Goal: Task Accomplishment & Management: Manage account settings

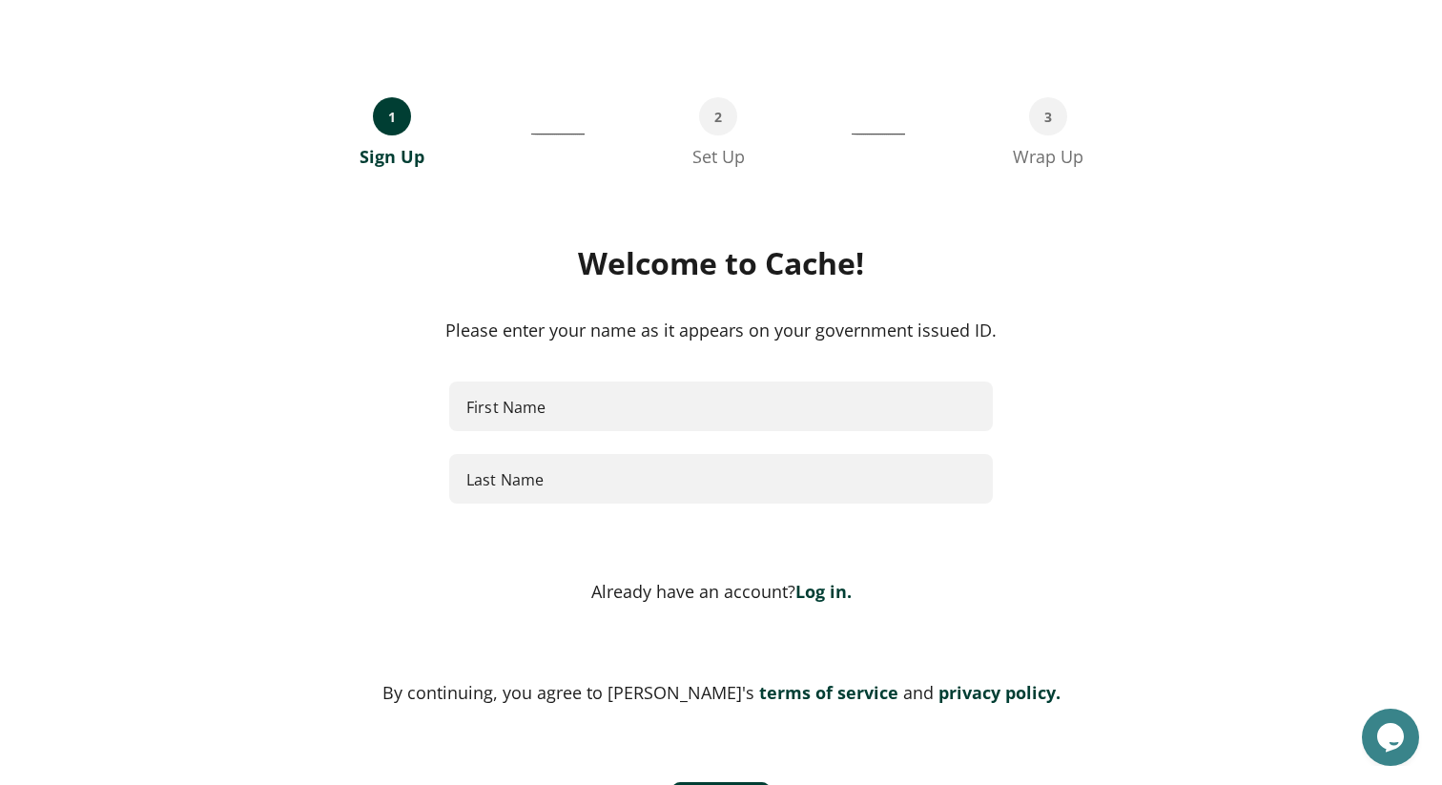
scroll to position [78, 0]
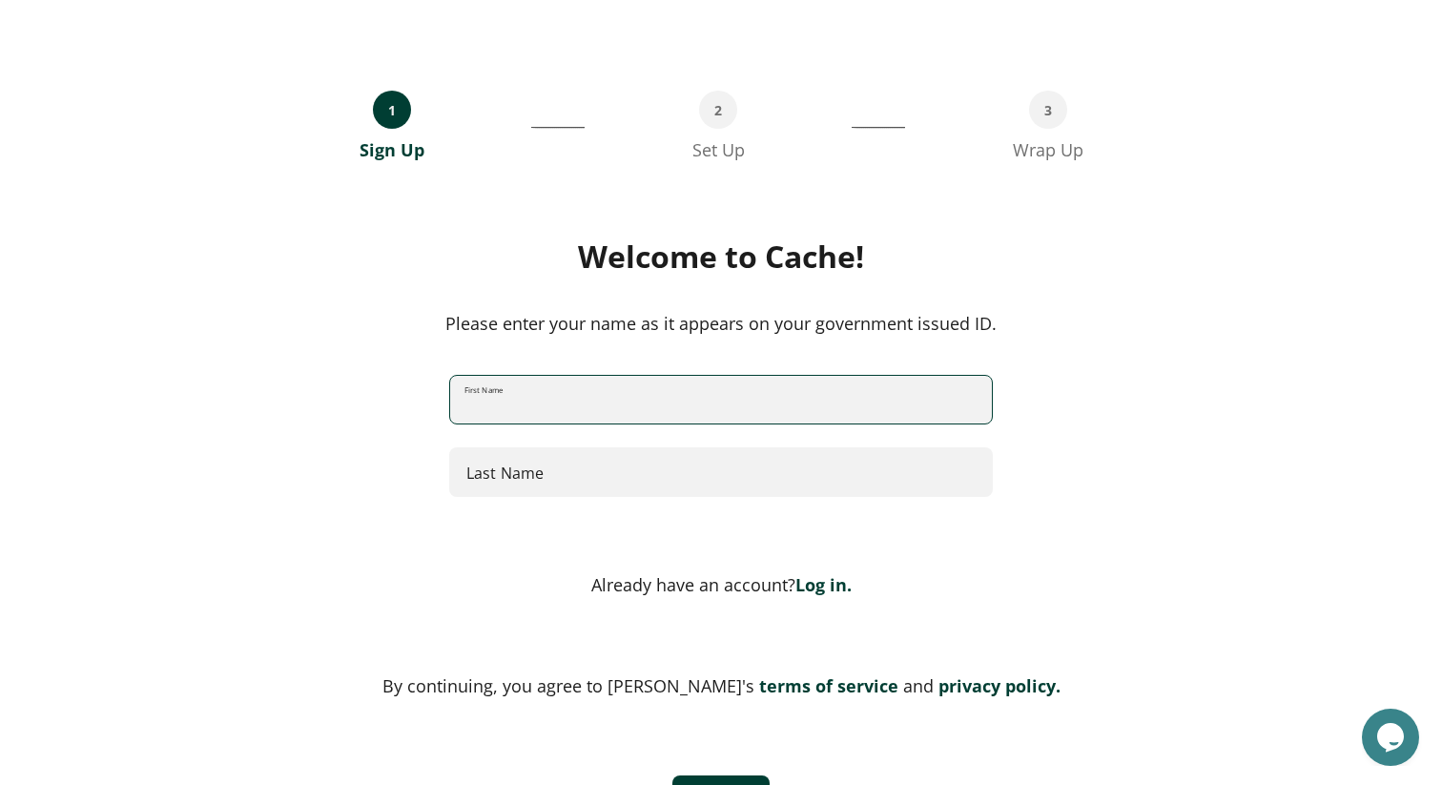
click at [502, 398] on input "First Name" at bounding box center [721, 400] width 542 height 51
type input "****"
click at [570, 473] on input "Last Name" at bounding box center [721, 472] width 542 height 51
type input "*****"
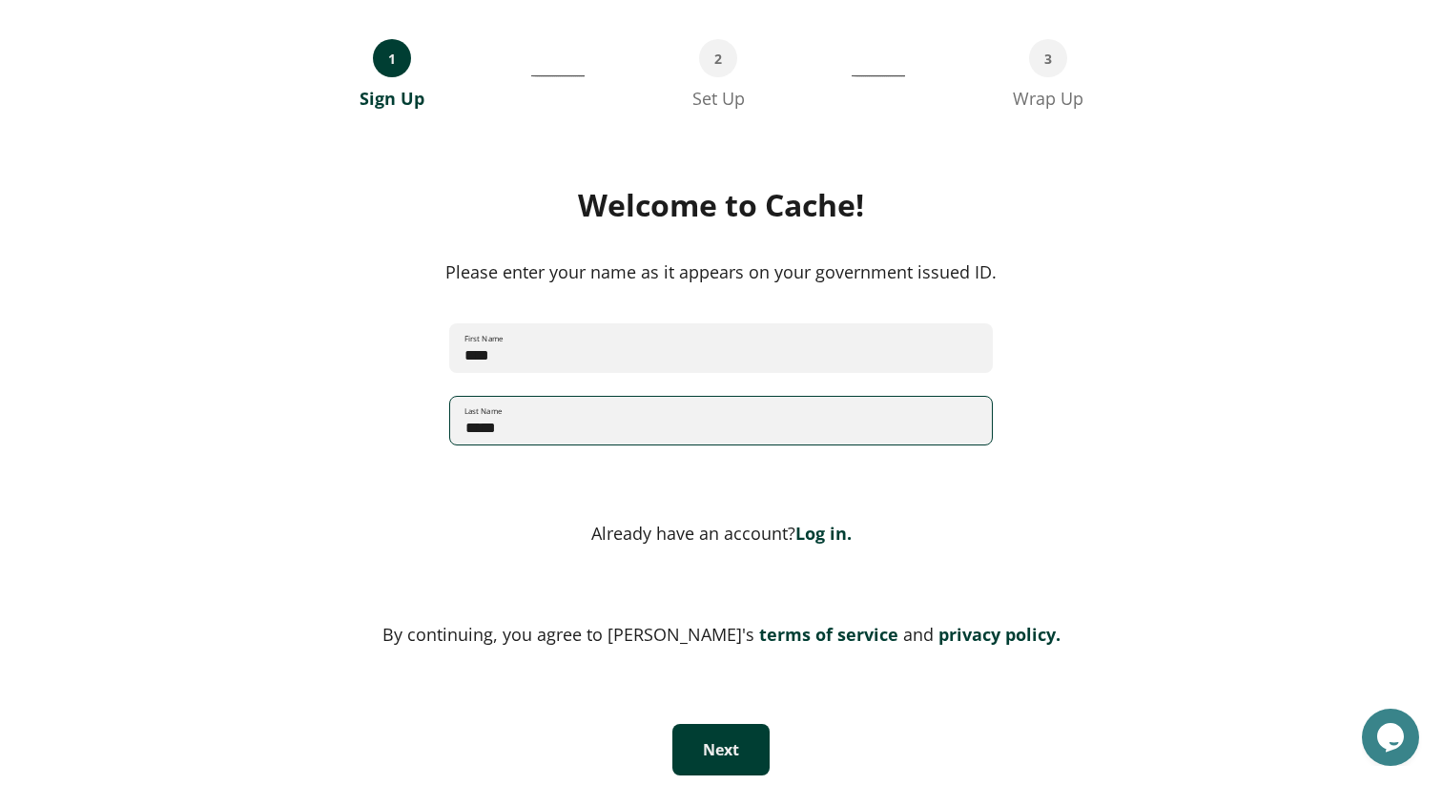
scroll to position [139, 0]
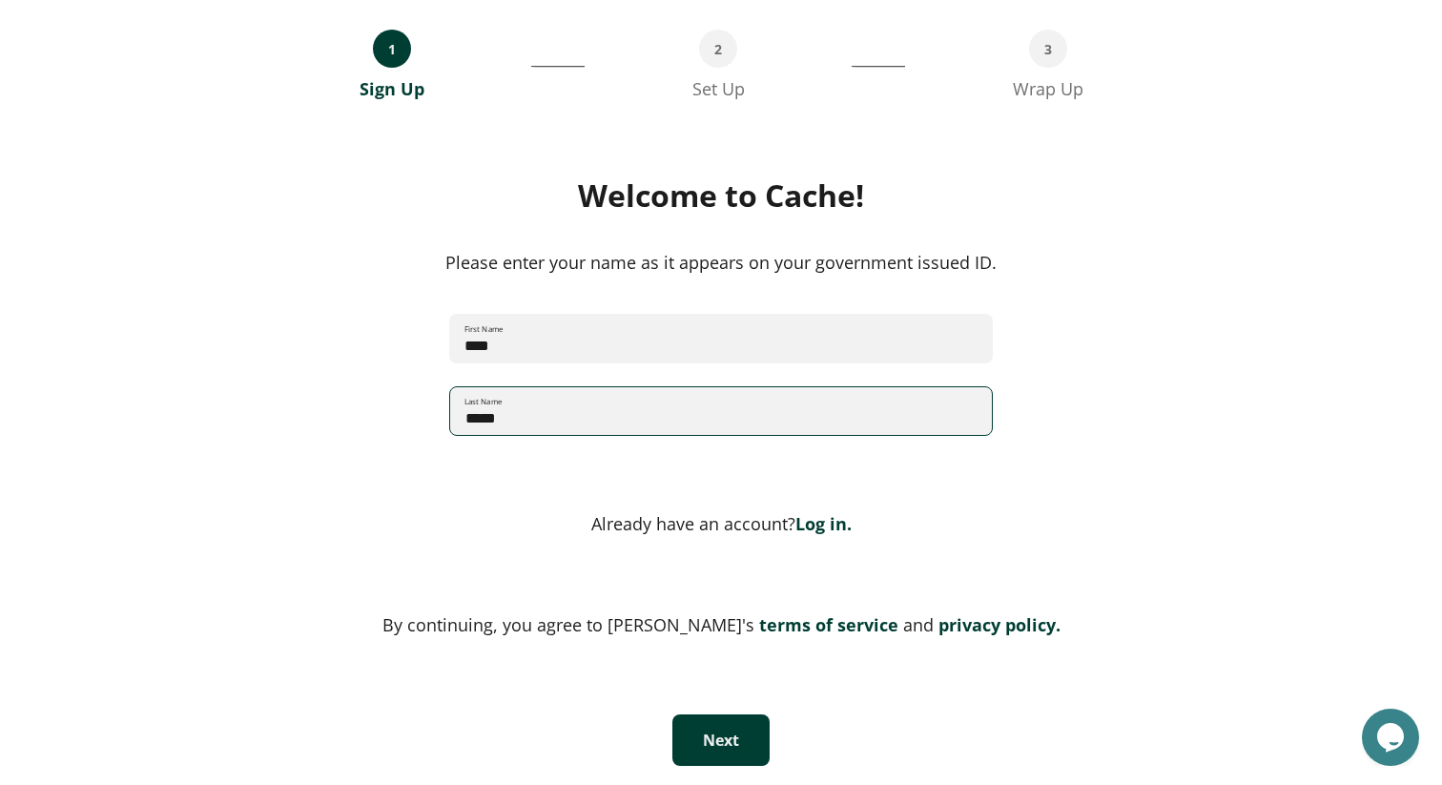
click at [733, 747] on button "Next" at bounding box center [721, 741] width 97 height 52
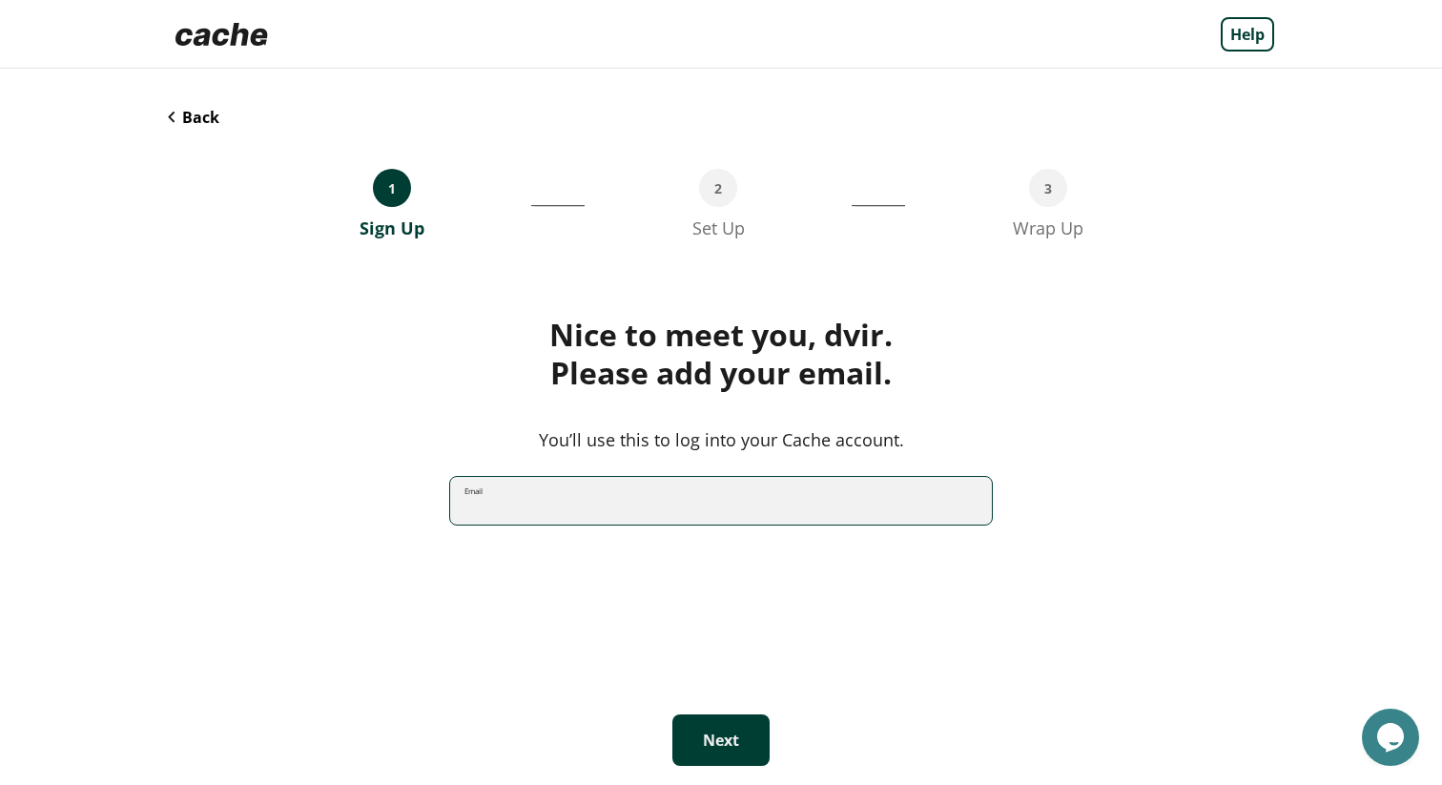
click at [552, 502] on input "Email" at bounding box center [721, 501] width 542 height 51
click at [495, 506] on input "**********" at bounding box center [721, 501] width 542 height 51
type input "**********"
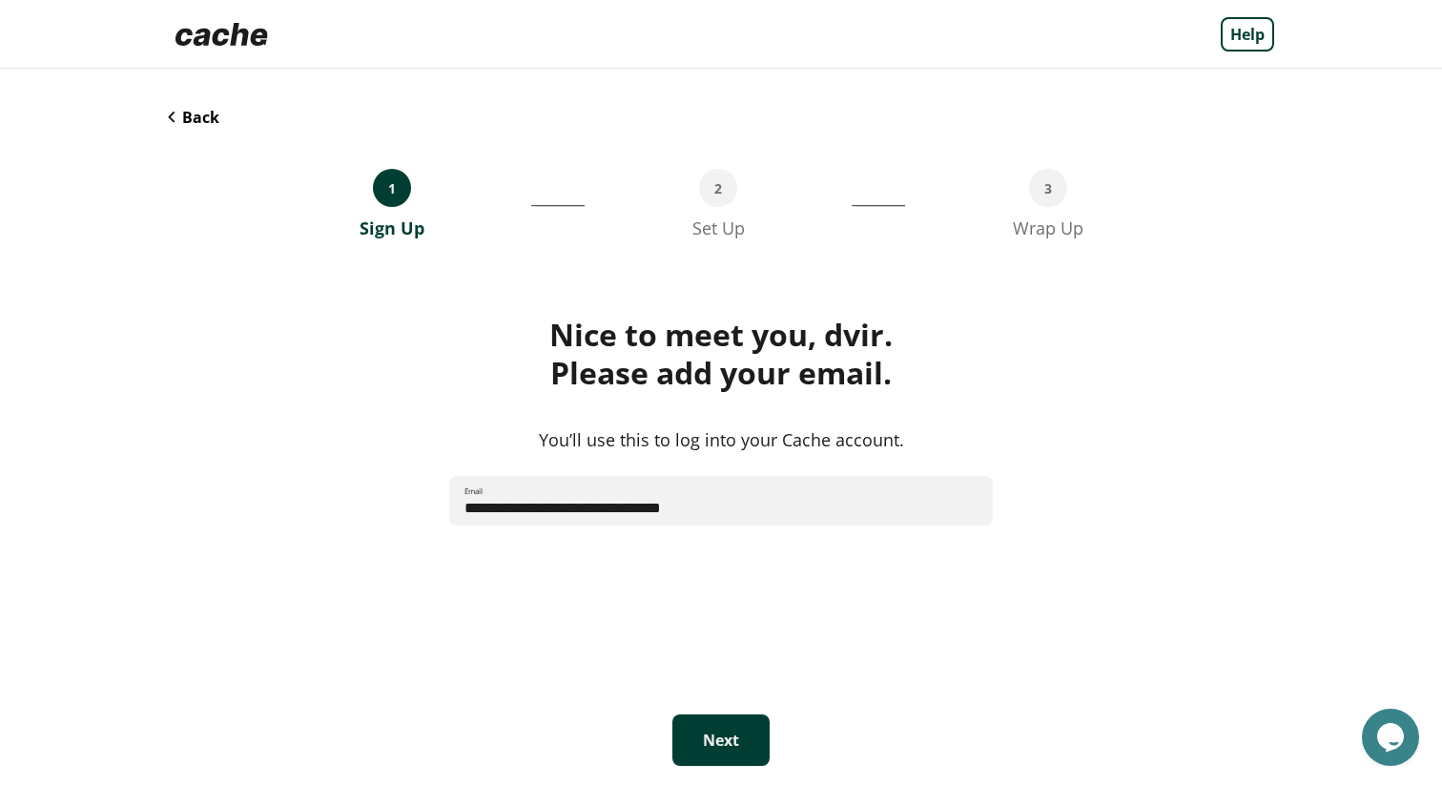
click at [694, 737] on button "Next" at bounding box center [721, 741] width 97 height 52
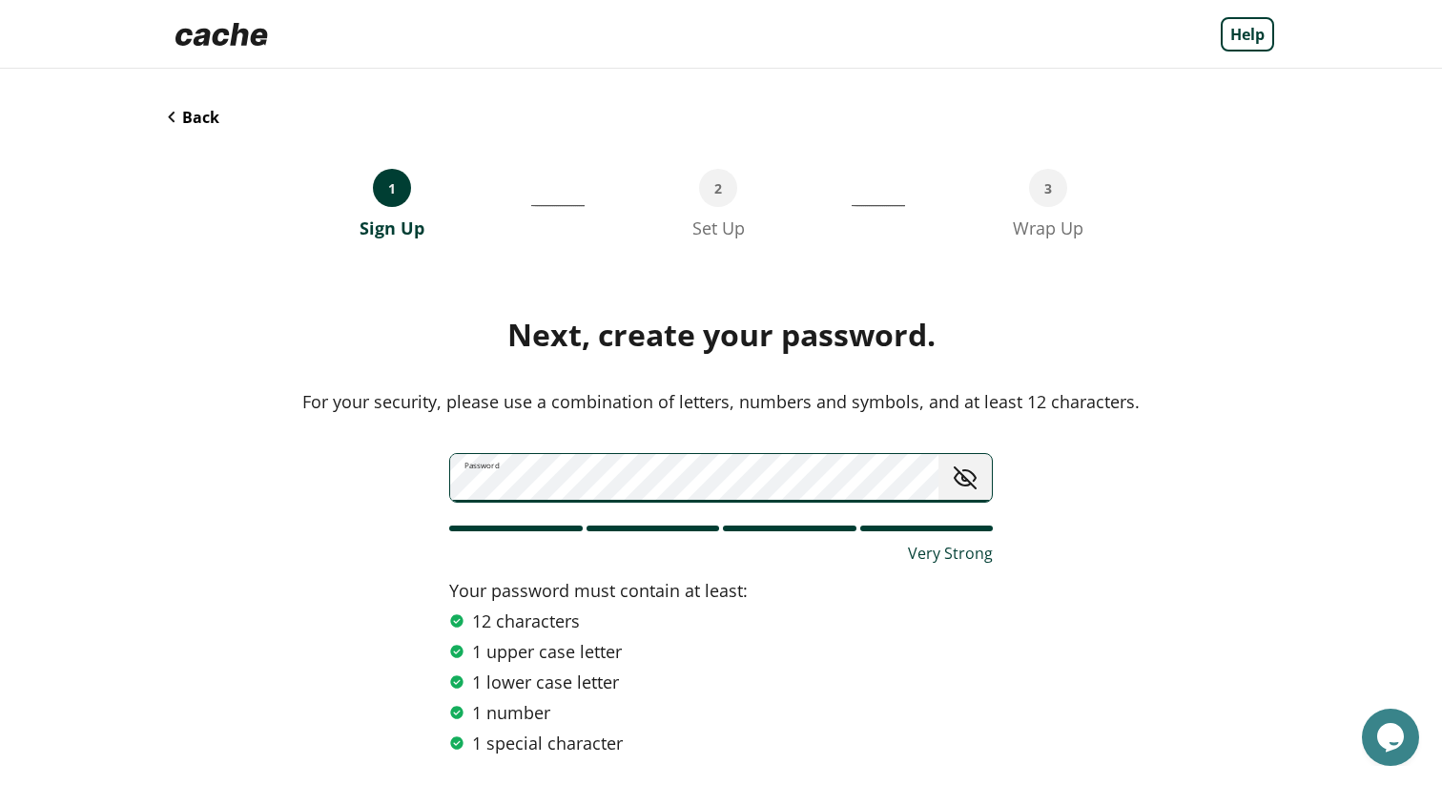
scroll to position [118, 0]
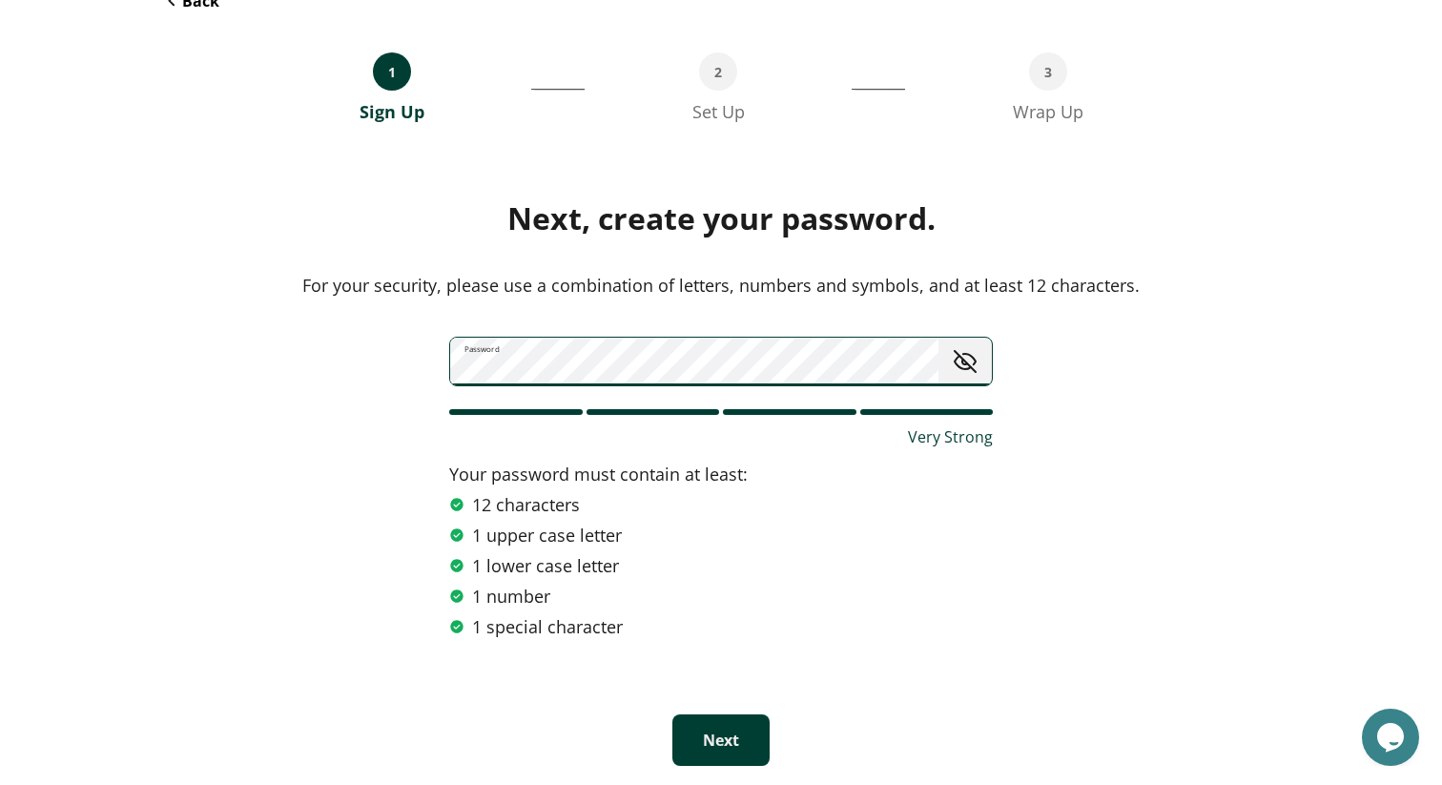
click at [700, 730] on button "Next" at bounding box center [721, 741] width 97 height 52
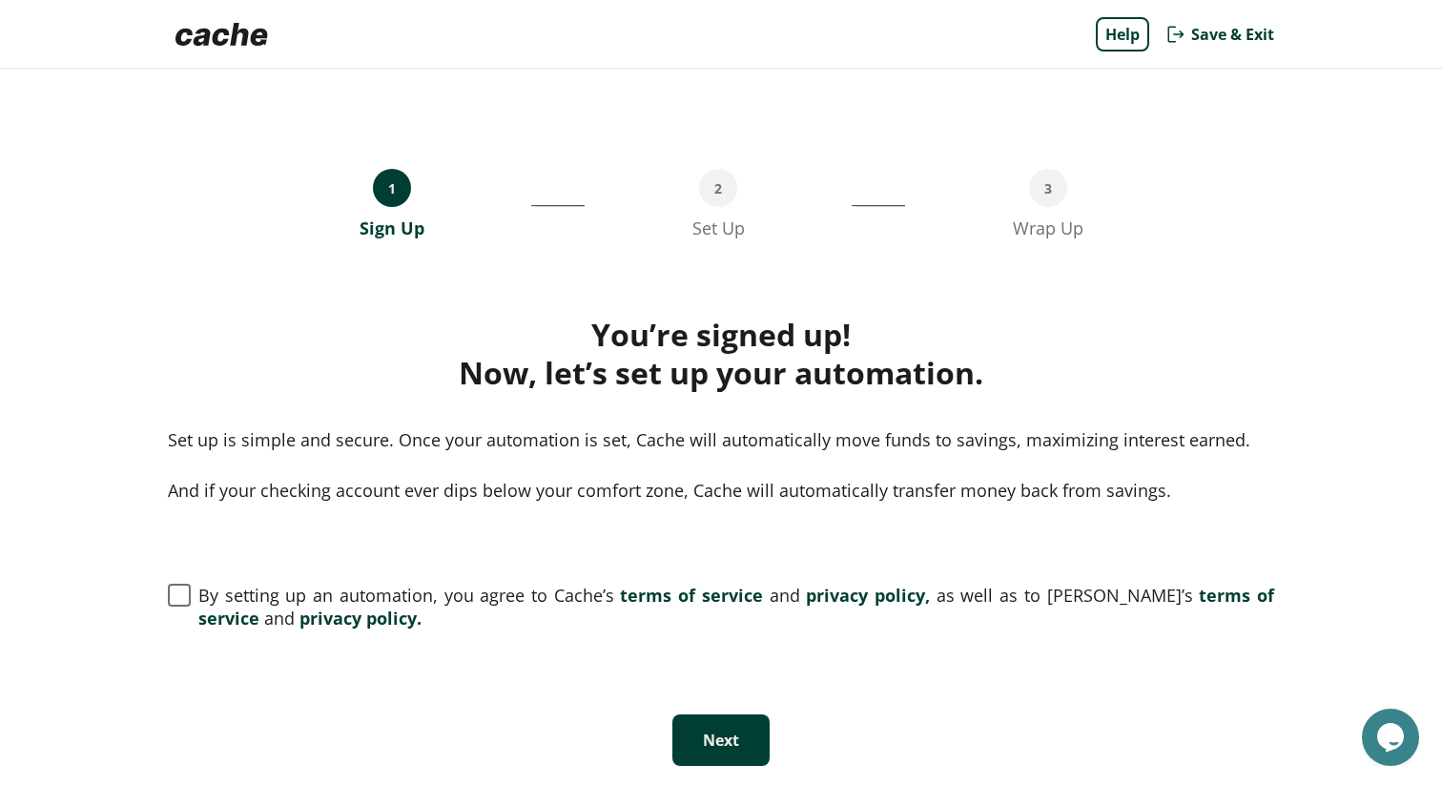
click at [362, 591] on span "By setting up an automation, you agree to Cache’s terms of service and privacy …" at bounding box center [736, 607] width 1076 height 46
click at [679, 723] on button "Next" at bounding box center [721, 741] width 97 height 52
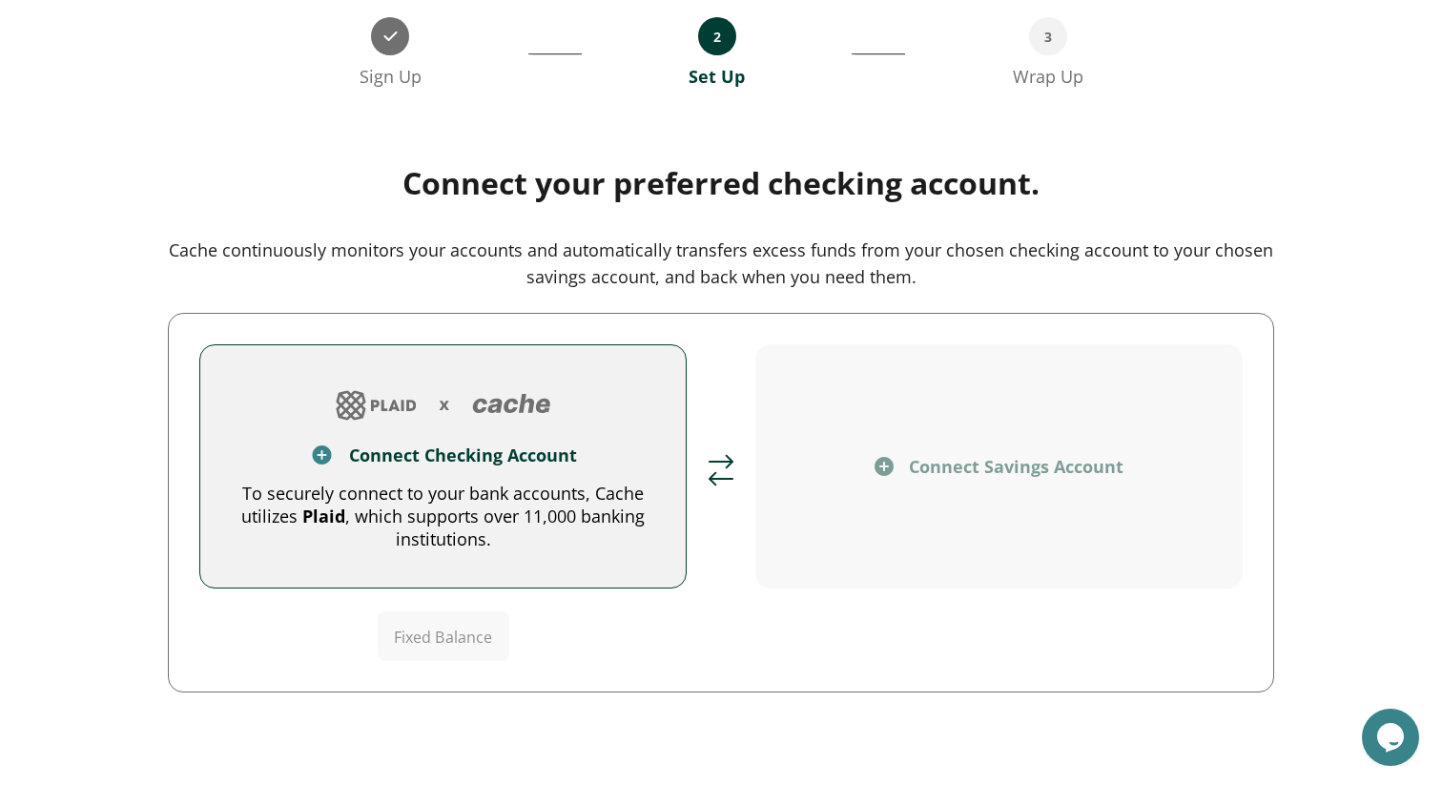
scroll to position [155, 0]
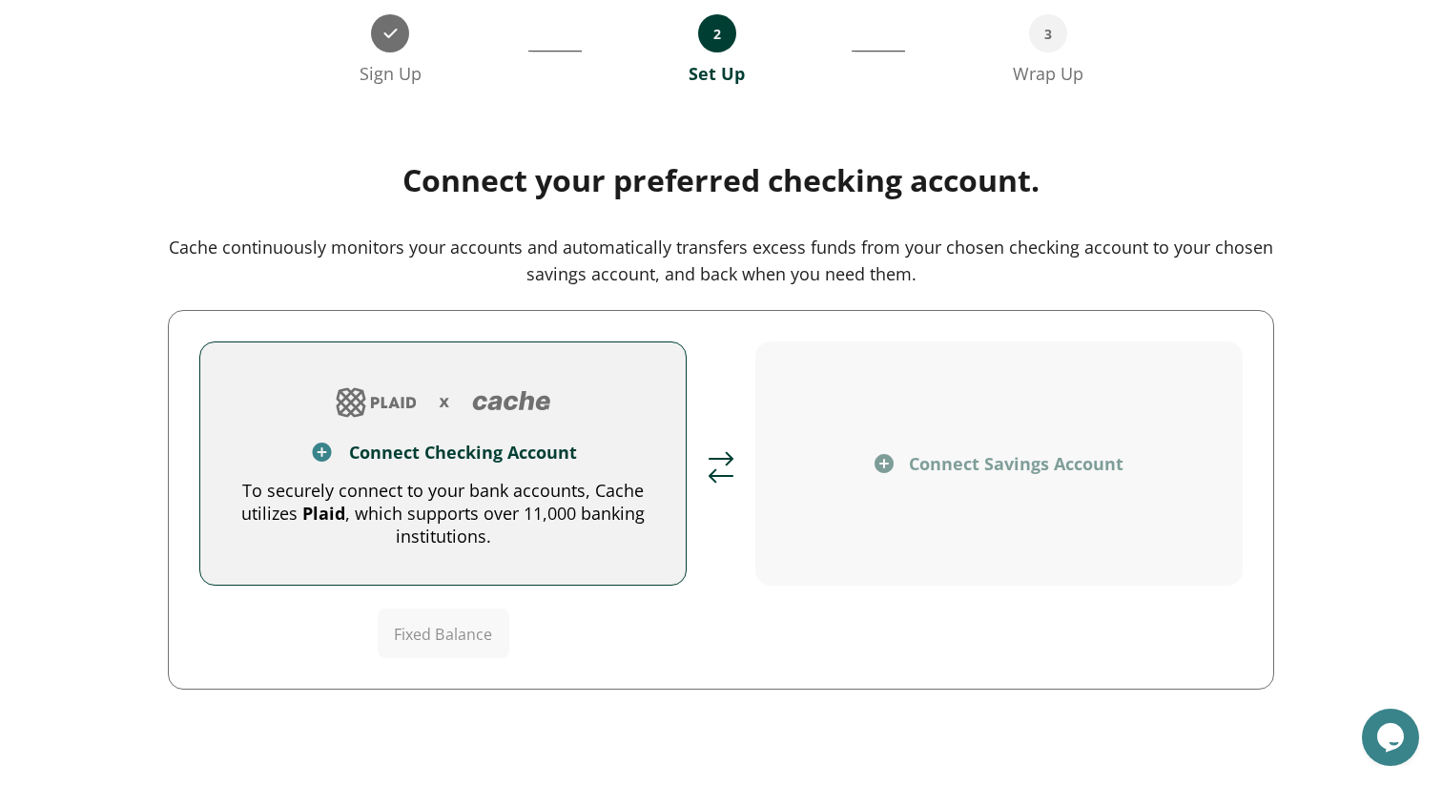
click at [536, 462] on button "Connect Checking Account To securely connect to your bank accounts, Cache utili…" at bounding box center [442, 464] width 487 height 244
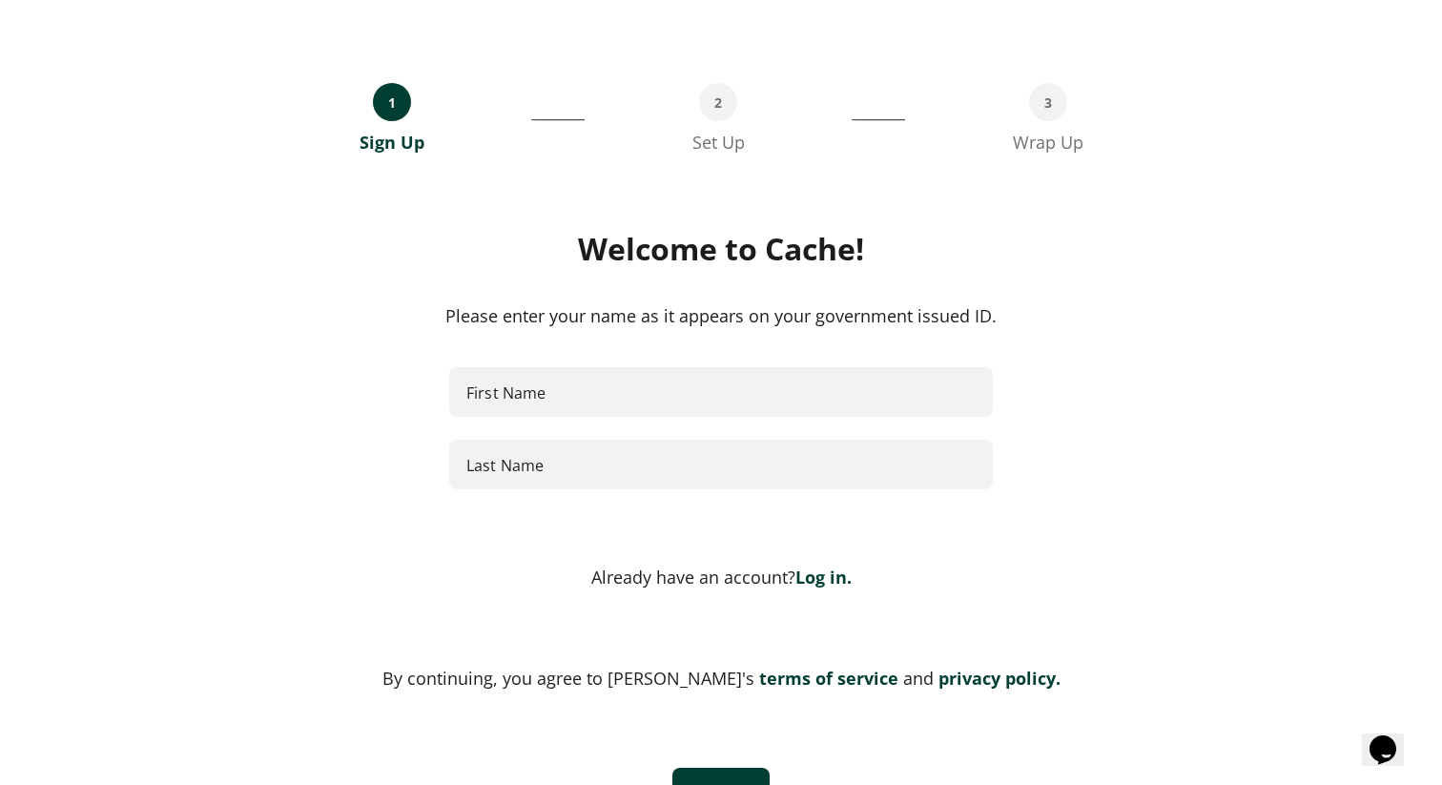
scroll to position [139, 0]
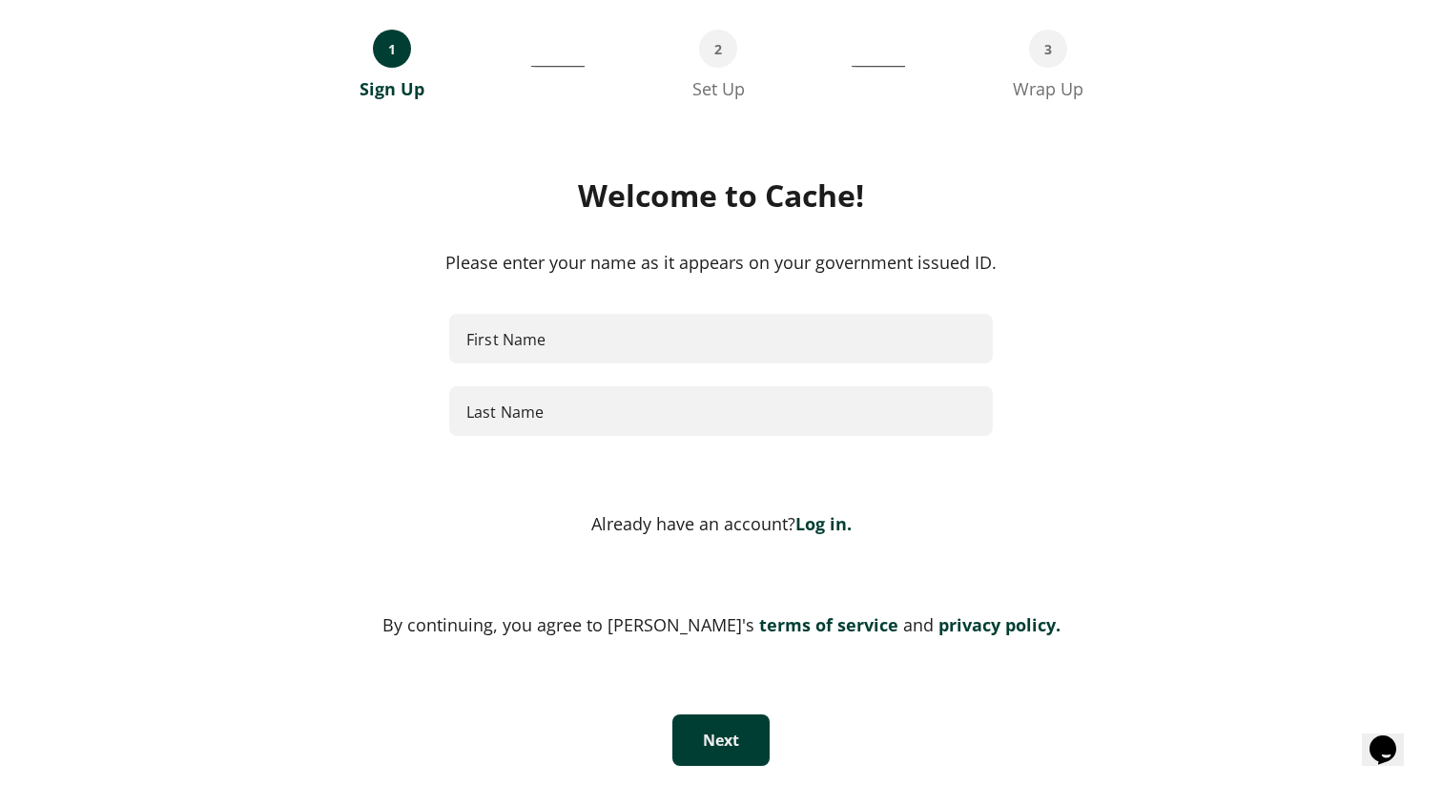
click at [816, 519] on link "Log in." at bounding box center [824, 523] width 56 height 23
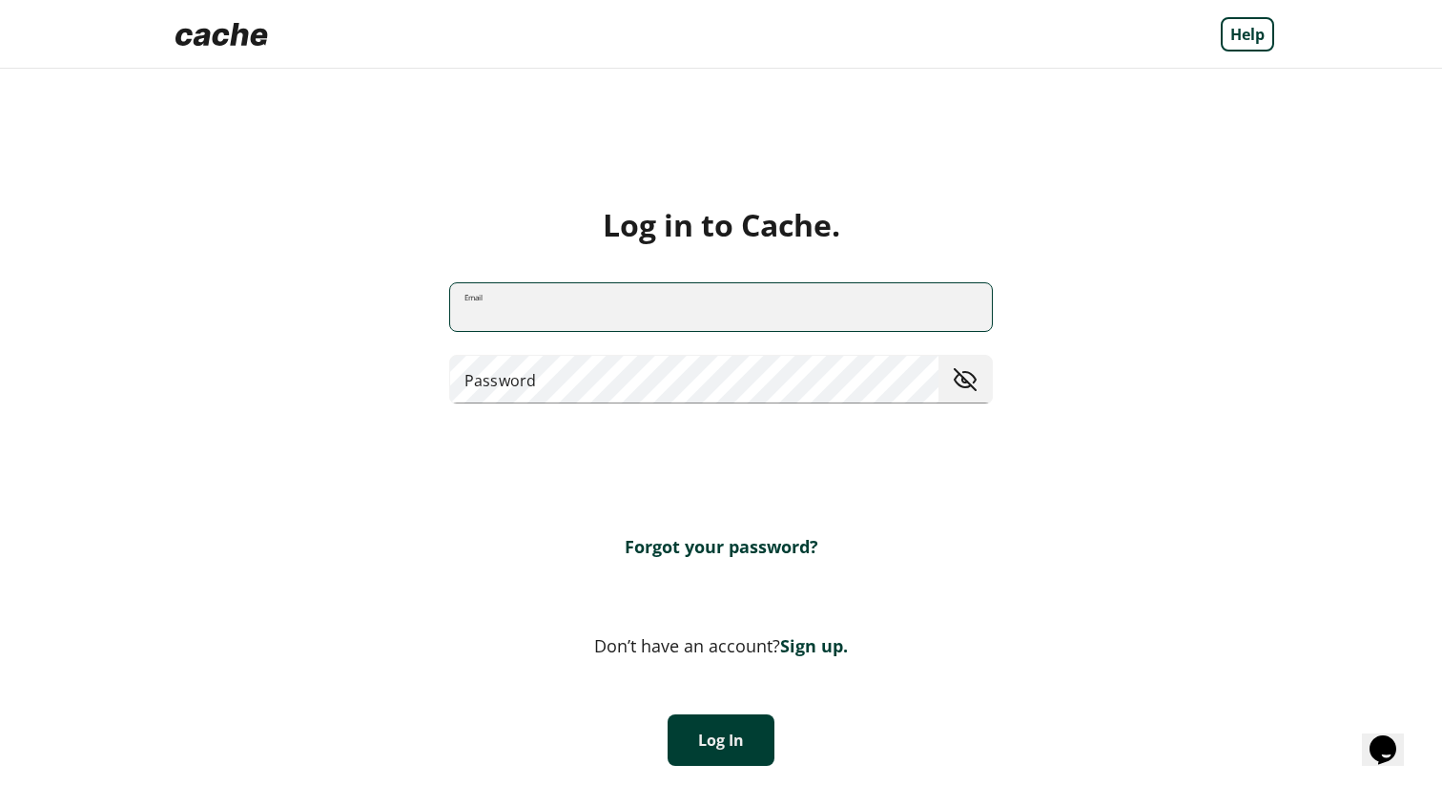
click at [508, 311] on input "Email" at bounding box center [721, 306] width 542 height 51
click at [511, 316] on input "**********" at bounding box center [721, 306] width 542 height 51
type input "**********"
click at [709, 734] on button "Log In" at bounding box center [721, 741] width 107 height 52
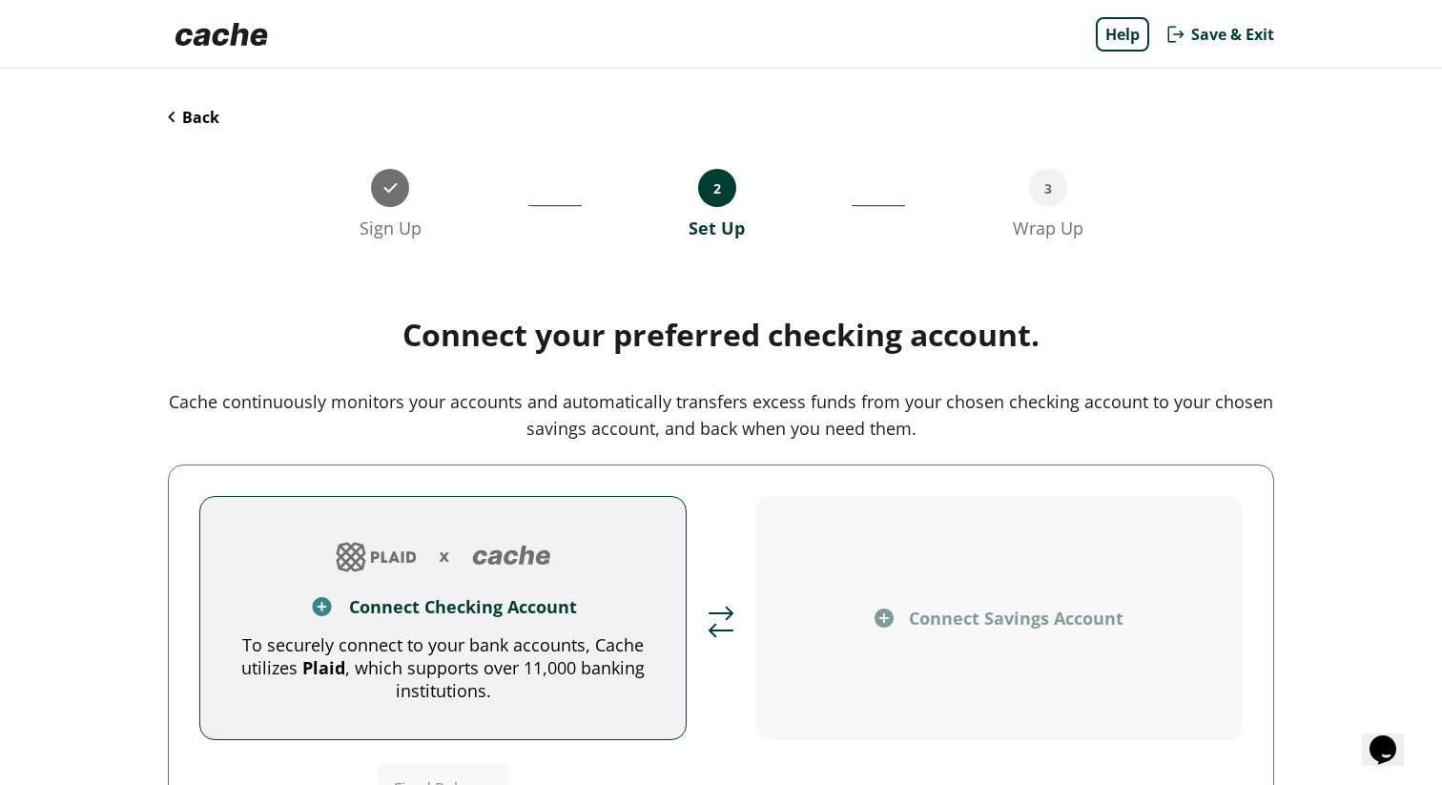
scroll to position [155, 0]
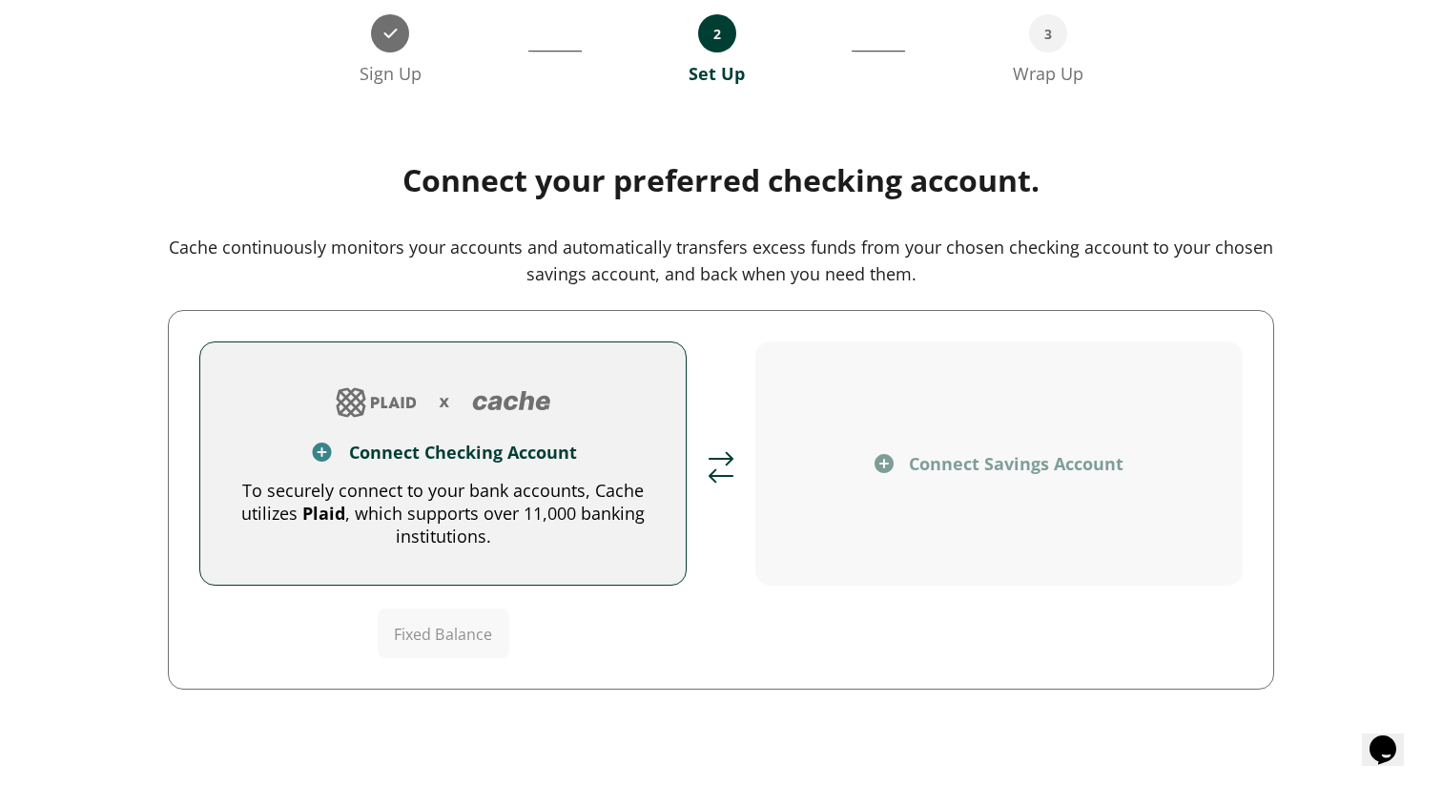
click at [522, 427] on button "Connect Checking Account To securely connect to your bank accounts, Cache utili…" at bounding box center [442, 464] width 487 height 244
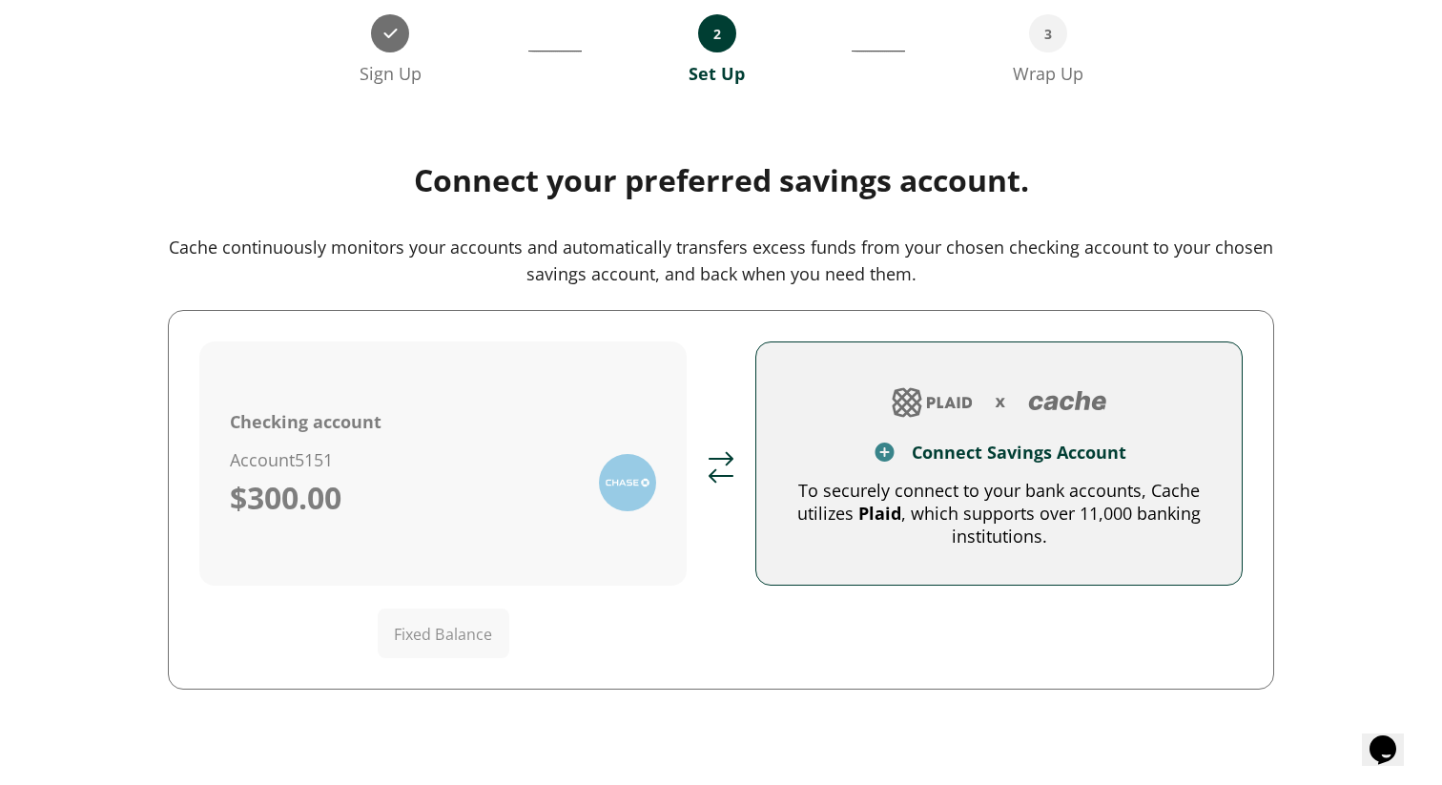
click at [880, 451] on img at bounding box center [885, 452] width 24 height 23
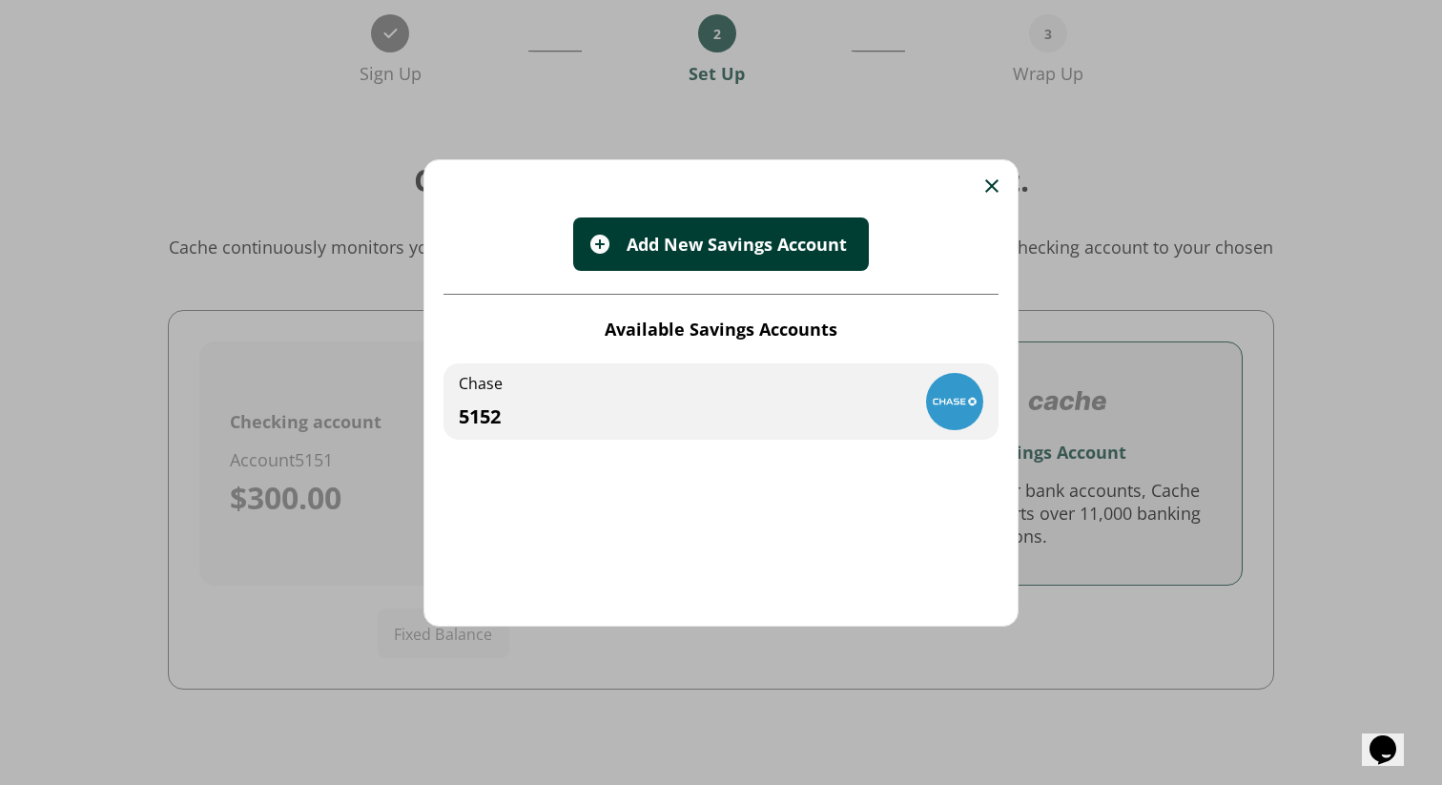
click at [744, 388] on div "Chase 5152" at bounding box center [721, 401] width 555 height 76
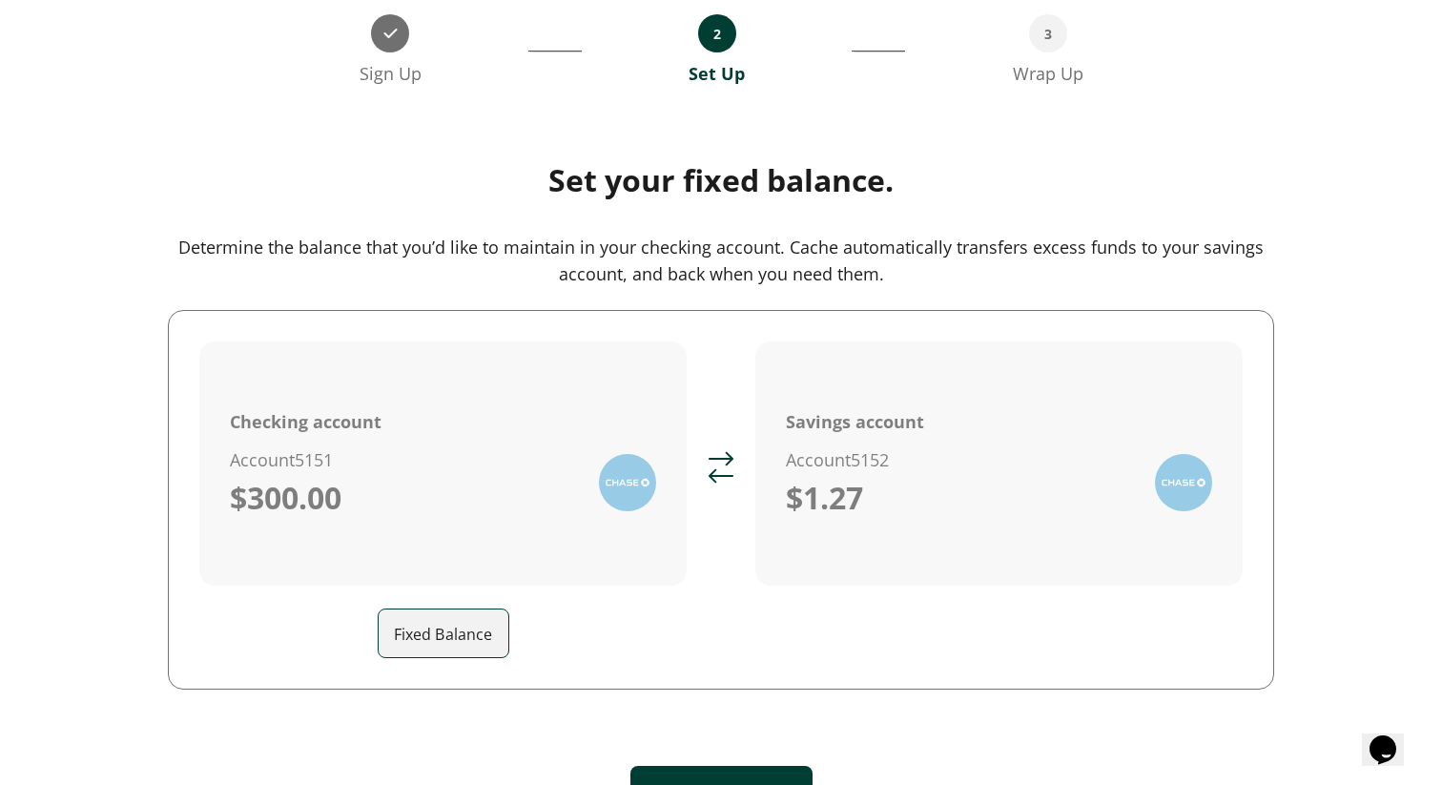
click at [442, 645] on input "Fixed Balance" at bounding box center [451, 633] width 114 height 53
type input "***"
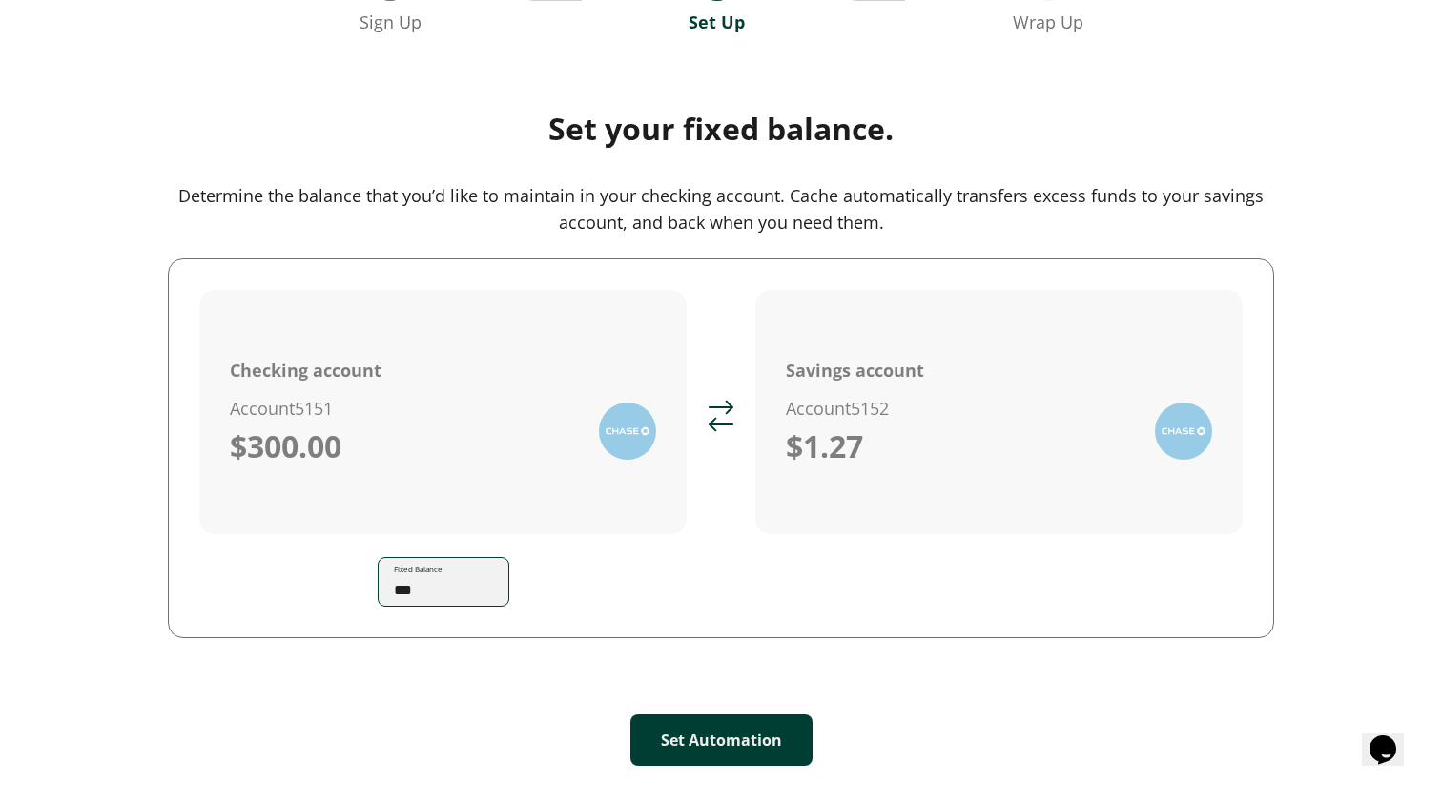
click at [674, 742] on button "Set Automation" at bounding box center [722, 741] width 182 height 52
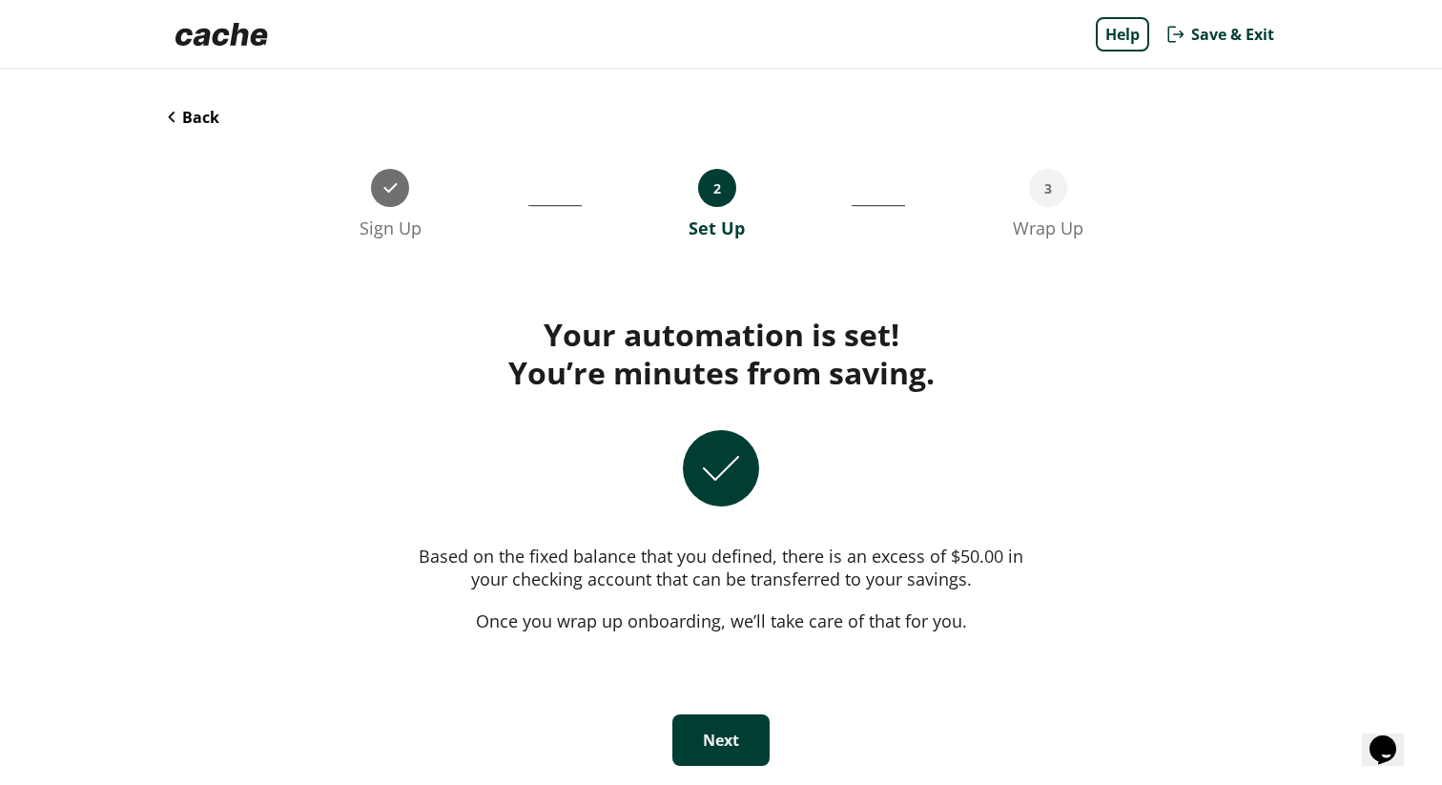
click at [725, 747] on button "Next" at bounding box center [721, 741] width 97 height 52
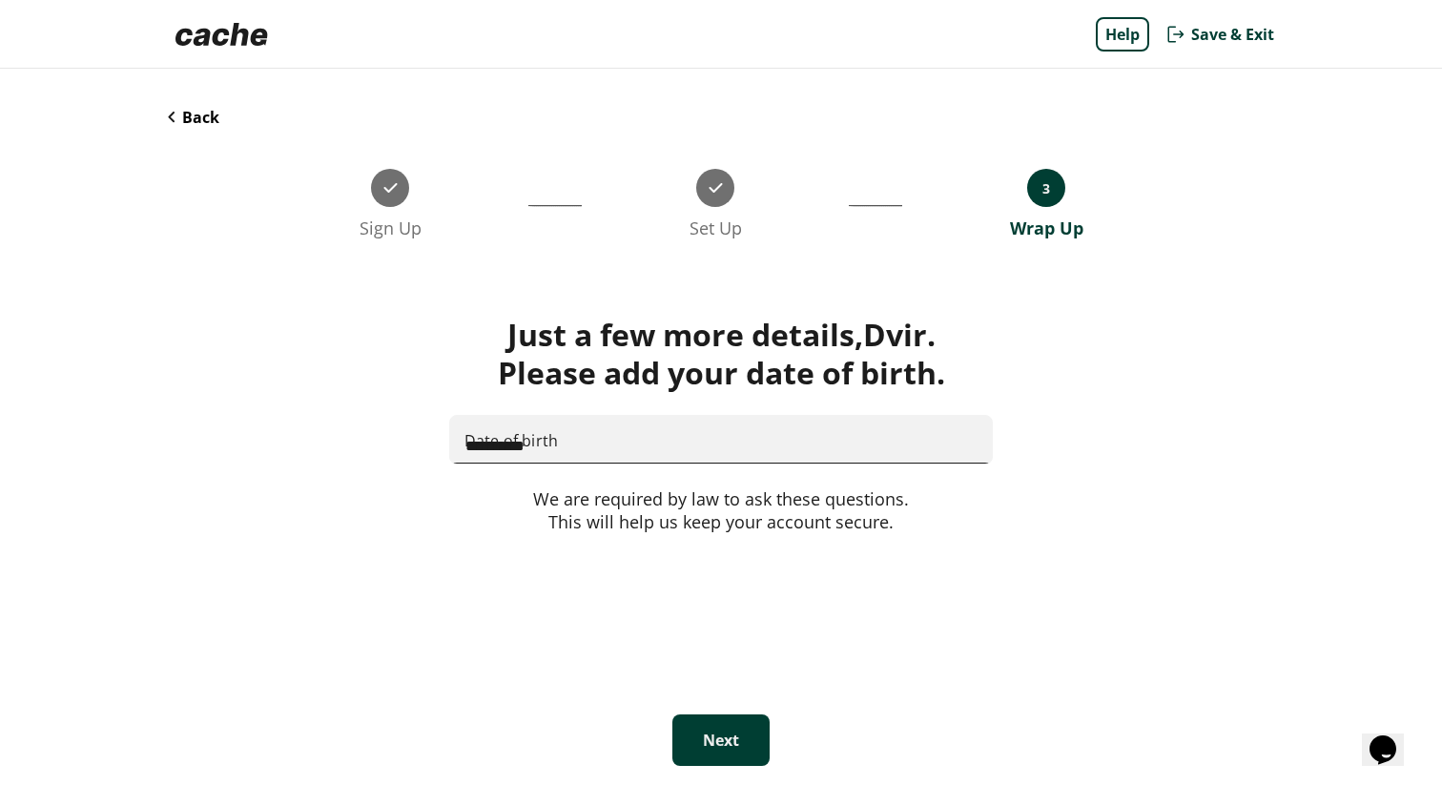
click at [540, 452] on input "**********" at bounding box center [721, 440] width 542 height 50
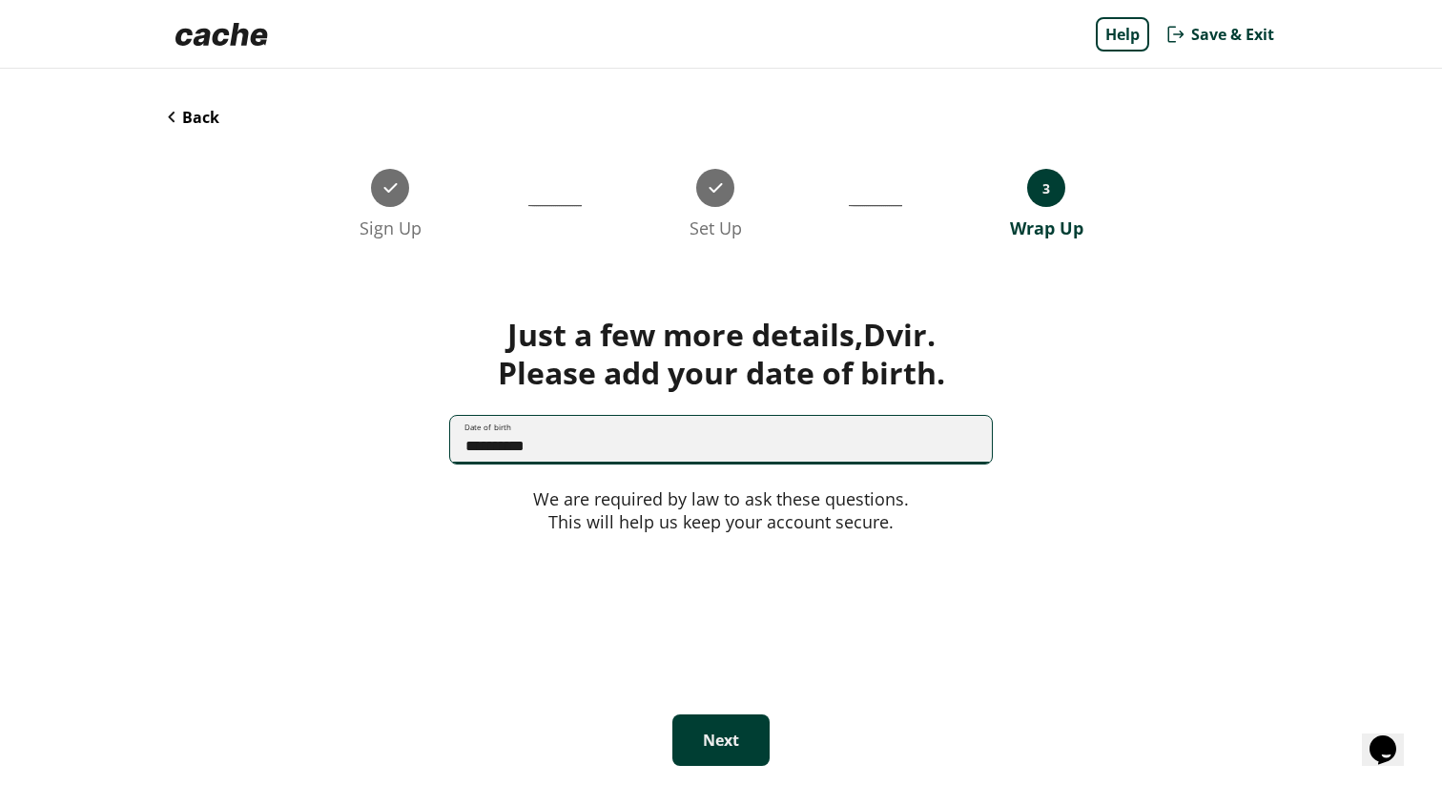
type input "**********"
click at [699, 732] on button "Next" at bounding box center [721, 741] width 97 height 52
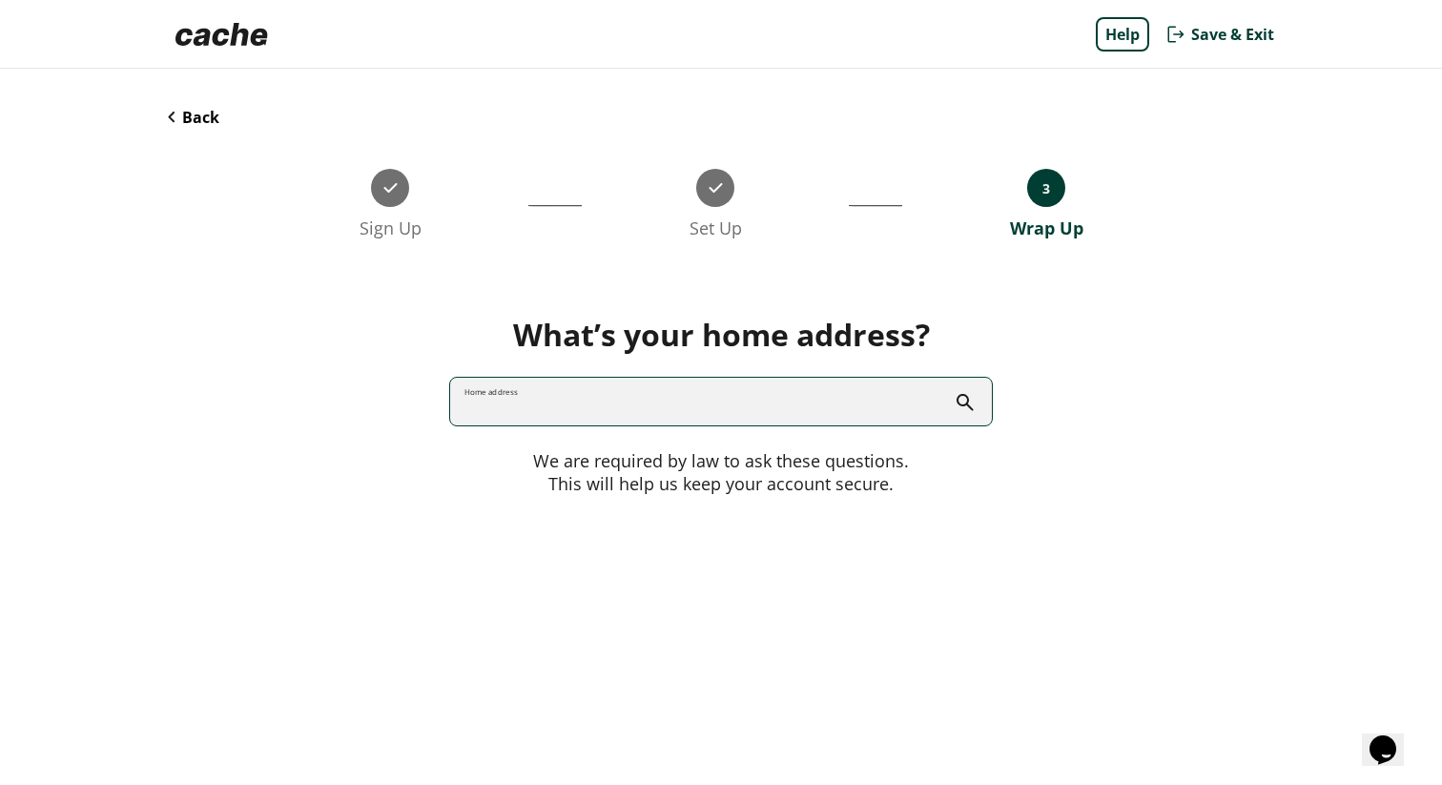
click at [632, 404] on input "Home address" at bounding box center [721, 402] width 542 height 51
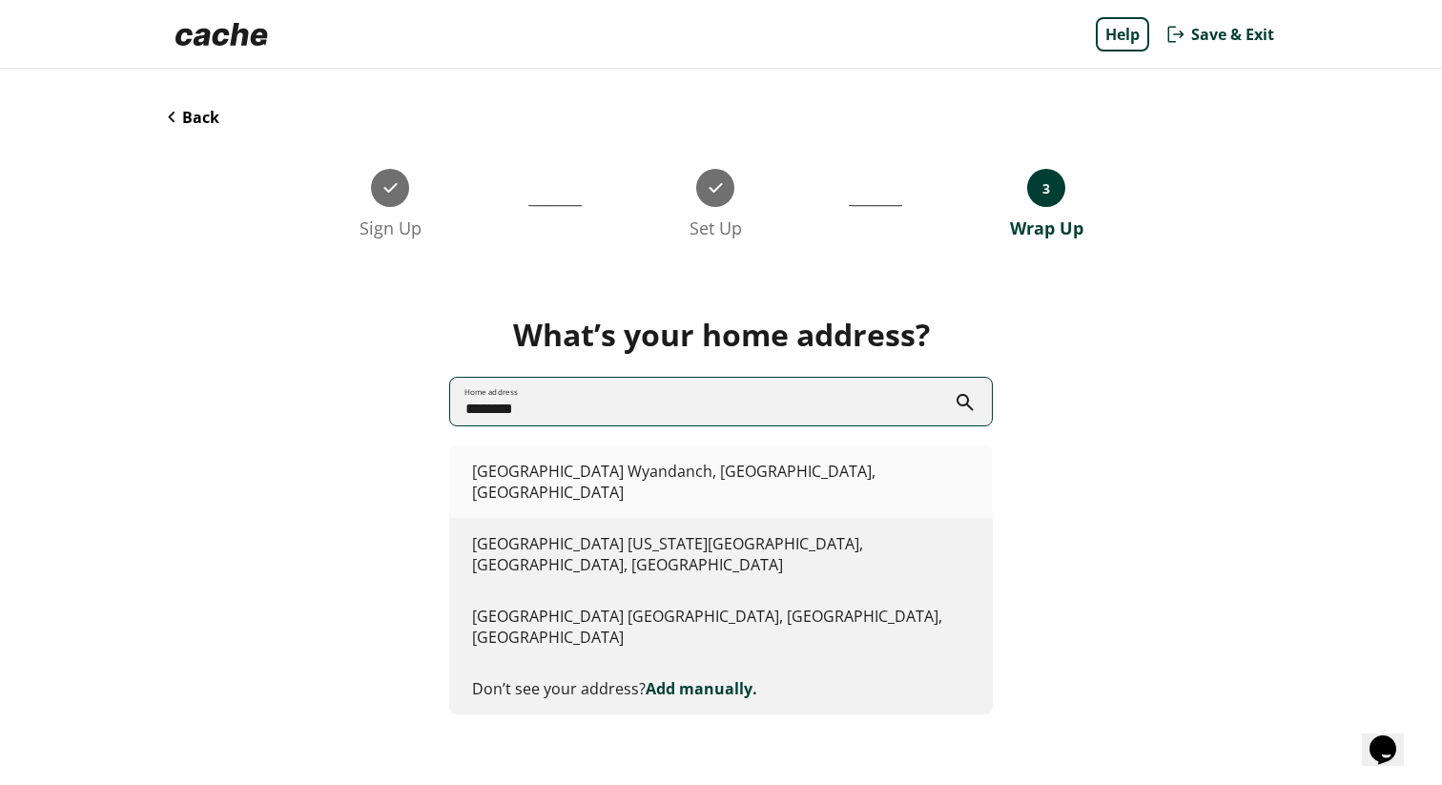
click at [526, 487] on li "Tel-Aviv Road Wyandanch, NY, USA" at bounding box center [721, 482] width 544 height 73
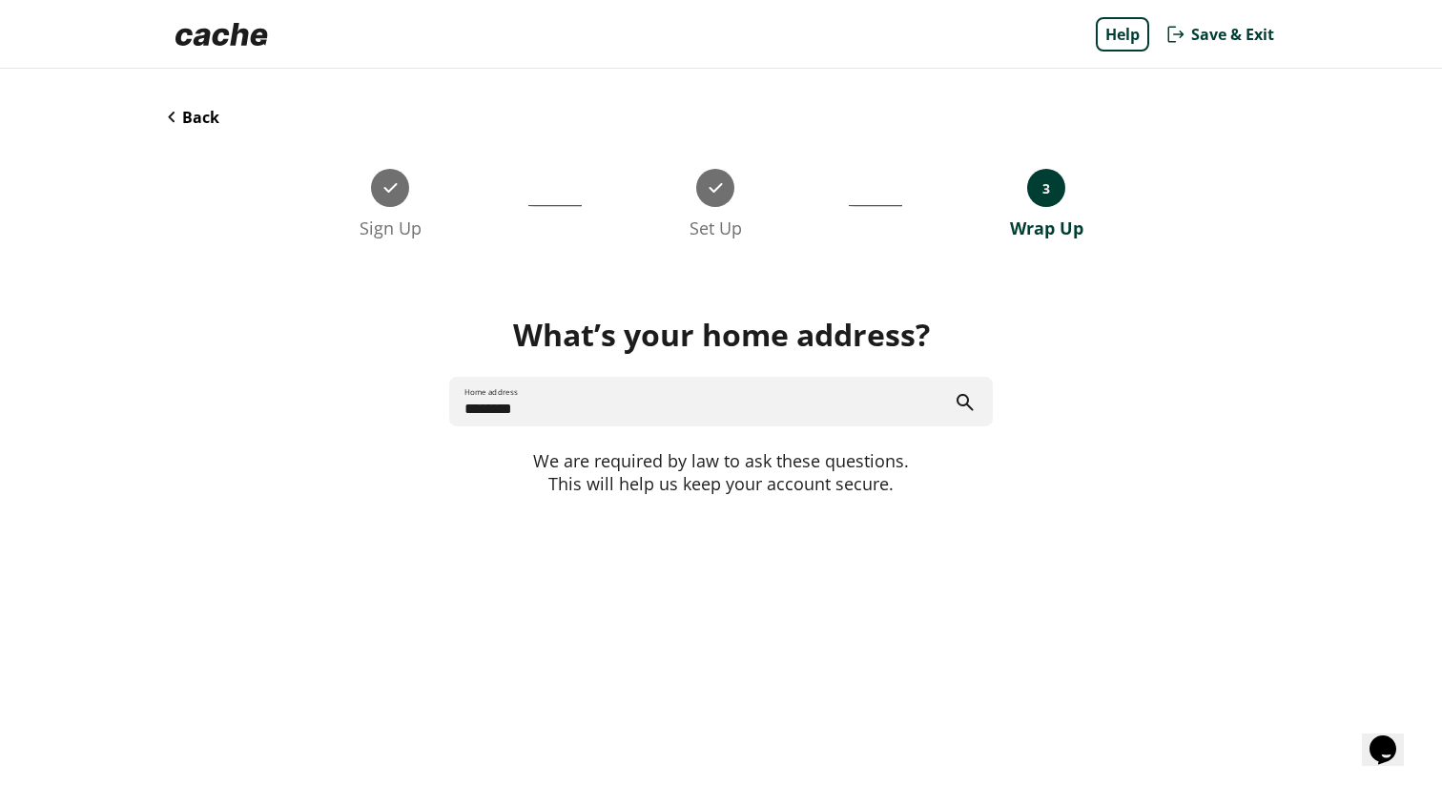
type input "**********"
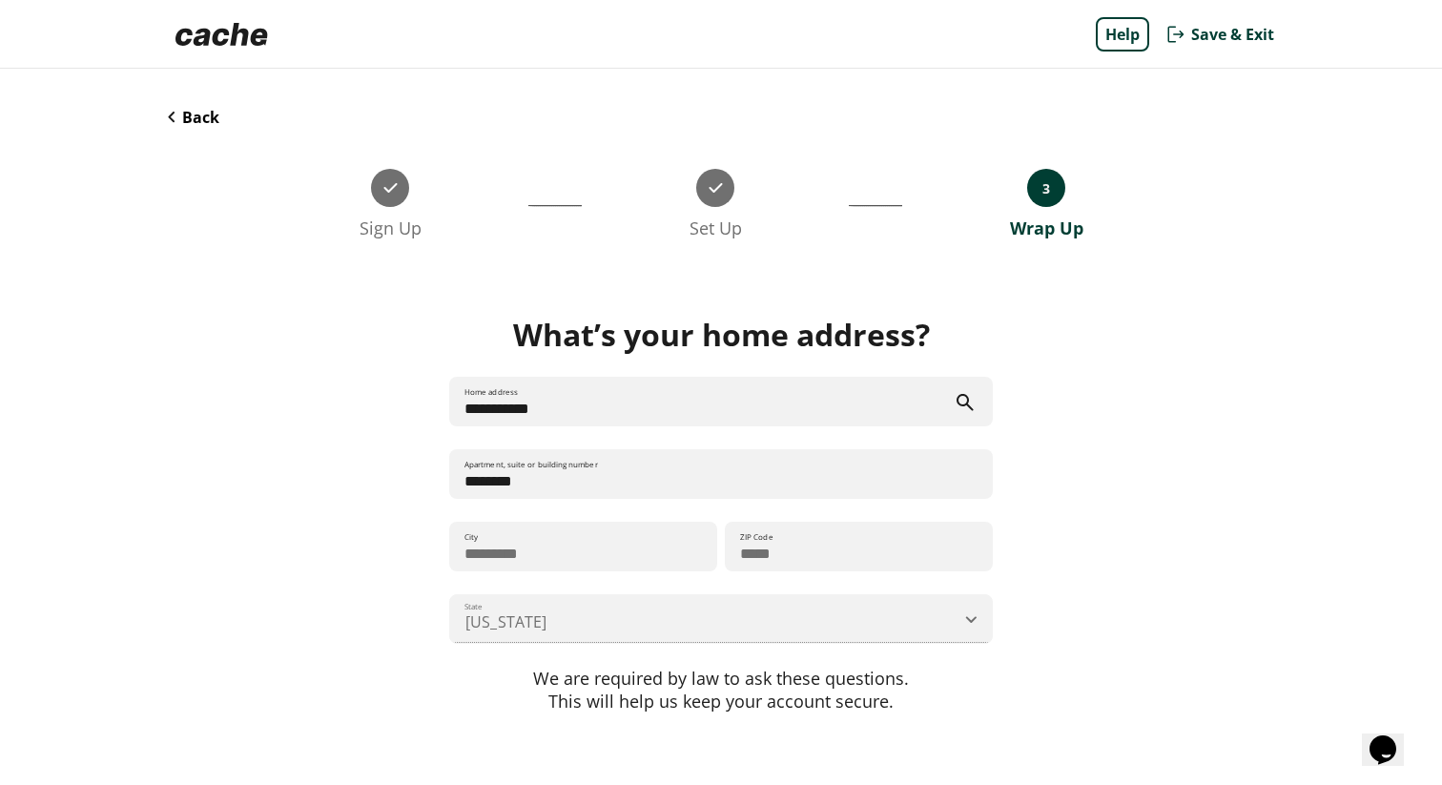
scroll to position [74, 0]
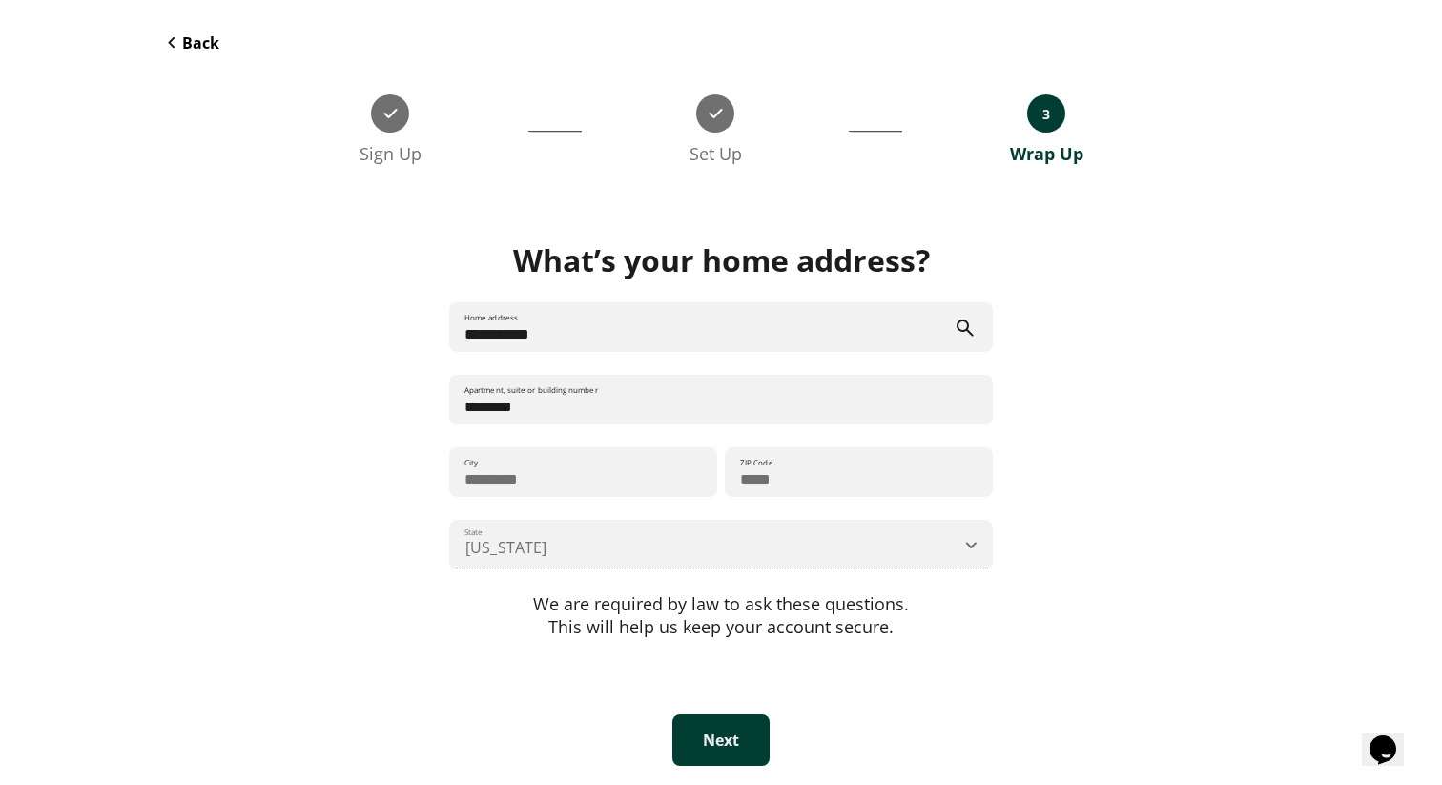
click at [739, 752] on button "Next" at bounding box center [721, 741] width 97 height 52
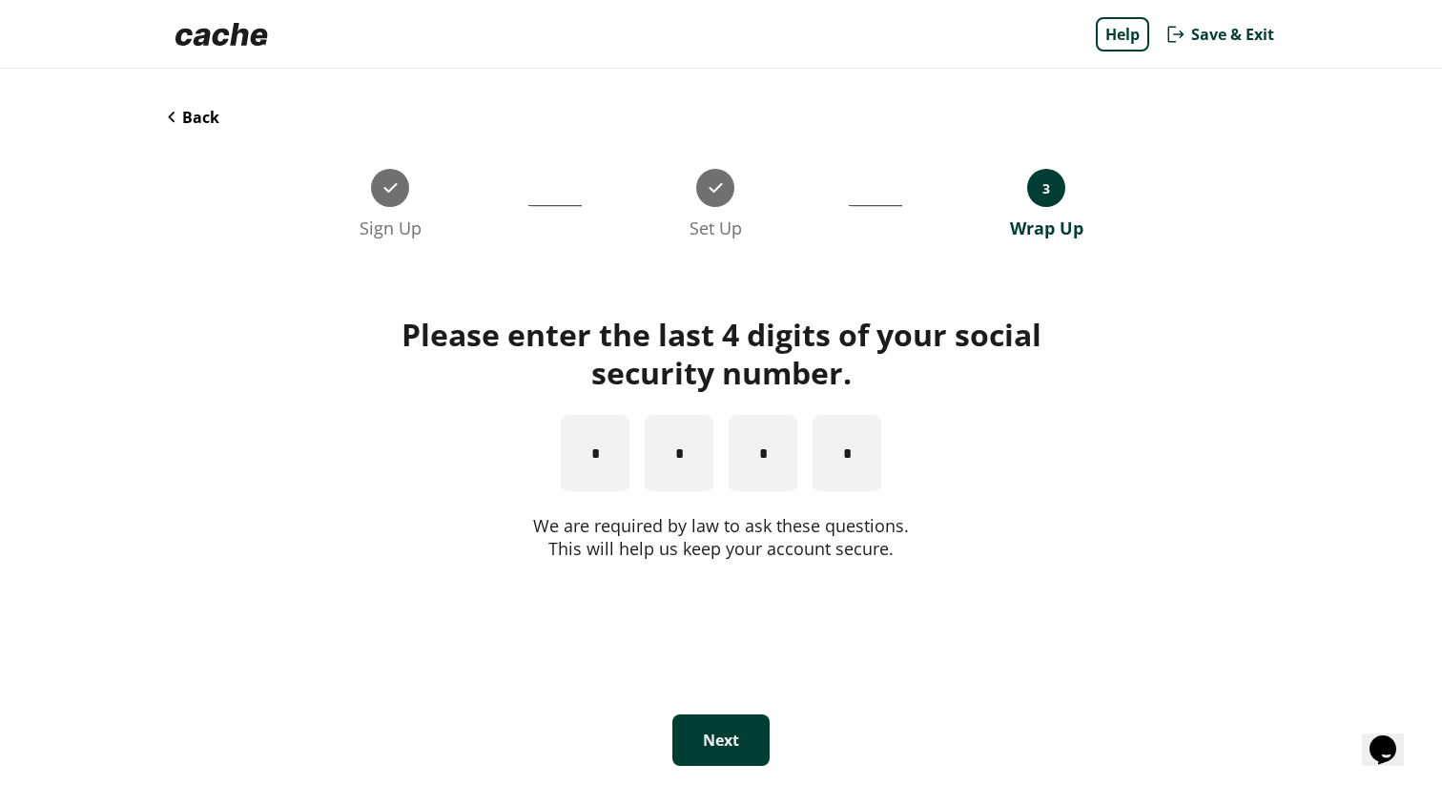
scroll to position [0, 0]
type input "*"
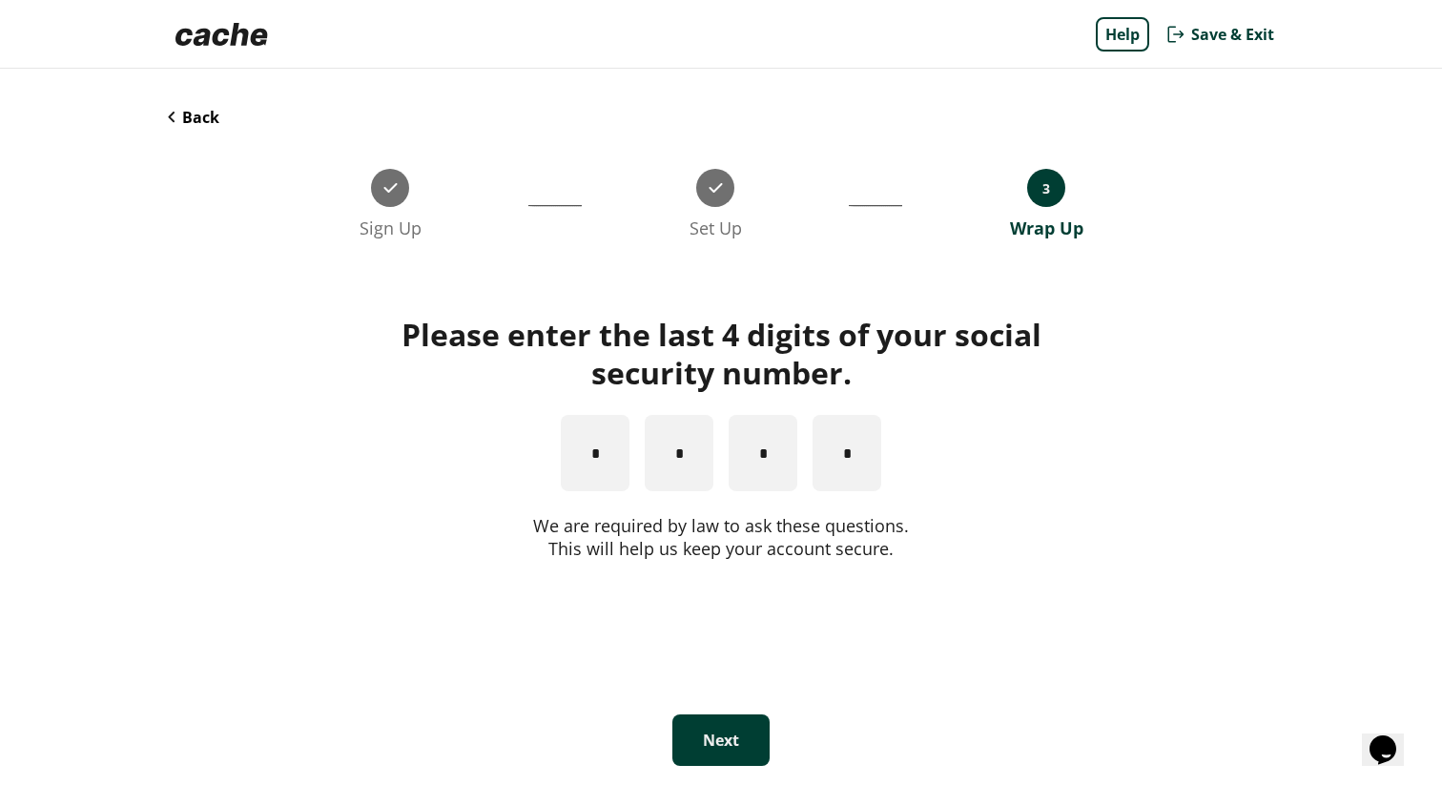
click at [735, 738] on button "Next" at bounding box center [721, 741] width 97 height 52
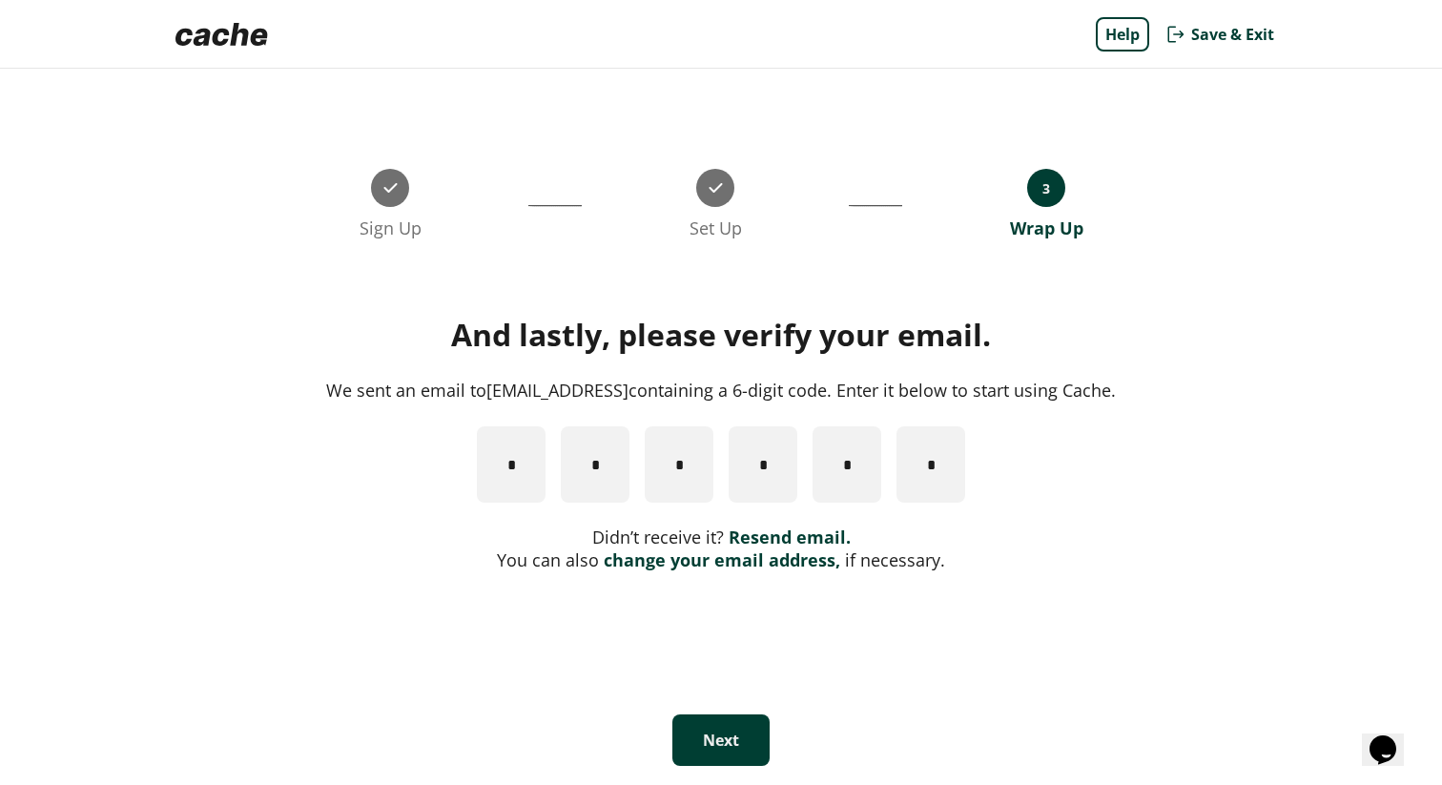
paste input "*"
type input "*"
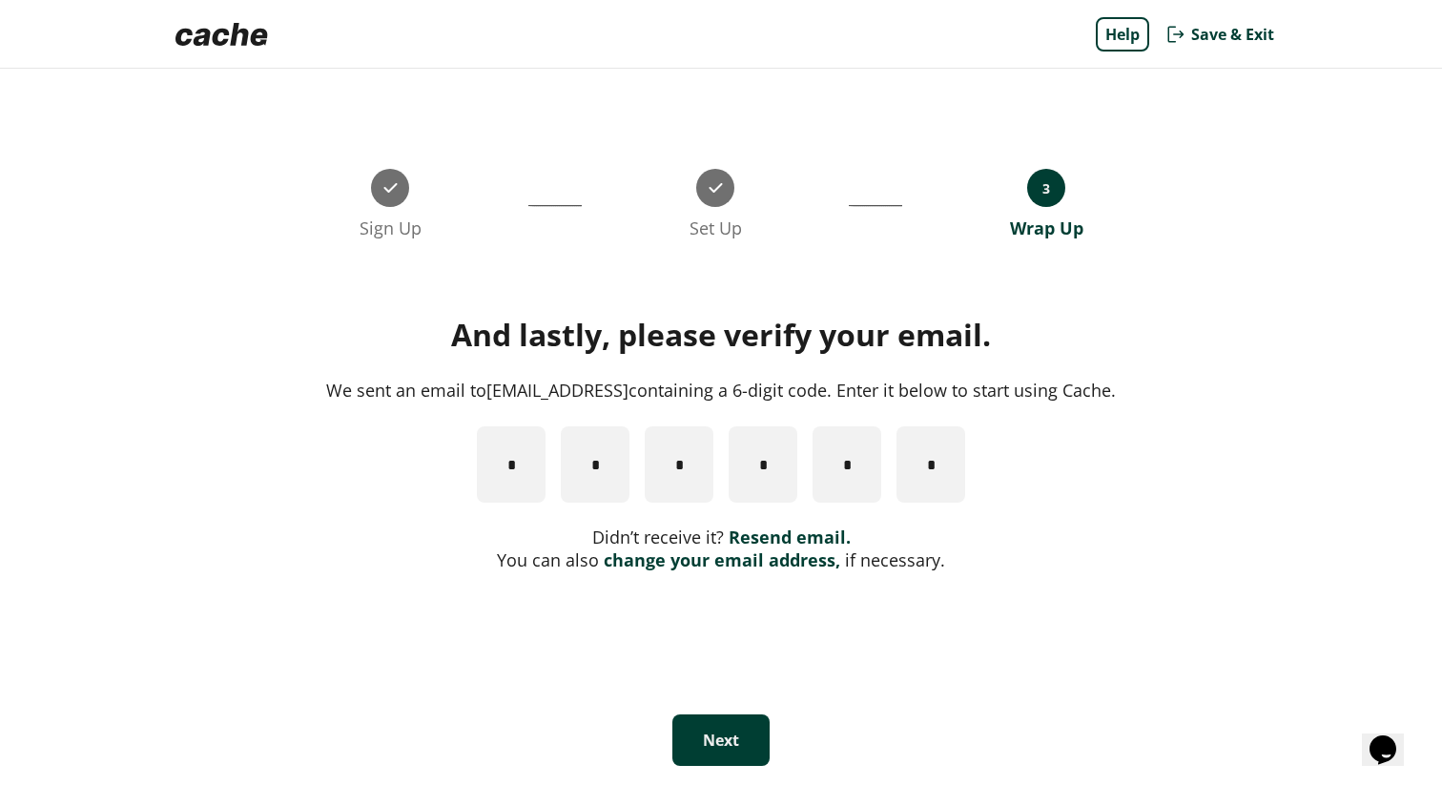
type input "*"
click at [708, 742] on button "Next" at bounding box center [721, 741] width 97 height 52
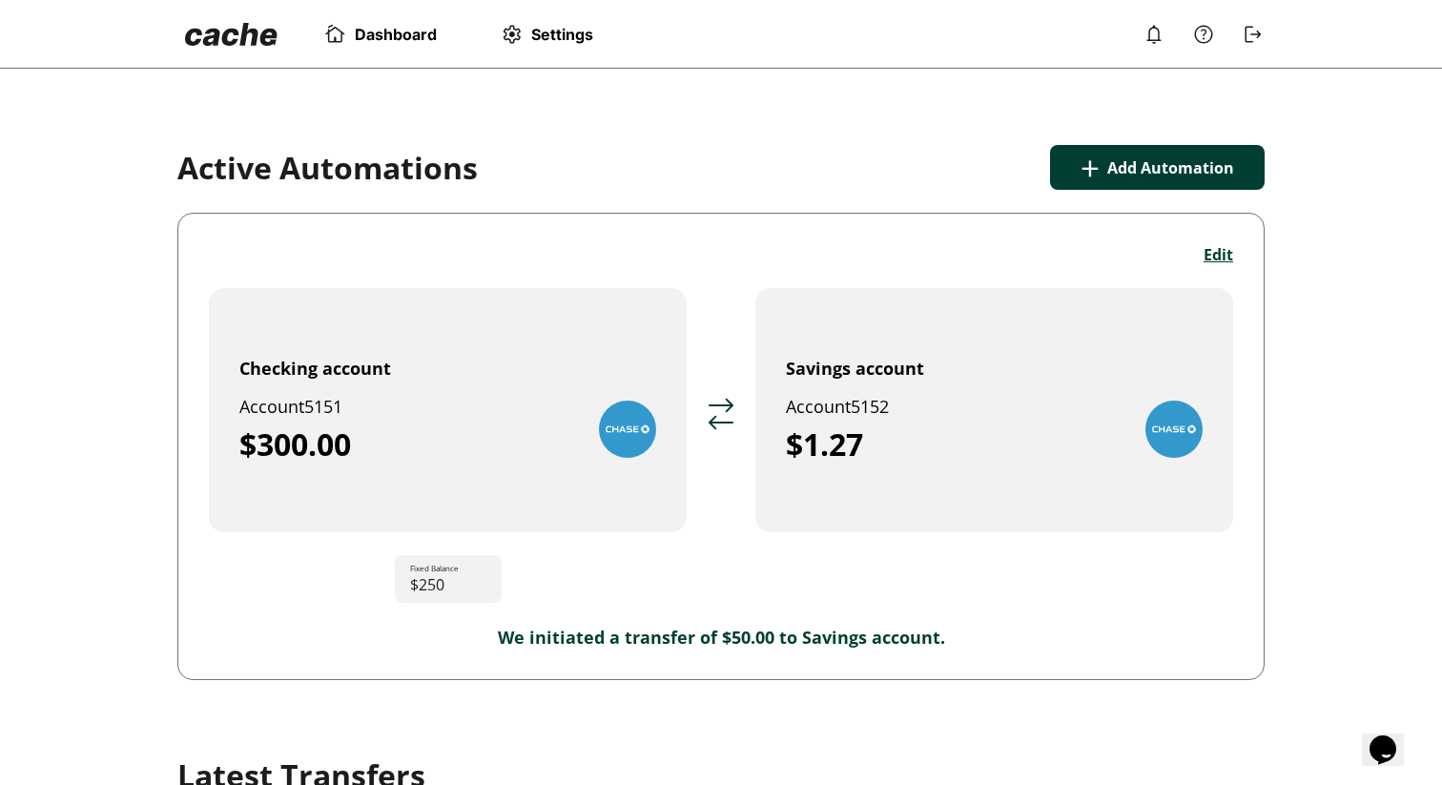
click at [1156, 40] on img at bounding box center [1154, 34] width 23 height 23
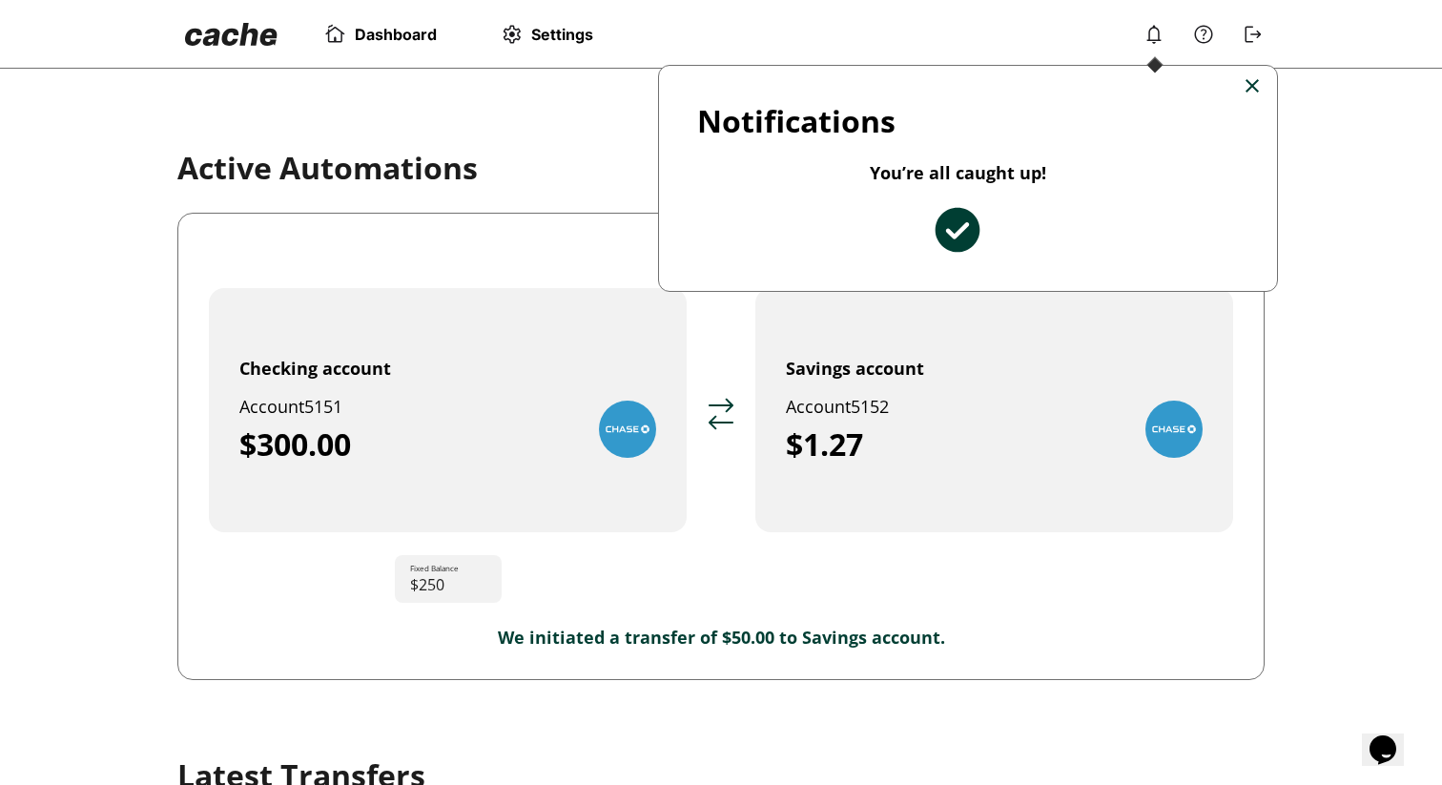
click at [1156, 36] on div at bounding box center [721, 392] width 1442 height 785
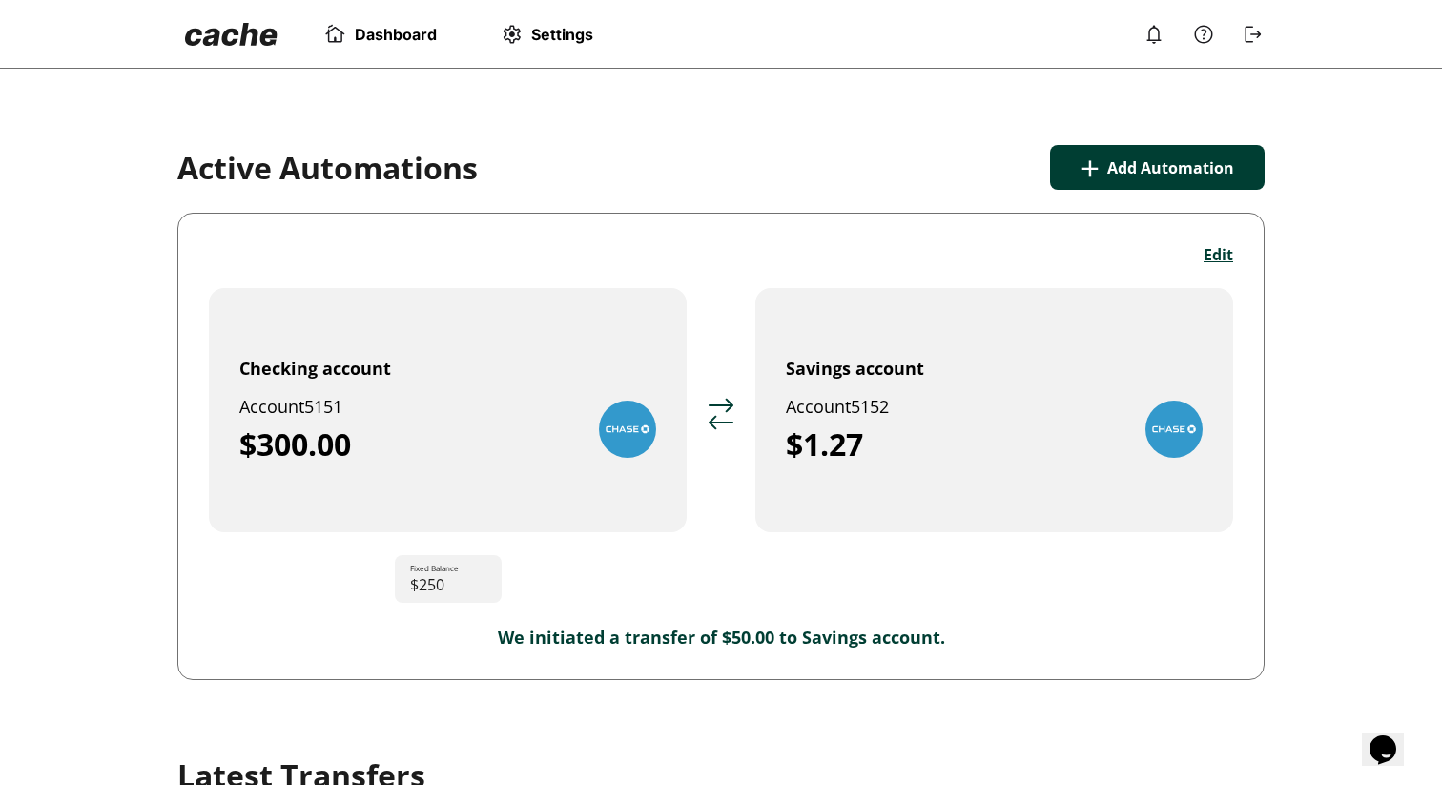
click at [861, 129] on div "Dashboard Settings Automation paused due to disconnected account. Reconnect Now…" at bounding box center [721, 657] width 1442 height 1314
click at [1158, 44] on img at bounding box center [1154, 34] width 23 height 23
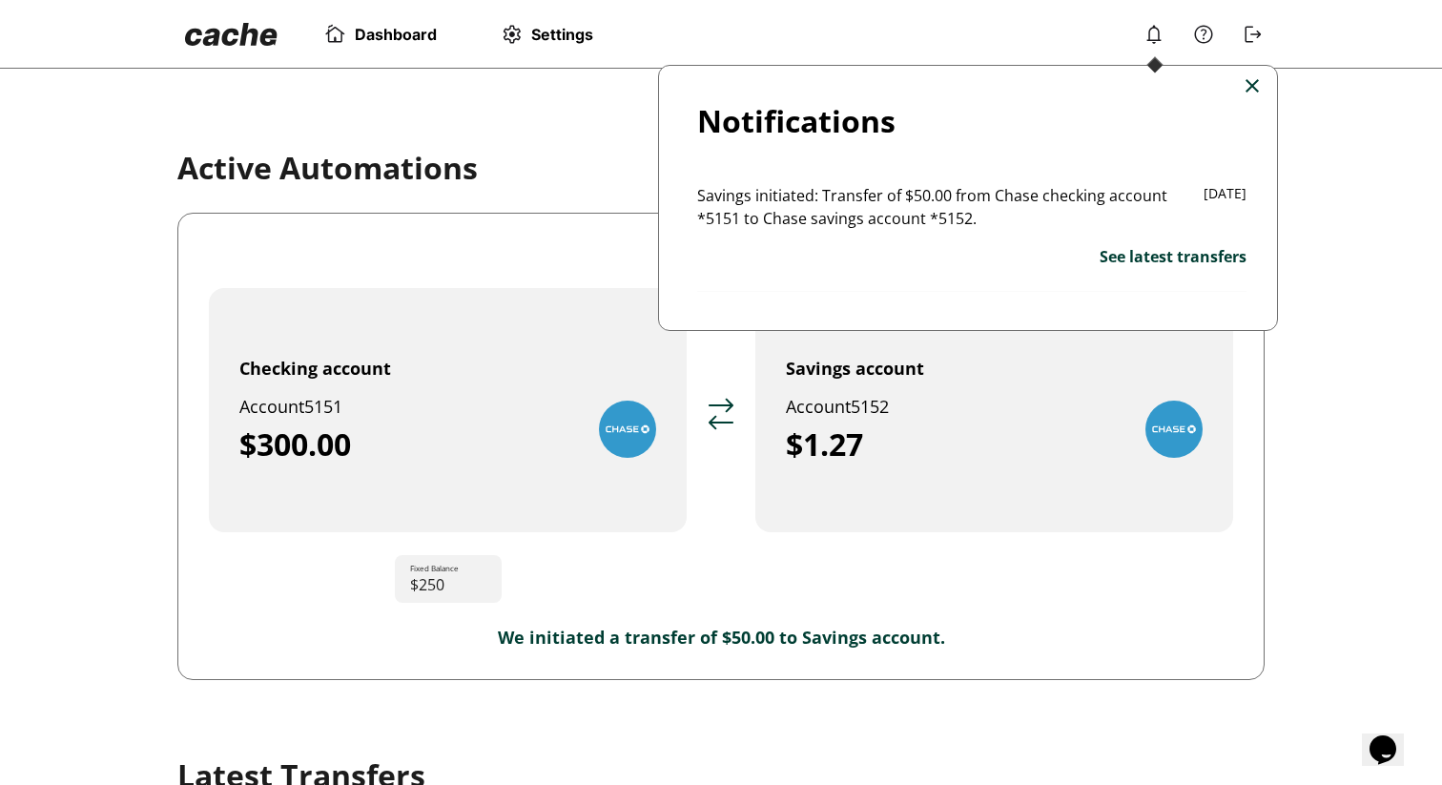
click at [1254, 85] on img at bounding box center [1252, 85] width 13 height 13
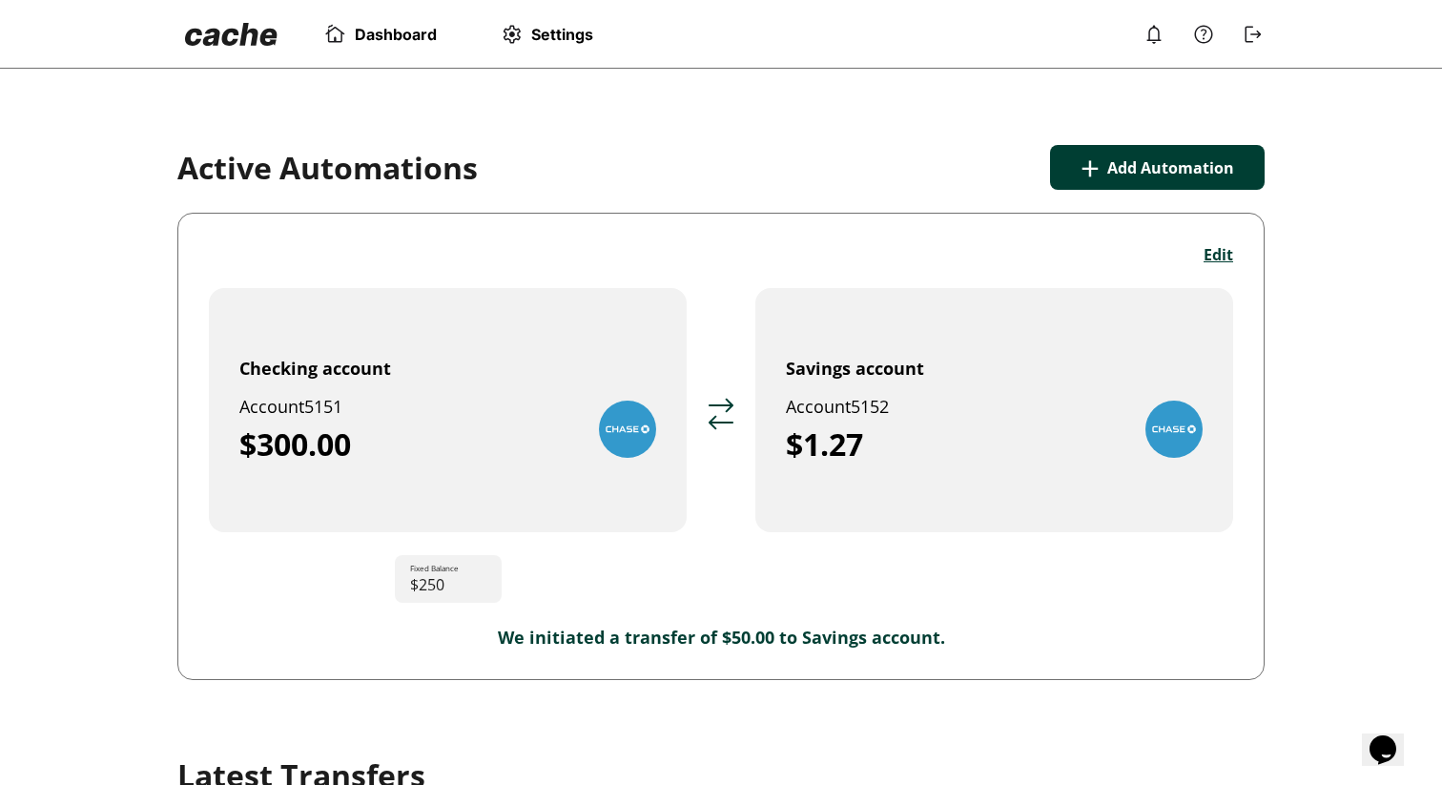
click at [547, 41] on span "Settings" at bounding box center [562, 34] width 62 height 19
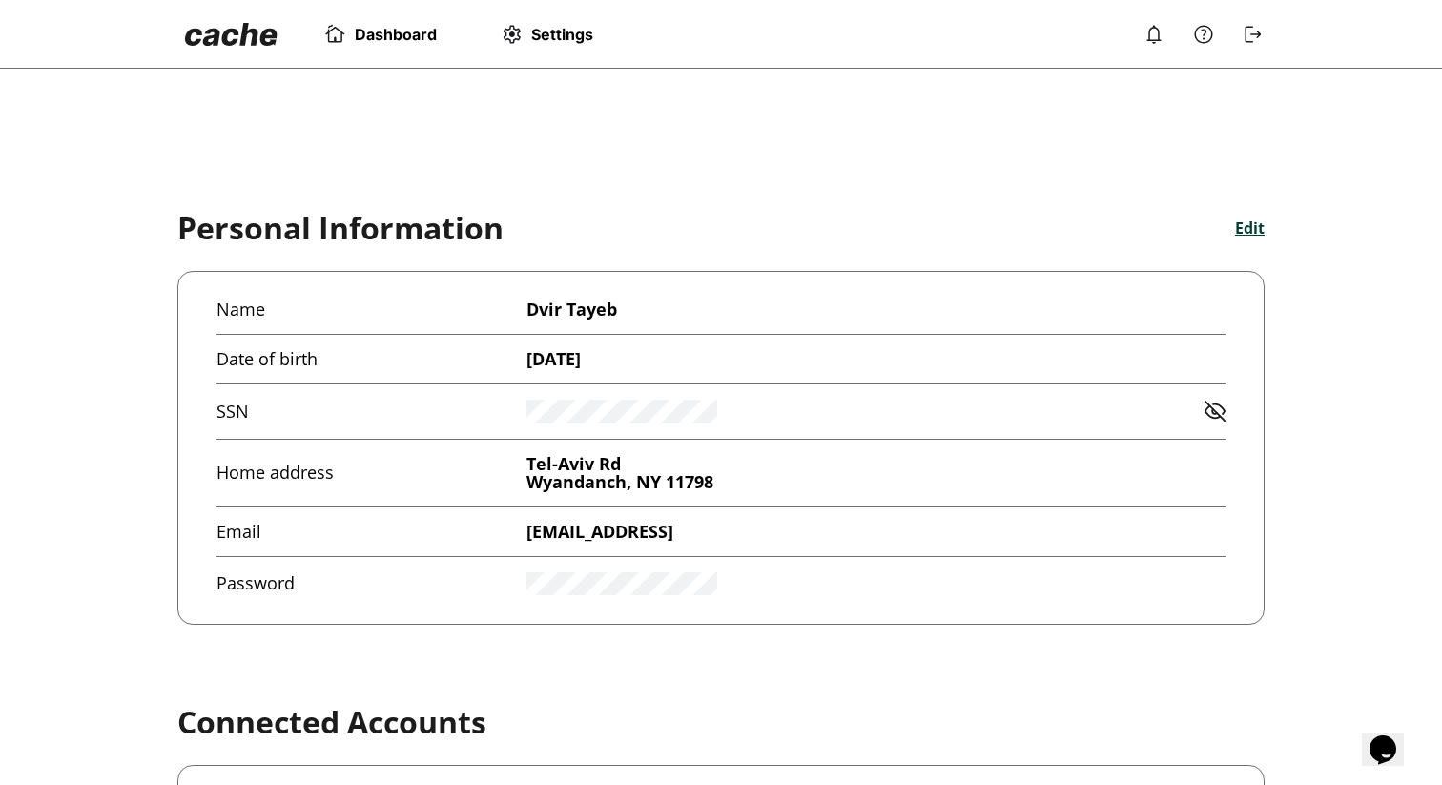
click at [372, 41] on span "Dashboard" at bounding box center [396, 34] width 82 height 19
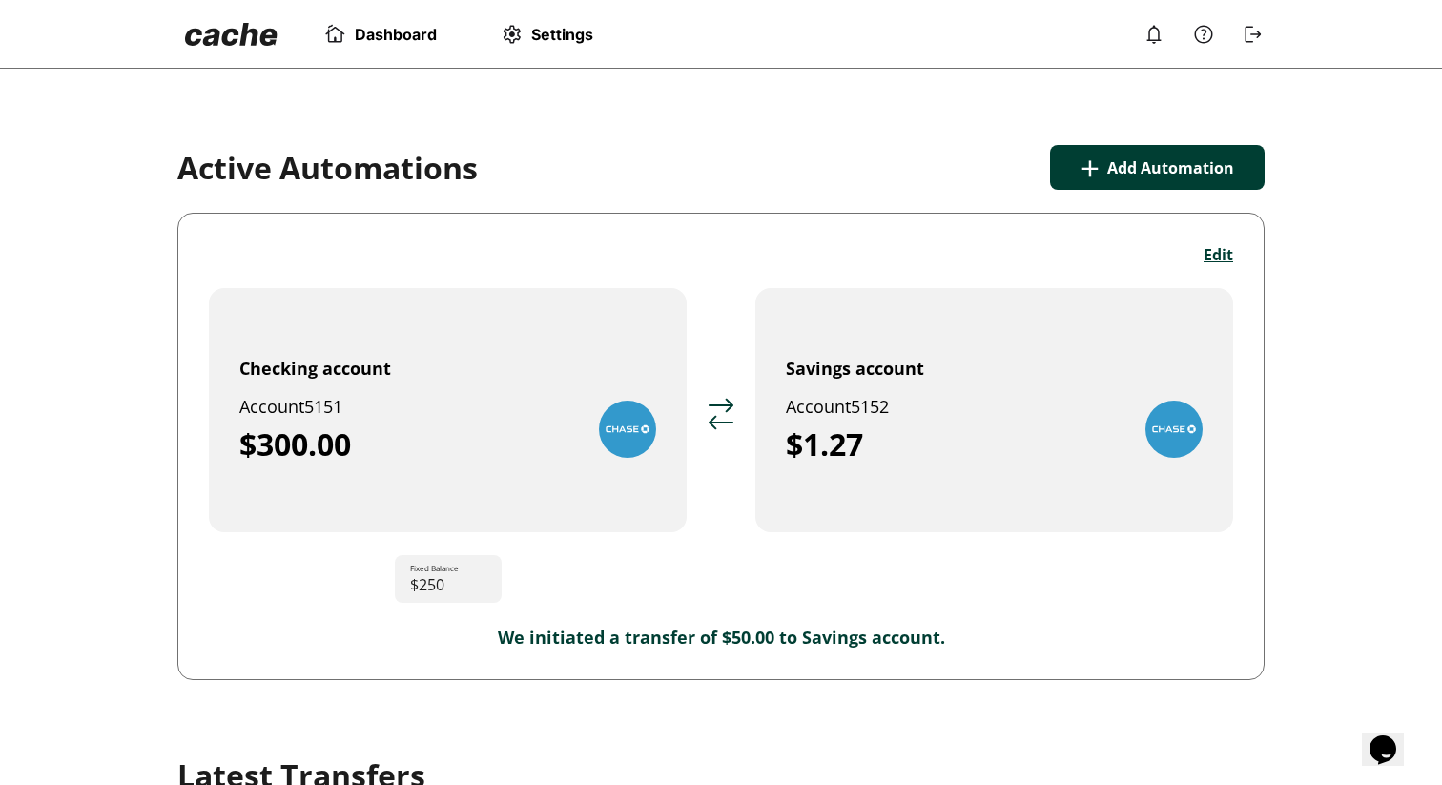
click at [1217, 259] on button "Edit" at bounding box center [1219, 254] width 30 height 21
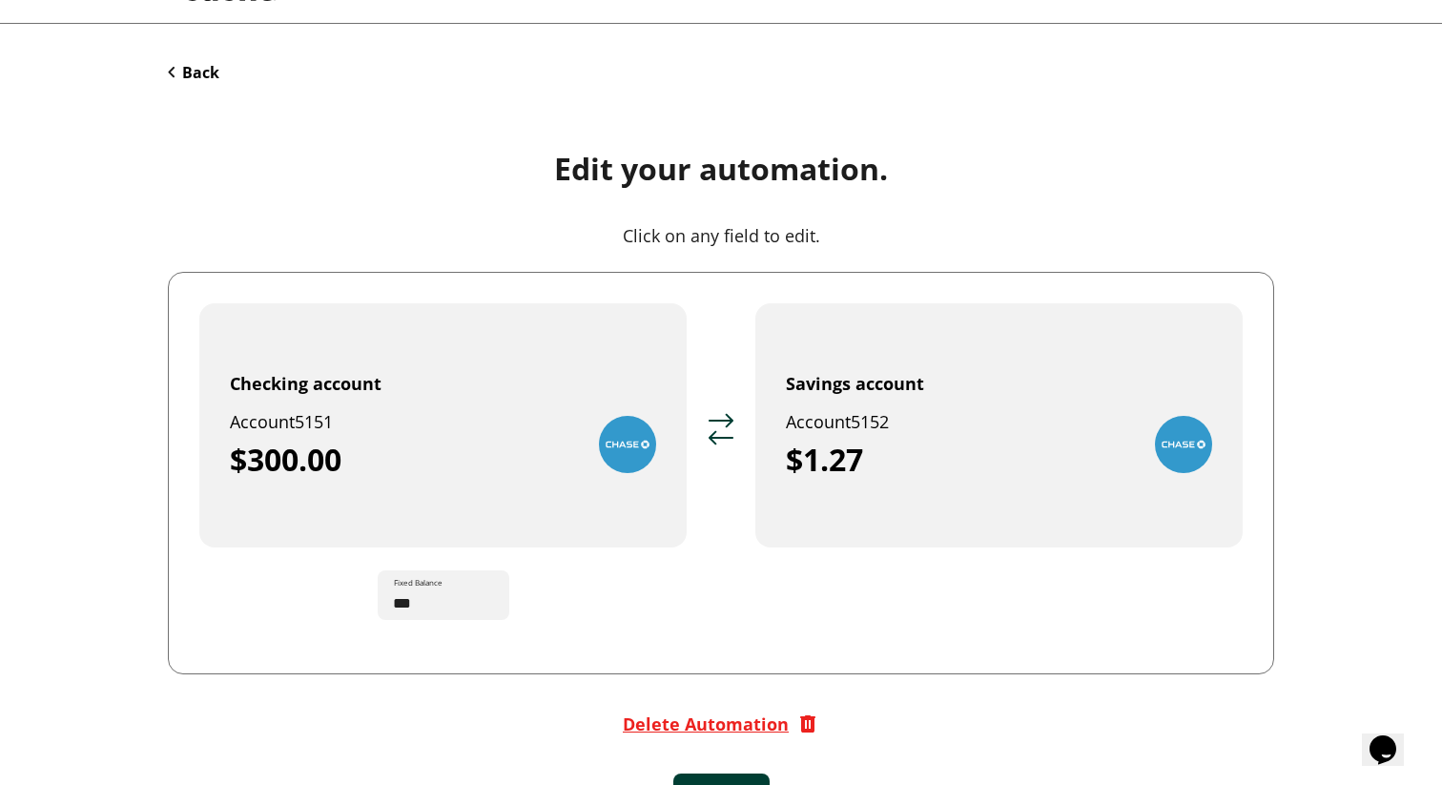
scroll to position [46, 0]
click at [576, 452] on div "$300.00" at bounding box center [414, 459] width 369 height 38
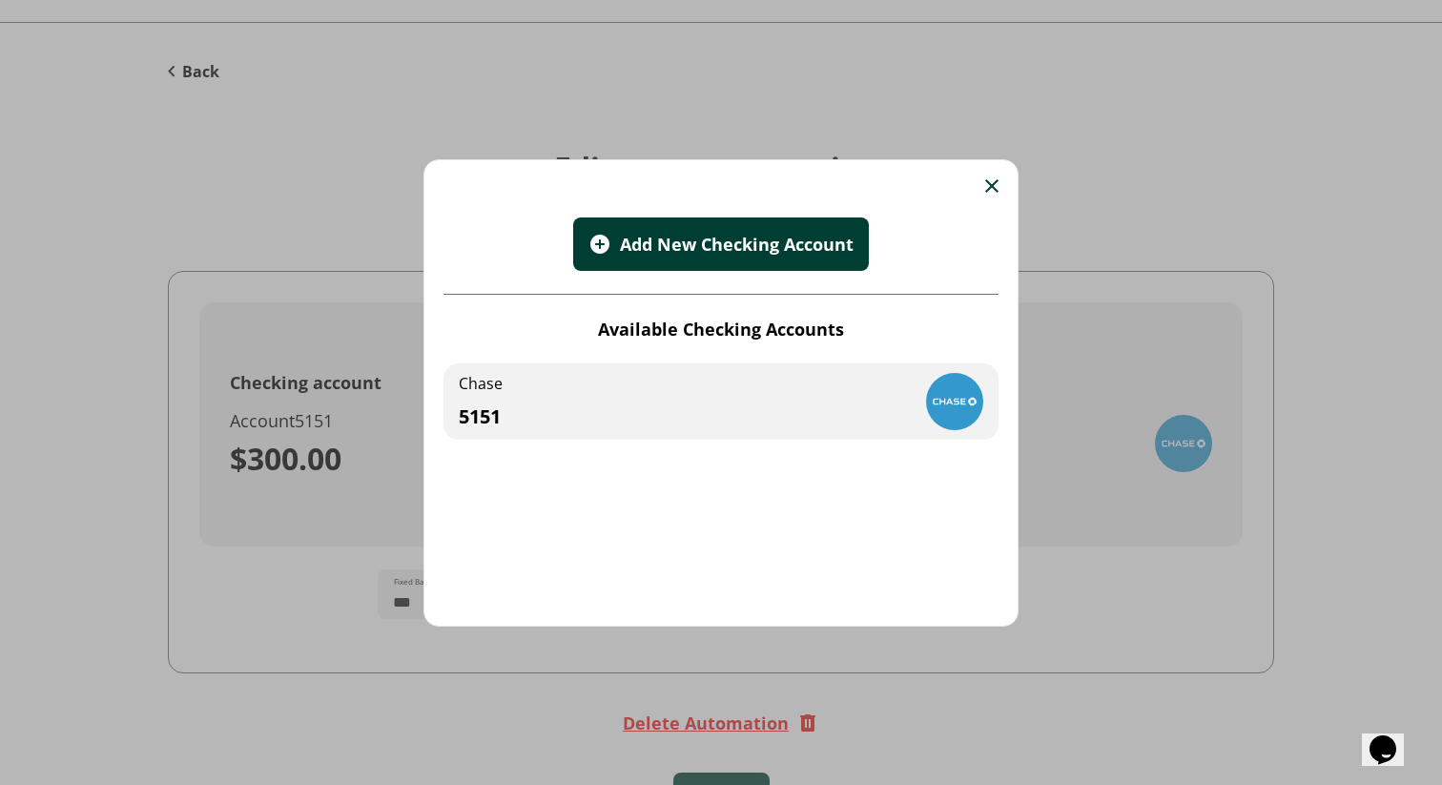
click at [717, 252] on div "Add New Checking Account" at bounding box center [736, 244] width 235 height 23
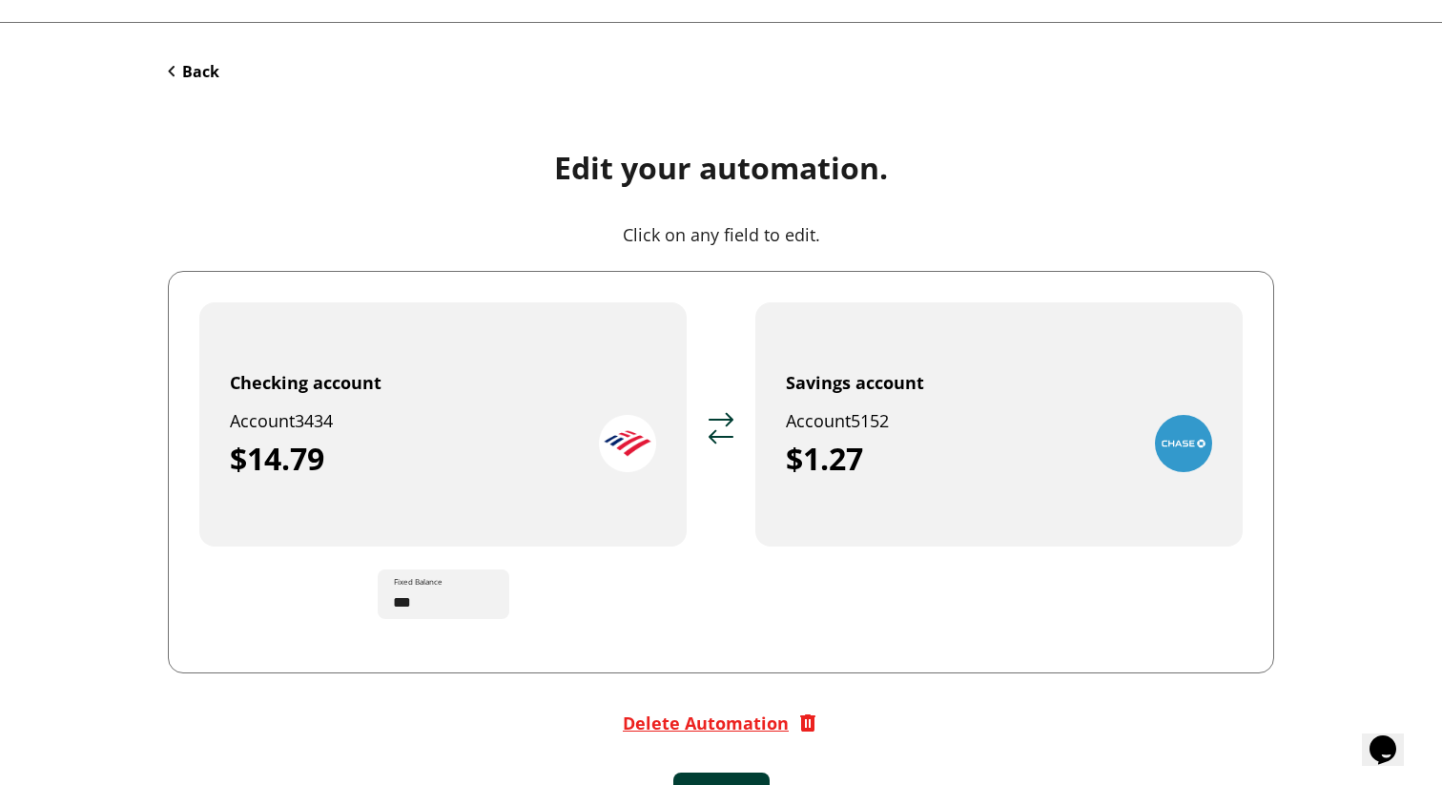
scroll to position [103, 0]
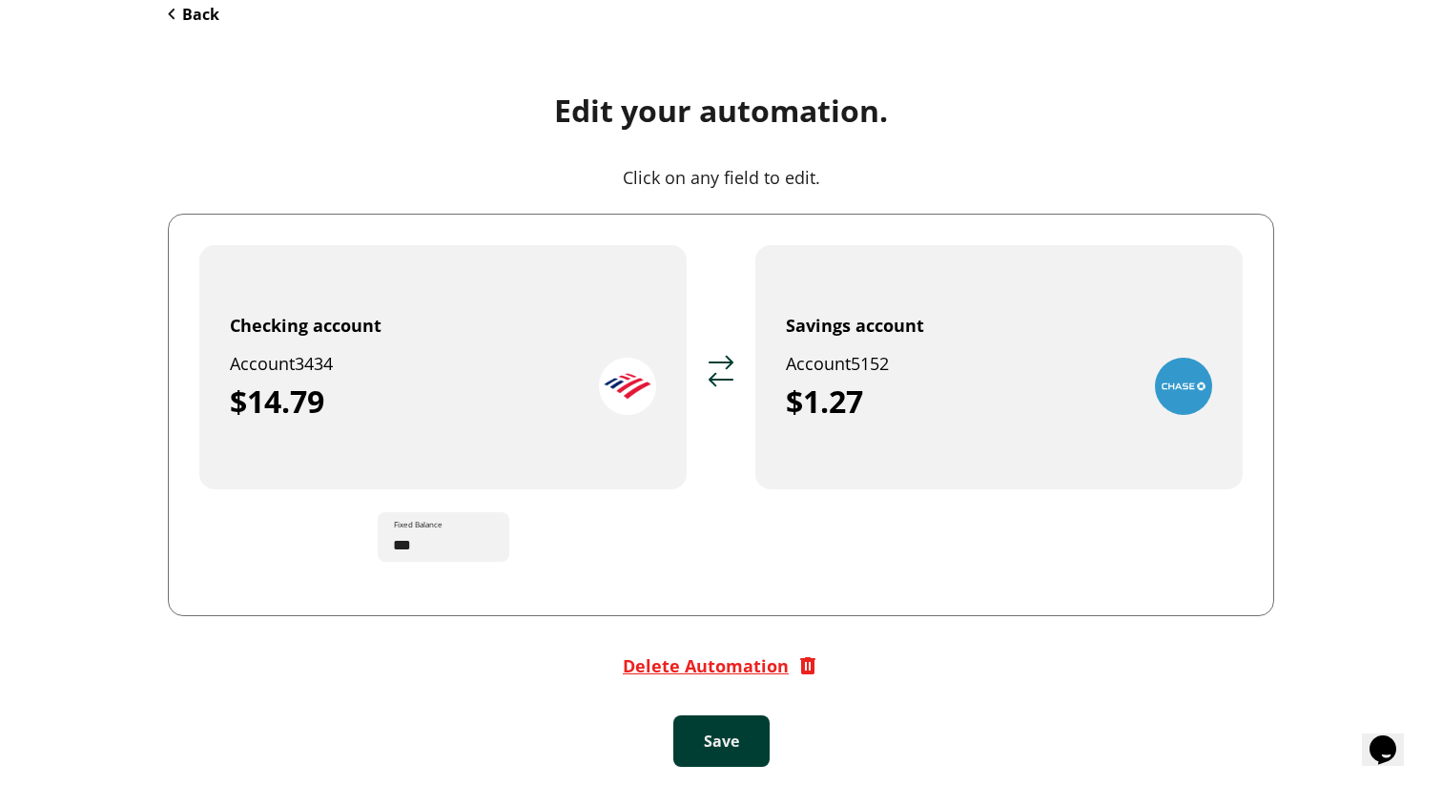
click at [709, 746] on button "Save" at bounding box center [722, 741] width 96 height 52
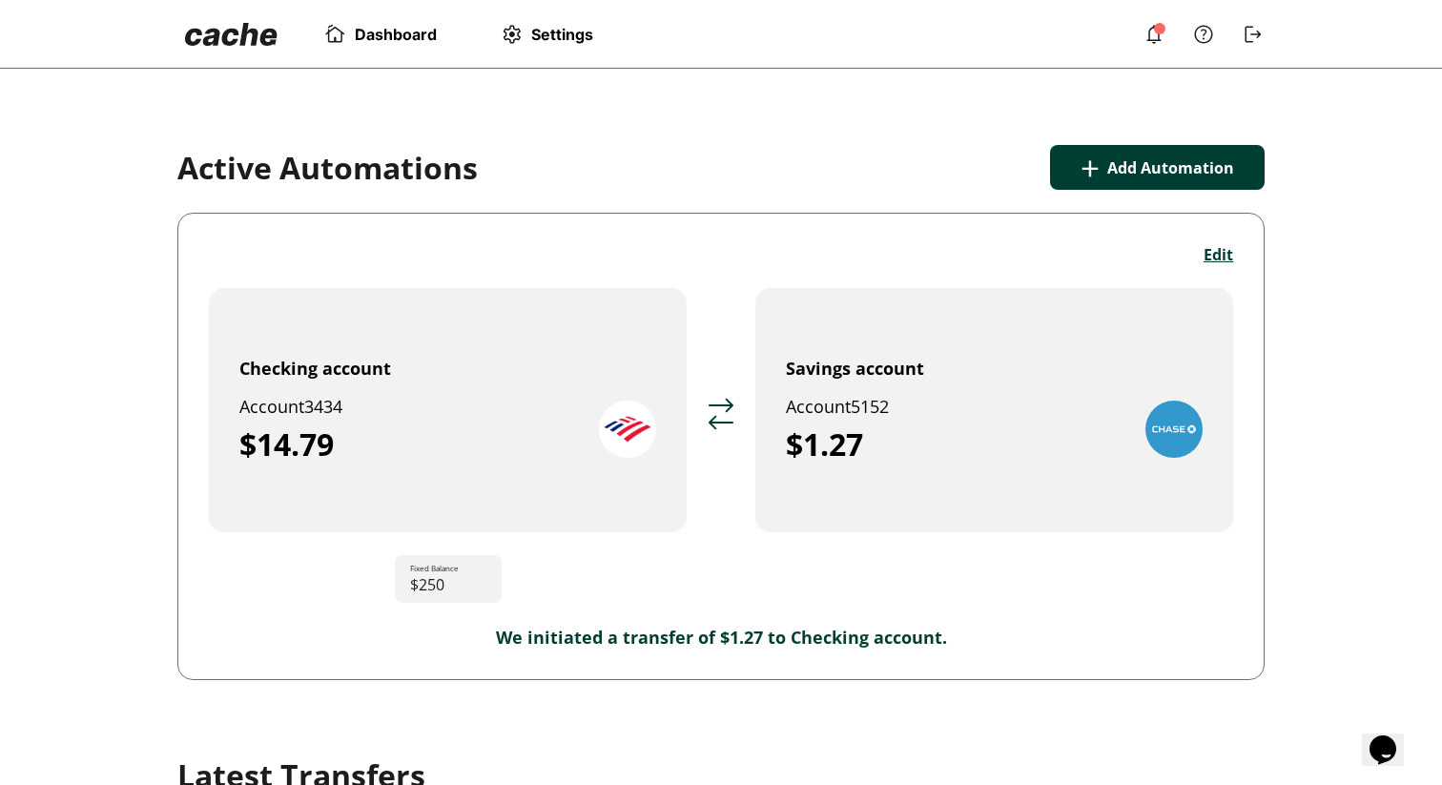
click at [417, 20] on div "Dashboard Settings" at bounding box center [409, 34] width 464 height 38
click at [417, 30] on span "Dashboard" at bounding box center [396, 34] width 82 height 19
click at [397, 39] on span "Dashboard" at bounding box center [396, 34] width 82 height 19
click at [1134, 161] on button "+ Add Automation" at bounding box center [1157, 167] width 215 height 45
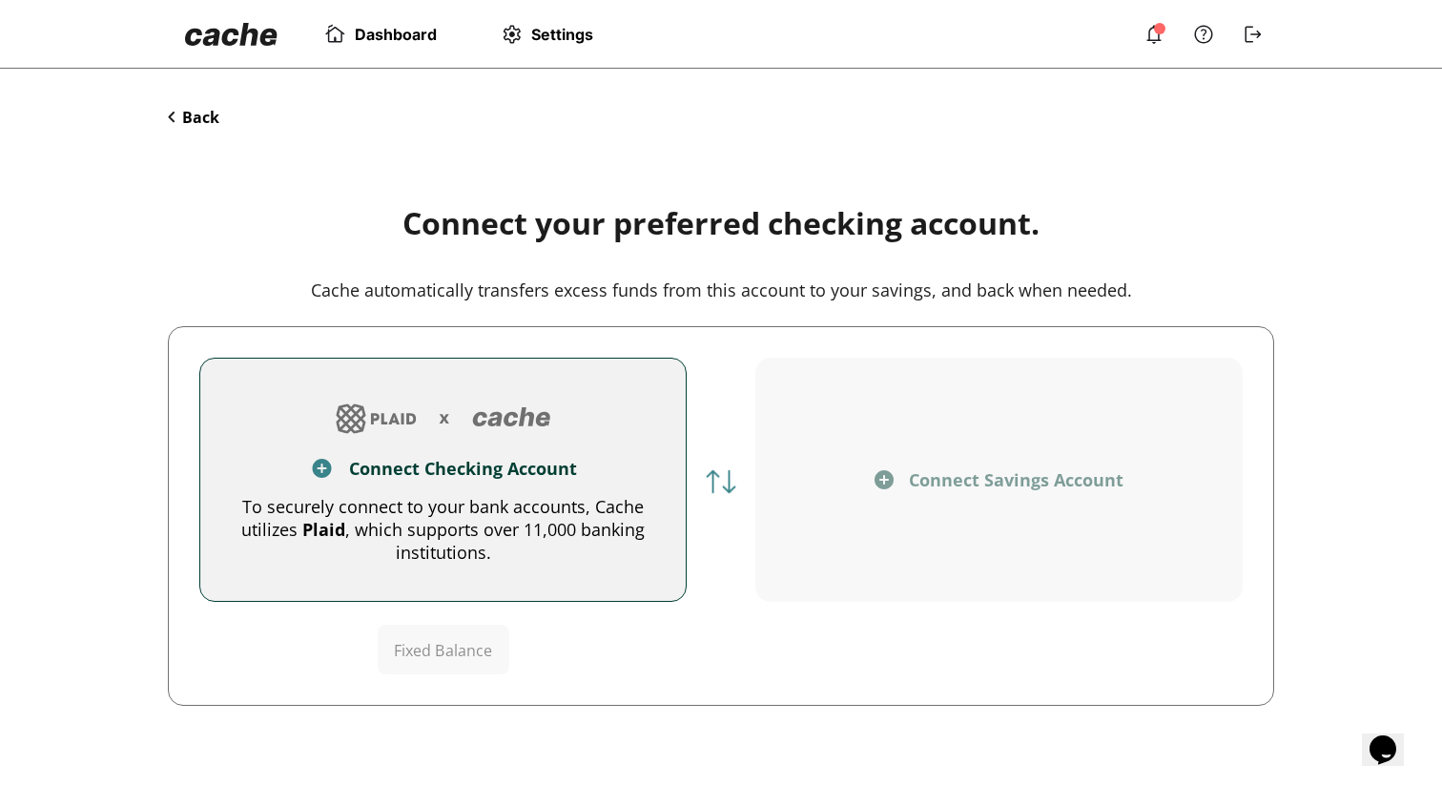
click at [386, 26] on span "Dashboard" at bounding box center [396, 34] width 82 height 19
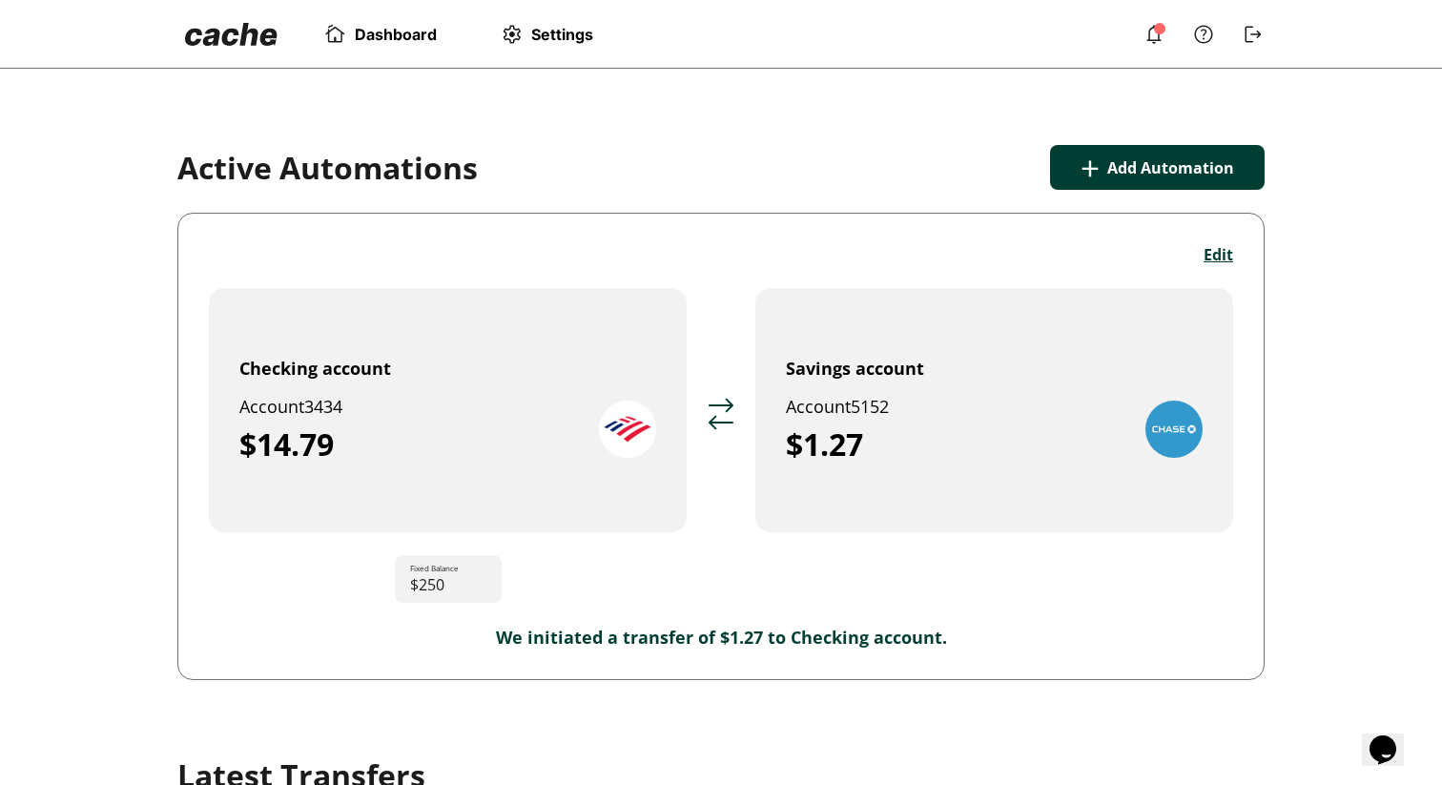
click at [356, 34] on span "Dashboard" at bounding box center [396, 34] width 82 height 19
click at [199, 48] on link at bounding box center [231, 34] width 108 height 38
click at [1256, 31] on img at bounding box center [1253, 34] width 23 height 23
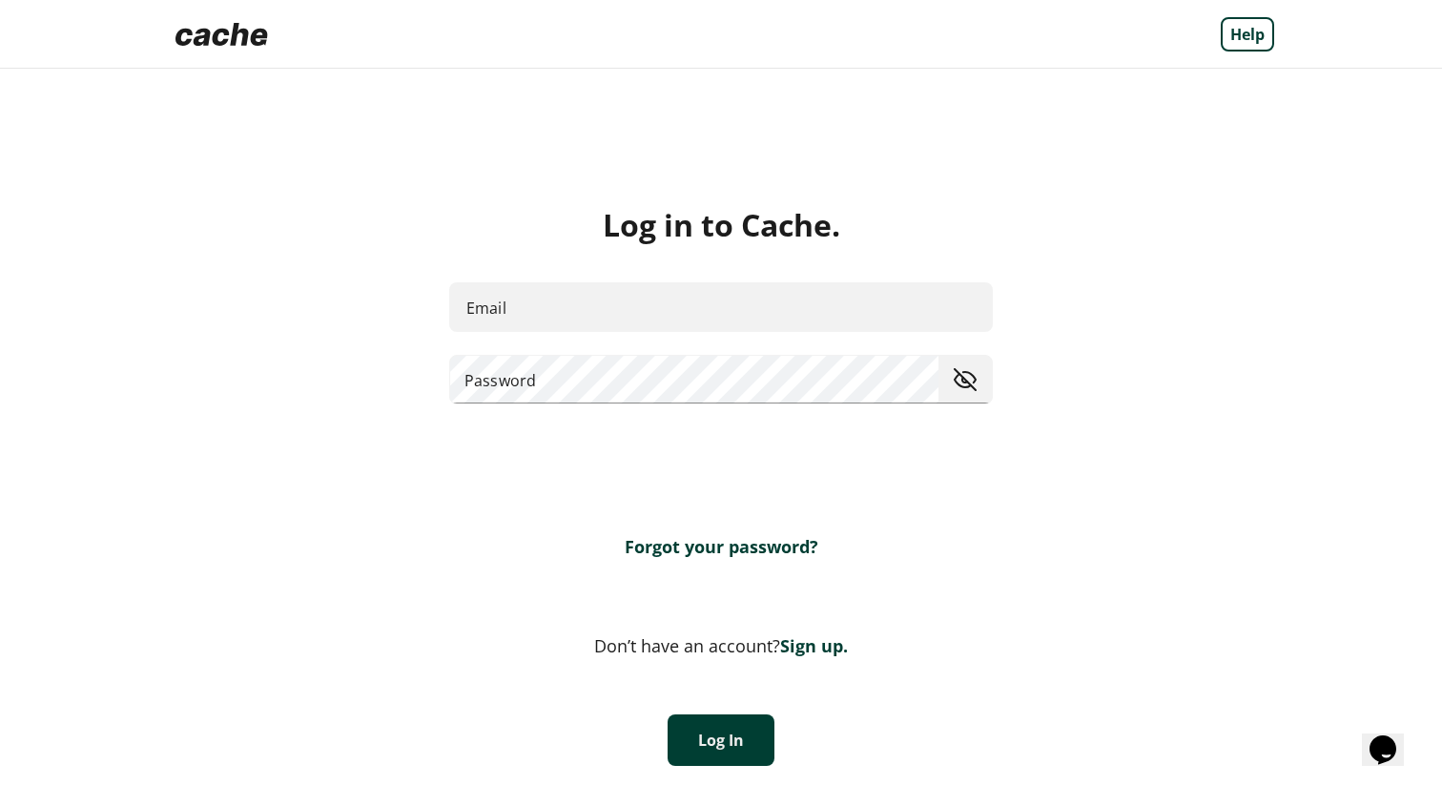
click at [254, 32] on img at bounding box center [222, 34] width 108 height 38
click at [607, 315] on input "Email" at bounding box center [721, 306] width 544 height 51
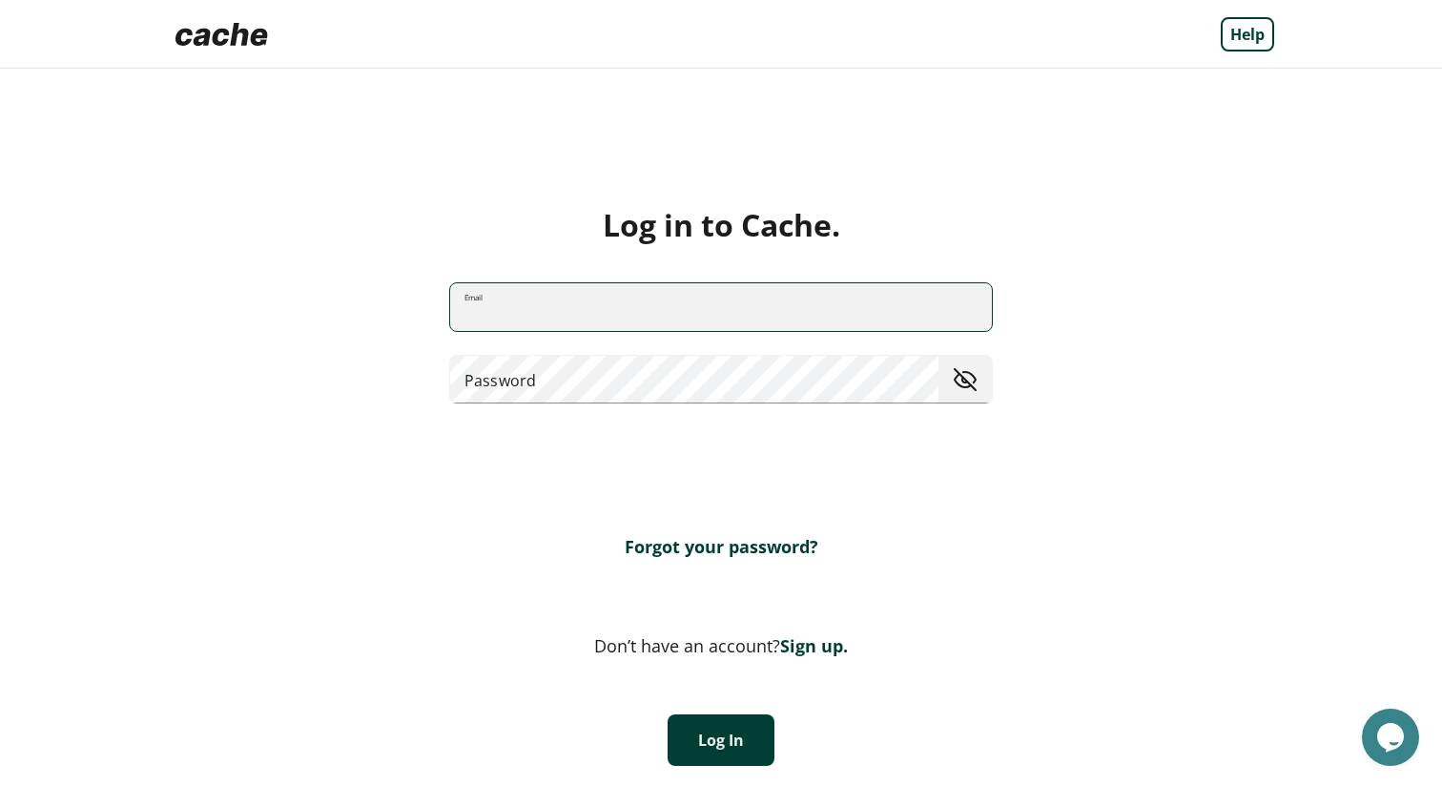
click at [641, 543] on link "Forgot your password?" at bounding box center [722, 546] width 194 height 23
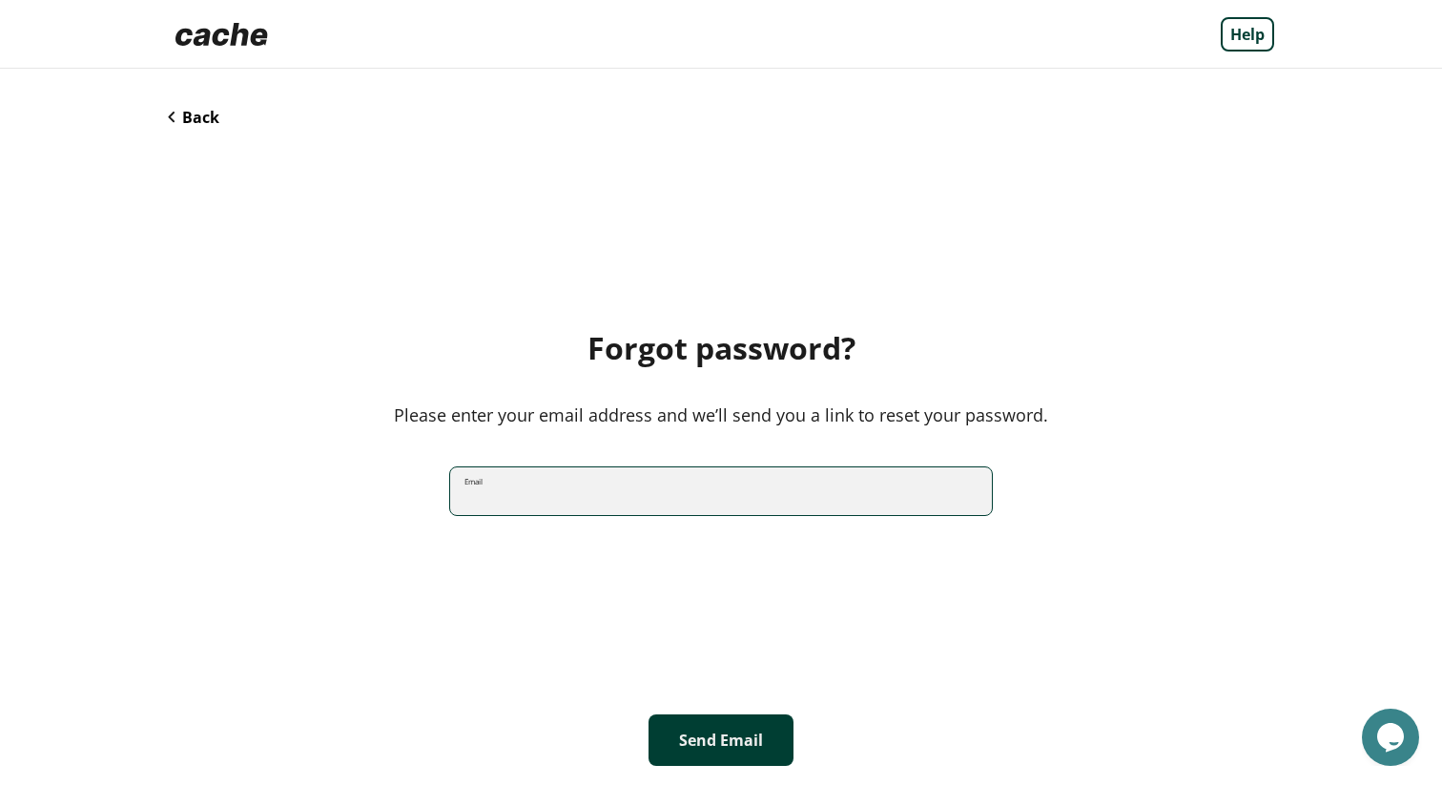
click at [497, 502] on input "Email" at bounding box center [721, 491] width 542 height 51
click at [377, 440] on div "Forgot password? Please enter your email address and we’ll send you a link to r…" at bounding box center [721, 423] width 1107 height 584
click at [510, 481] on input "Email" at bounding box center [721, 491] width 542 height 51
type input "**********"
click at [723, 733] on button "Send Email" at bounding box center [721, 741] width 145 height 52
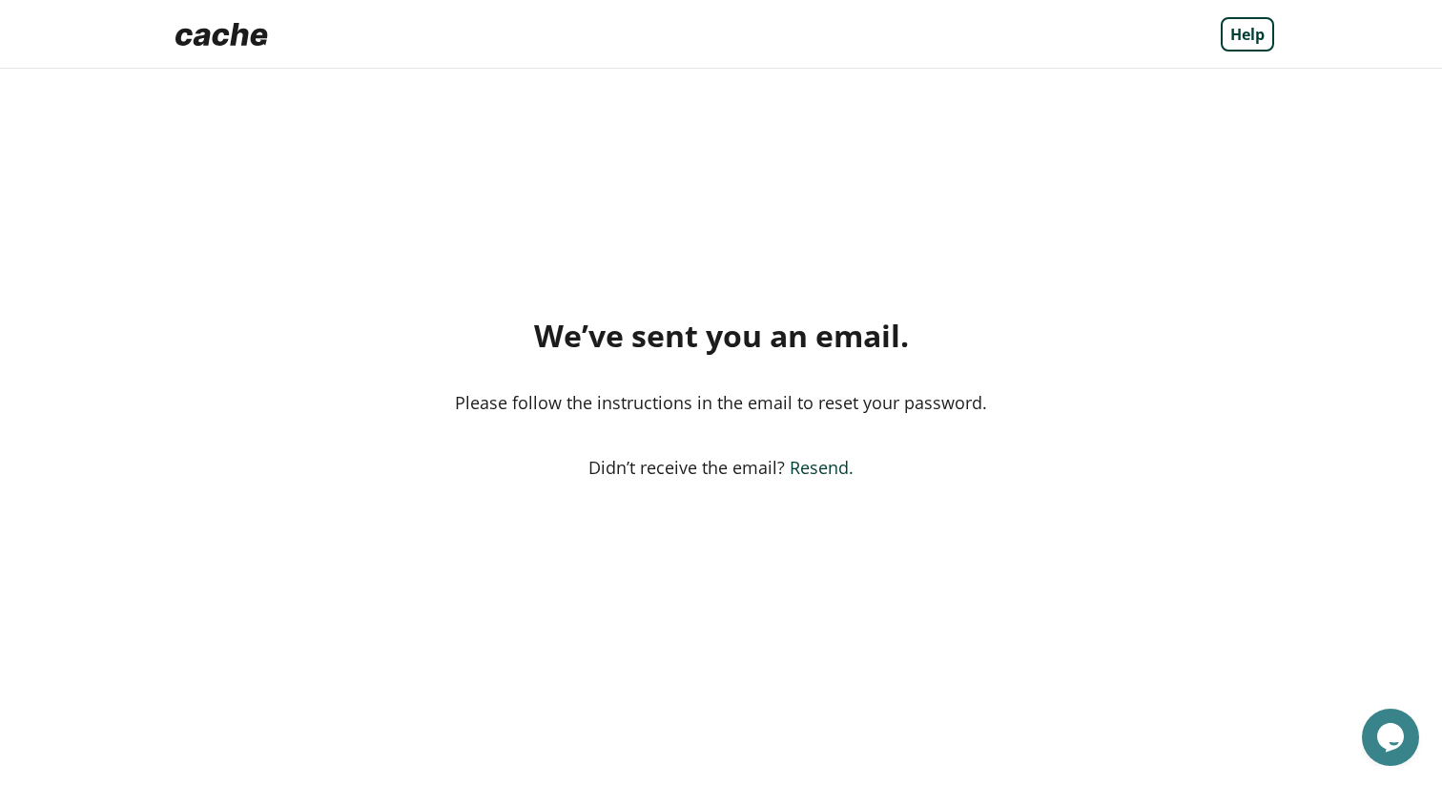
click at [799, 466] on button "Resend." at bounding box center [822, 467] width 64 height 23
click at [232, 44] on img at bounding box center [222, 34] width 108 height 38
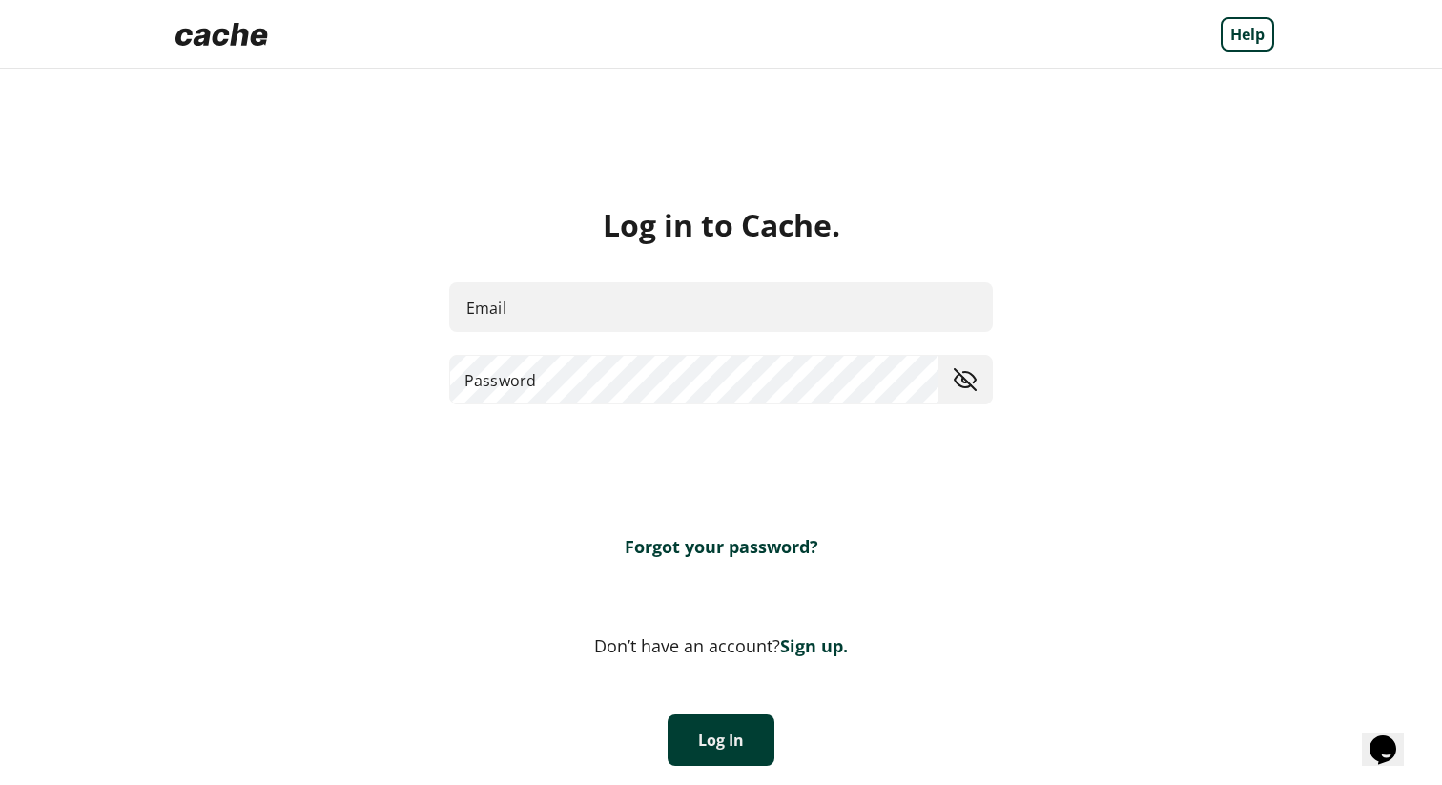
click at [646, 308] on input "Email" at bounding box center [721, 306] width 544 height 51
type input "**********"
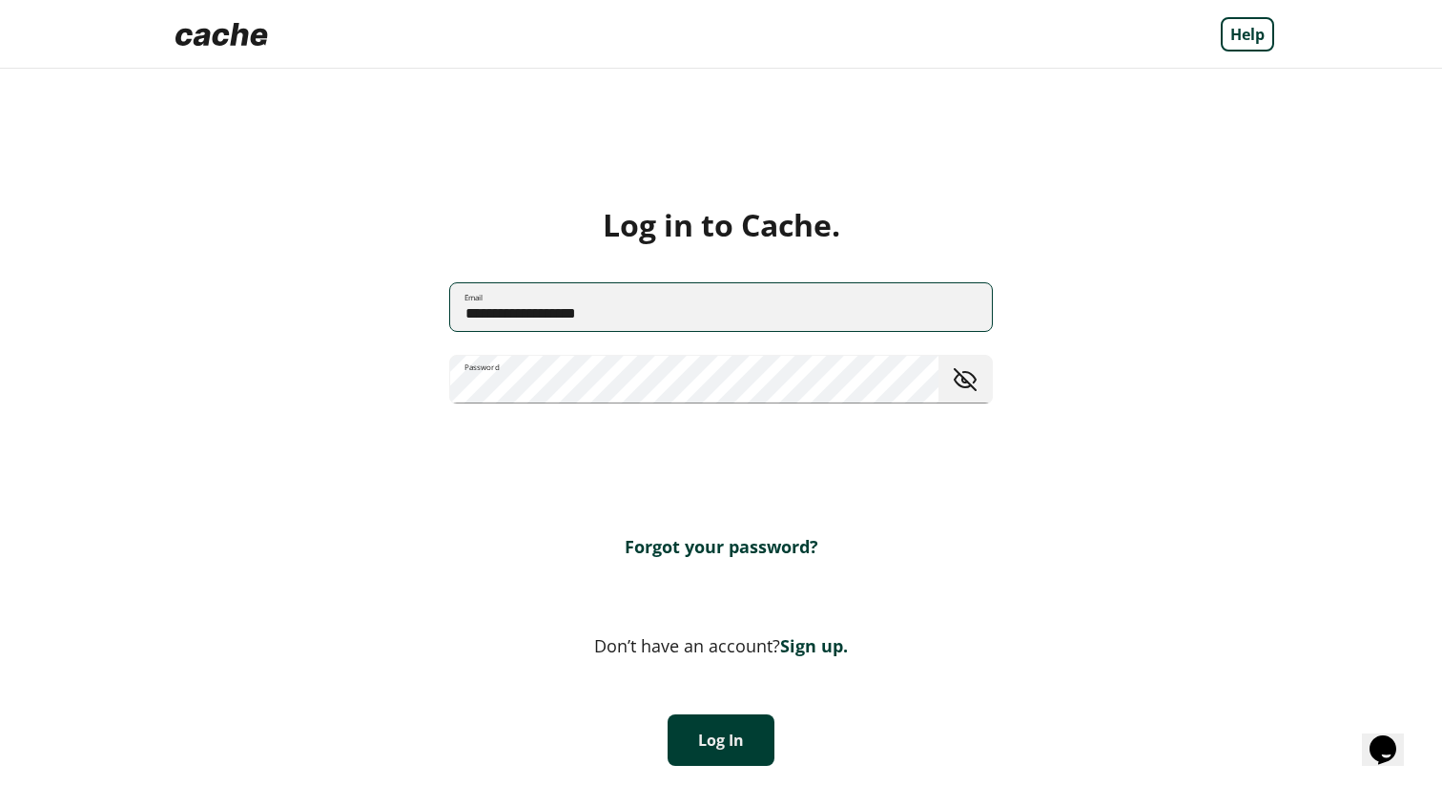
click at [703, 751] on button "Log In" at bounding box center [721, 741] width 107 height 52
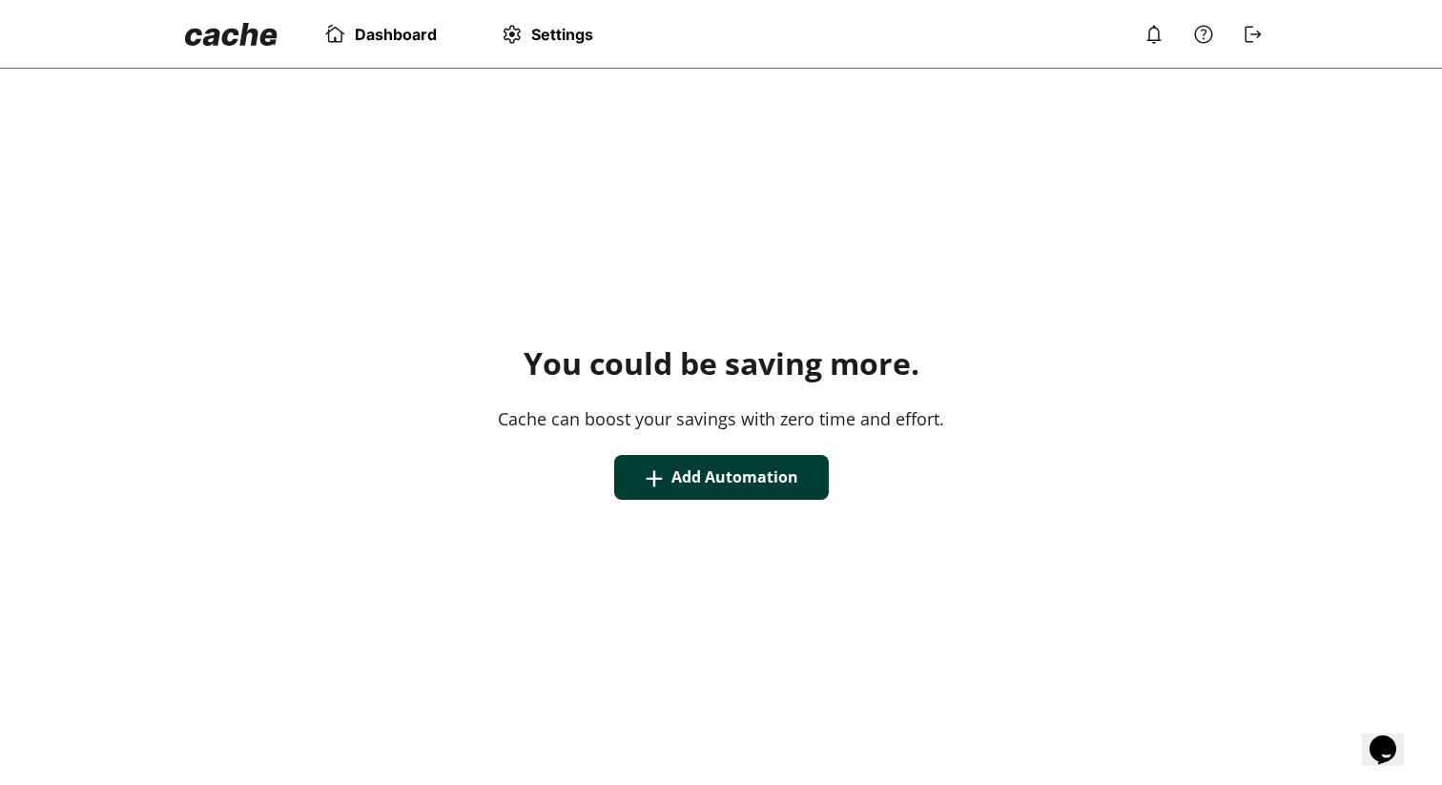
click at [1386, 742] on icon "Chat widget" at bounding box center [1383, 750] width 27 height 29
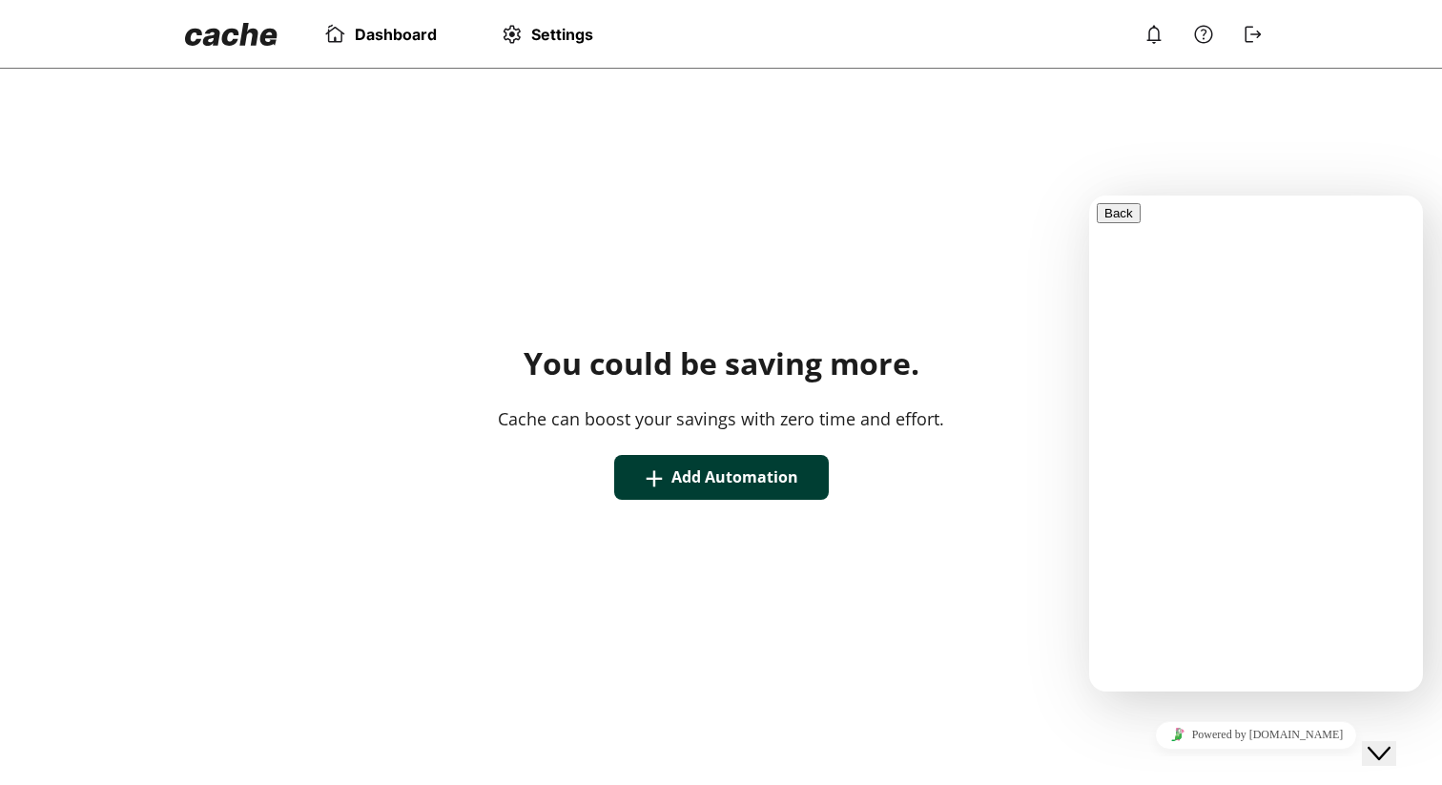
click at [1048, 582] on div "You could be saving more. Cache can boost your savings with zero time and effor…" at bounding box center [721, 422] width 1442 height 707
click at [1041, 478] on div "+ Add Automation" at bounding box center [721, 477] width 1404 height 45
click at [1391, 742] on div "Close Chat This icon closes the chat window." at bounding box center [1379, 753] width 23 height 23
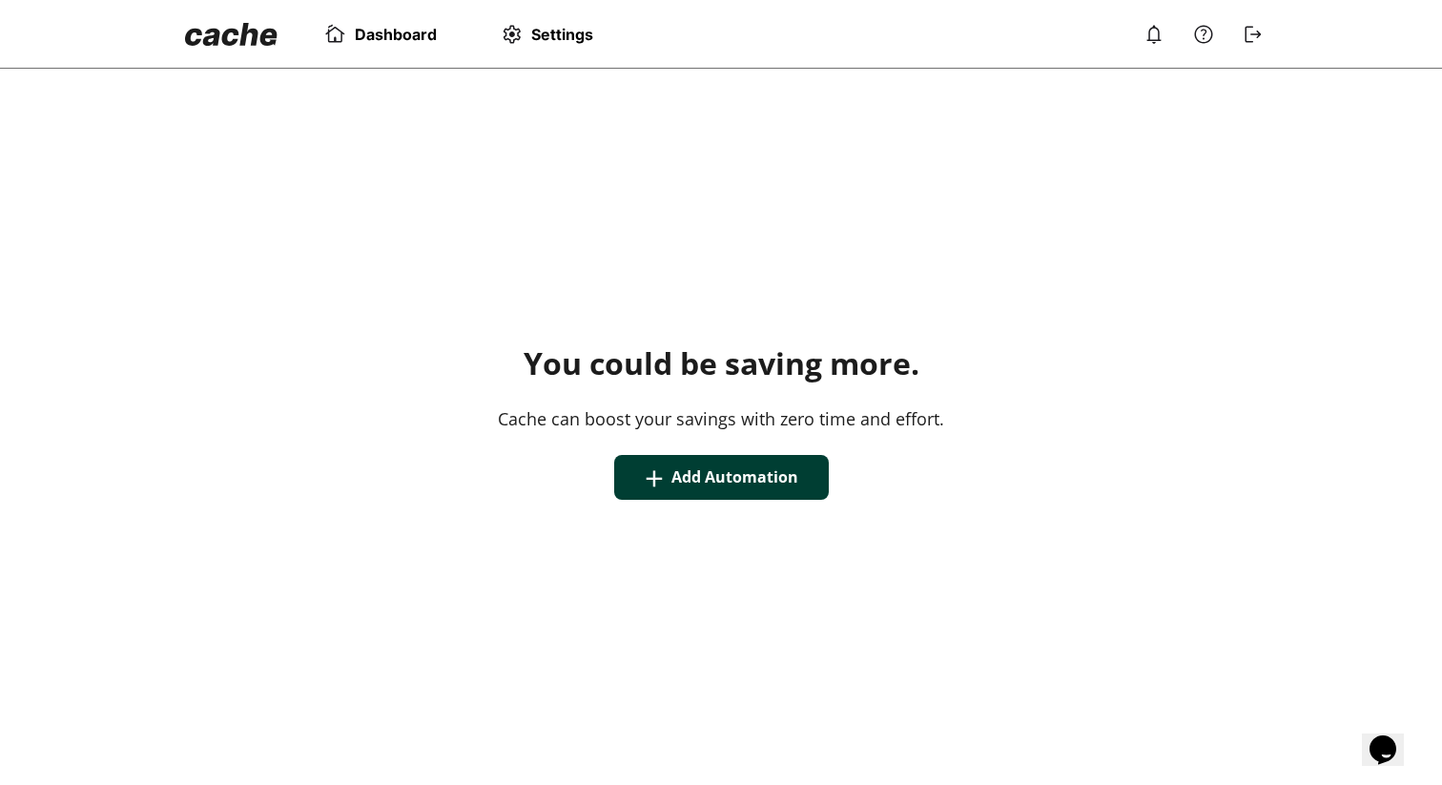
click at [1155, 38] on img at bounding box center [1154, 34] width 23 height 23
click at [1155, 38] on div at bounding box center [721, 392] width 1442 height 785
click at [707, 491] on button "+ Add Automation" at bounding box center [721, 477] width 215 height 45
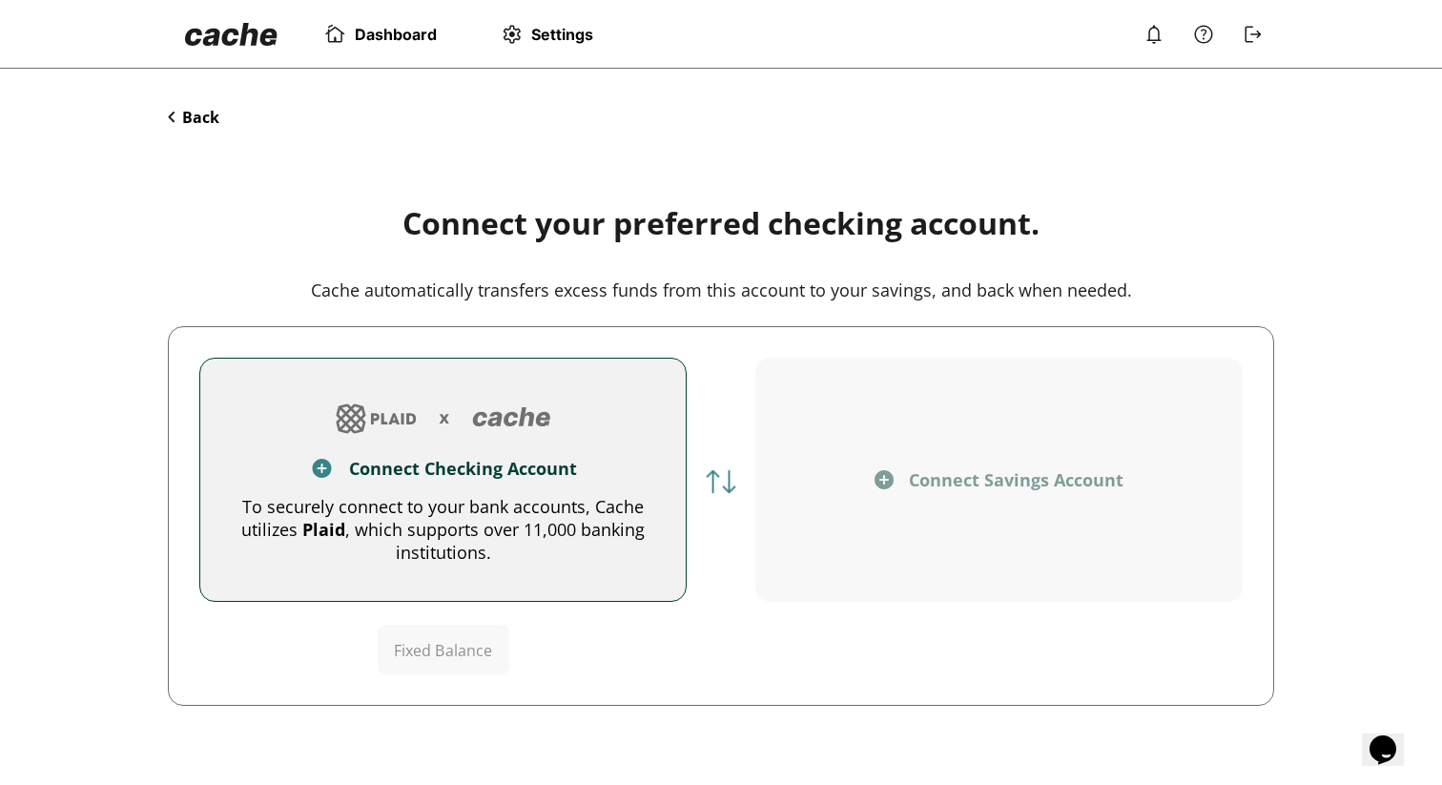
click at [547, 40] on span "Settings" at bounding box center [562, 34] width 62 height 19
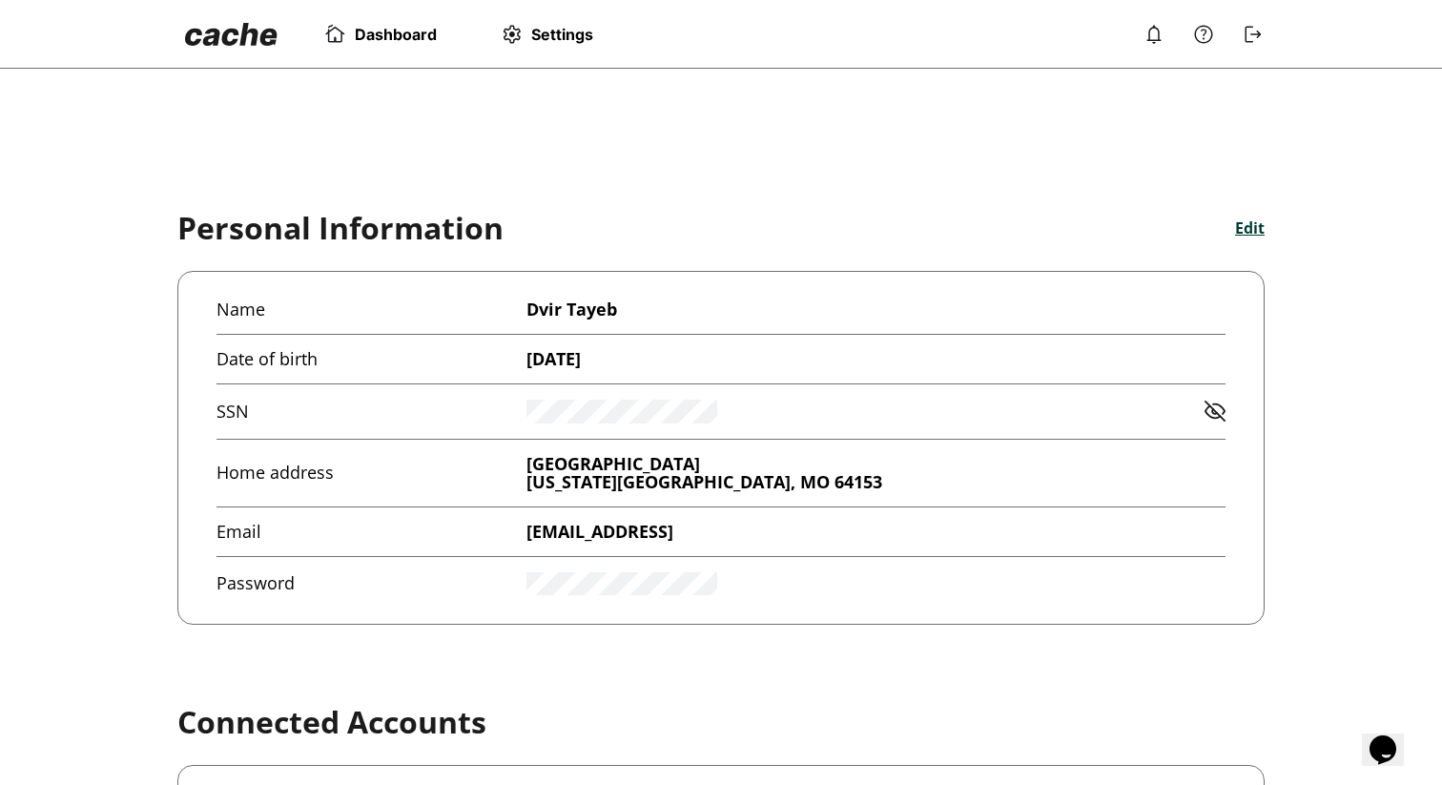
click at [1237, 221] on button "Edit" at bounding box center [1250, 228] width 30 height 21
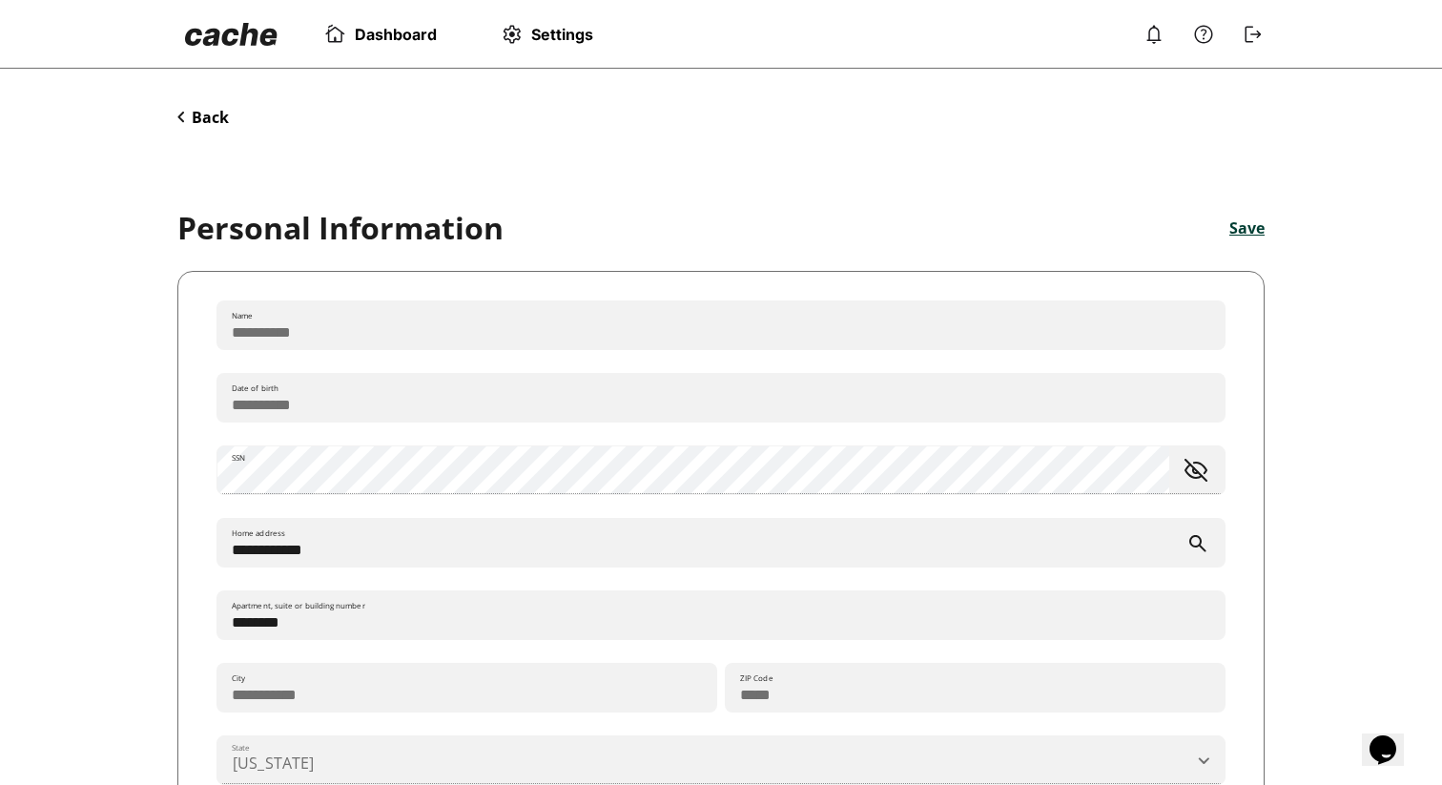
click at [249, 44] on img at bounding box center [231, 34] width 93 height 23
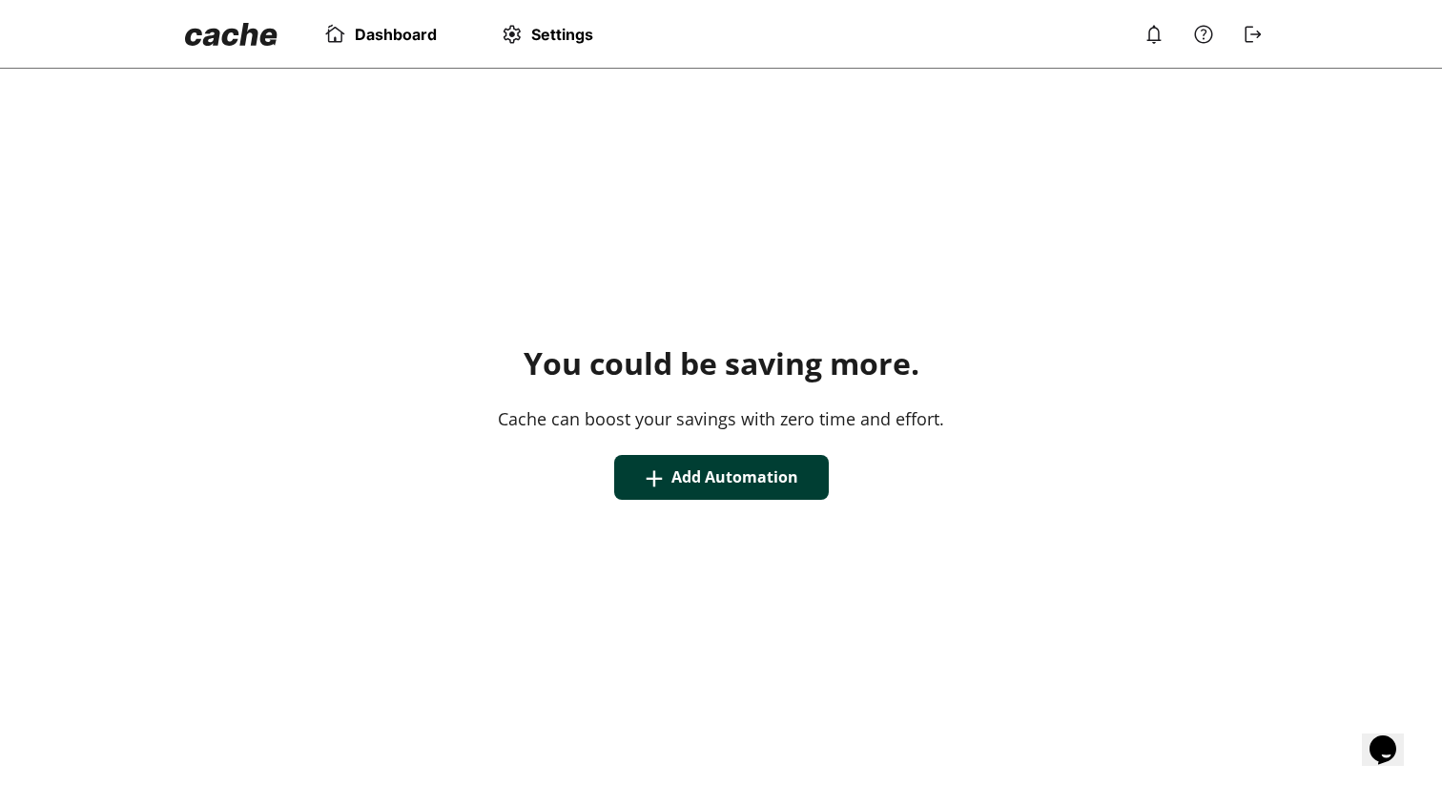
click at [529, 35] on link "Settings" at bounding box center [546, 34] width 93 height 23
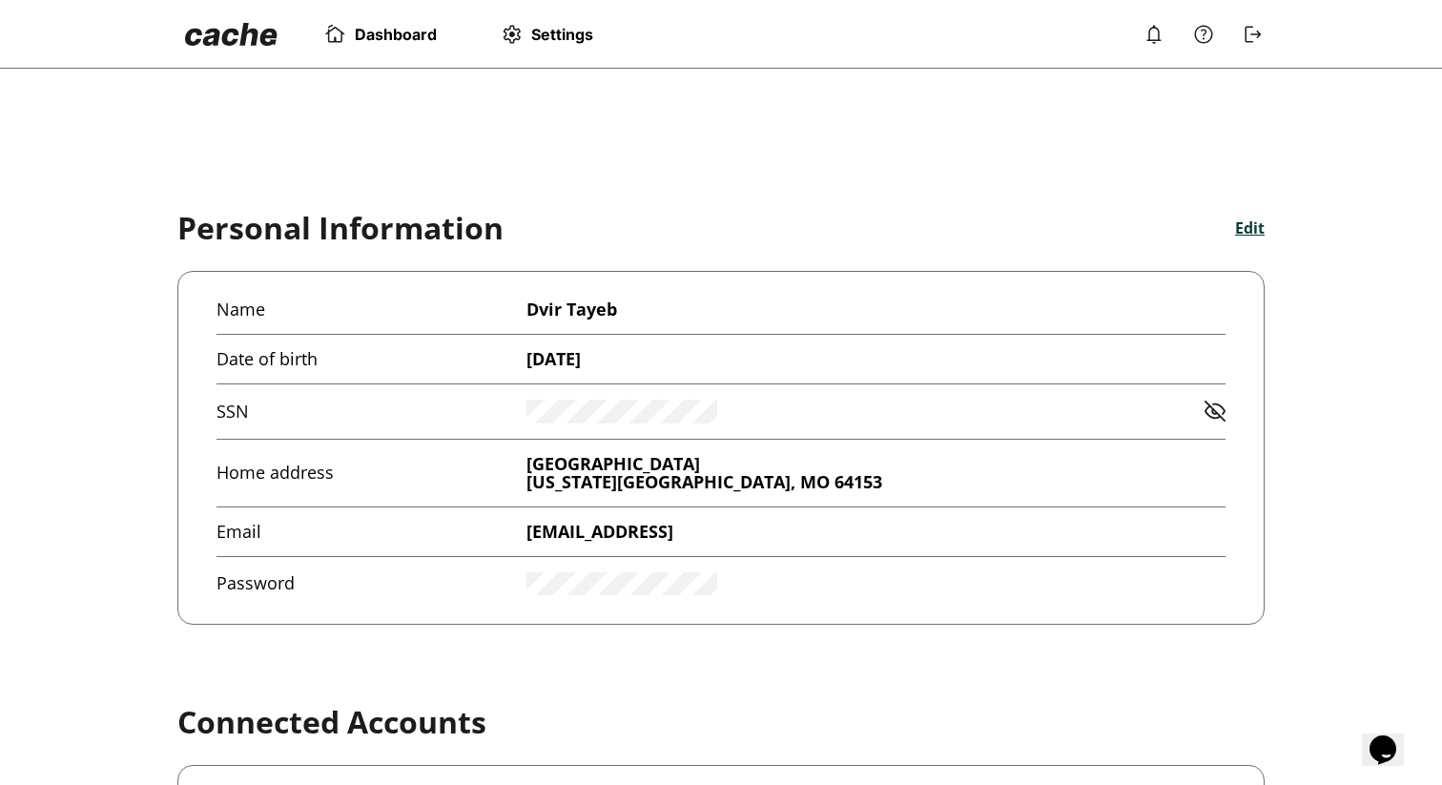
click at [239, 28] on img at bounding box center [231, 34] width 93 height 23
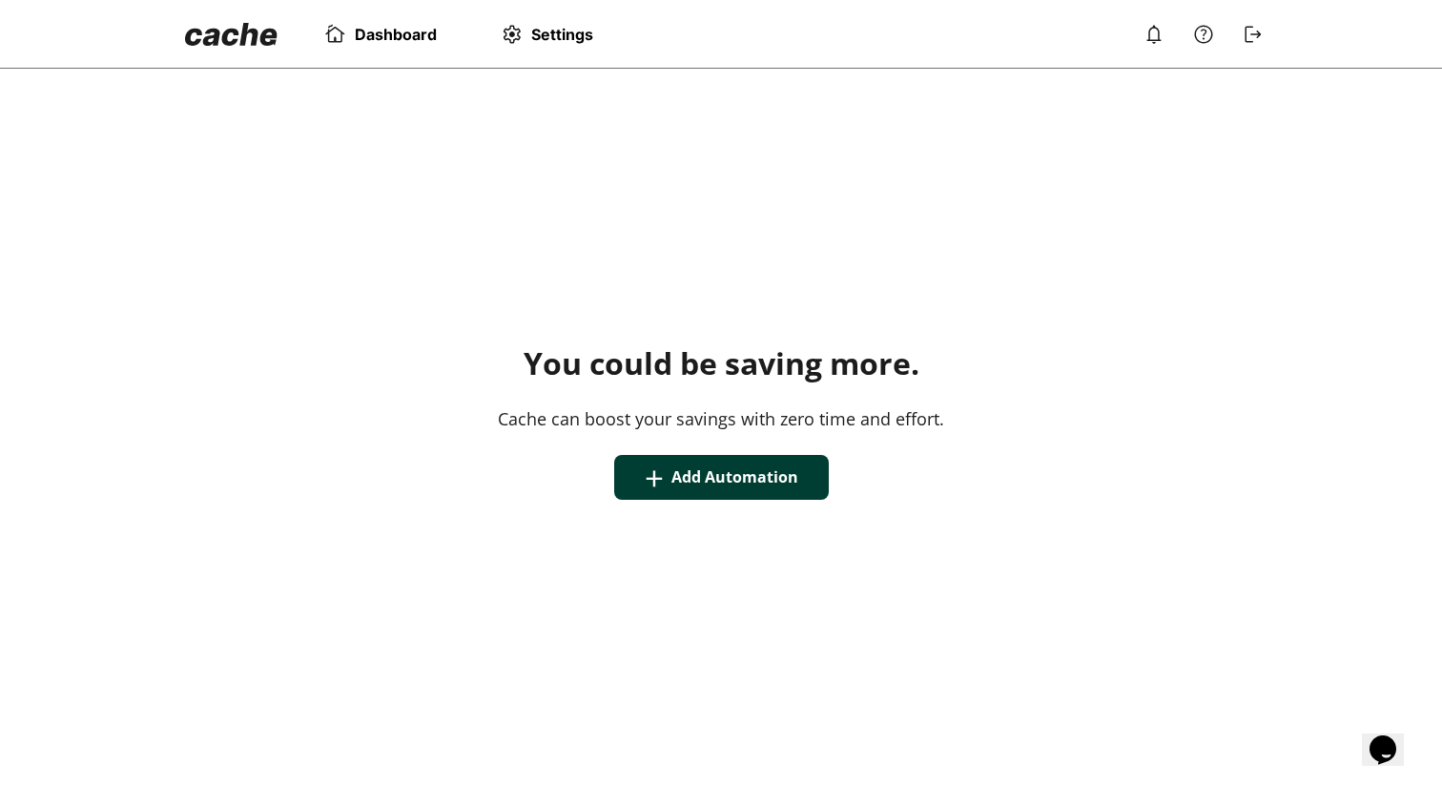
click at [566, 33] on span "Settings" at bounding box center [562, 34] width 62 height 19
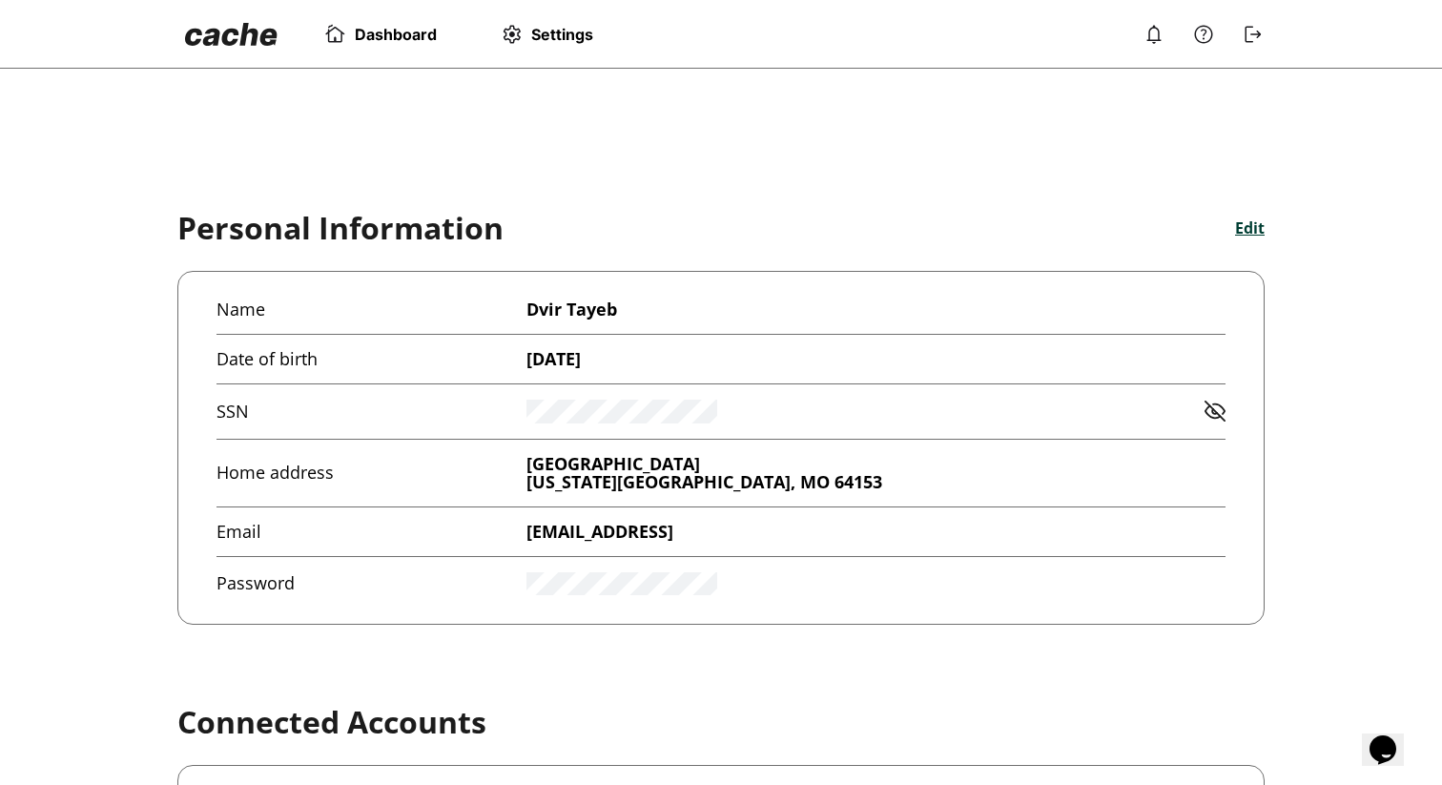
click at [221, 48] on link at bounding box center [231, 34] width 108 height 38
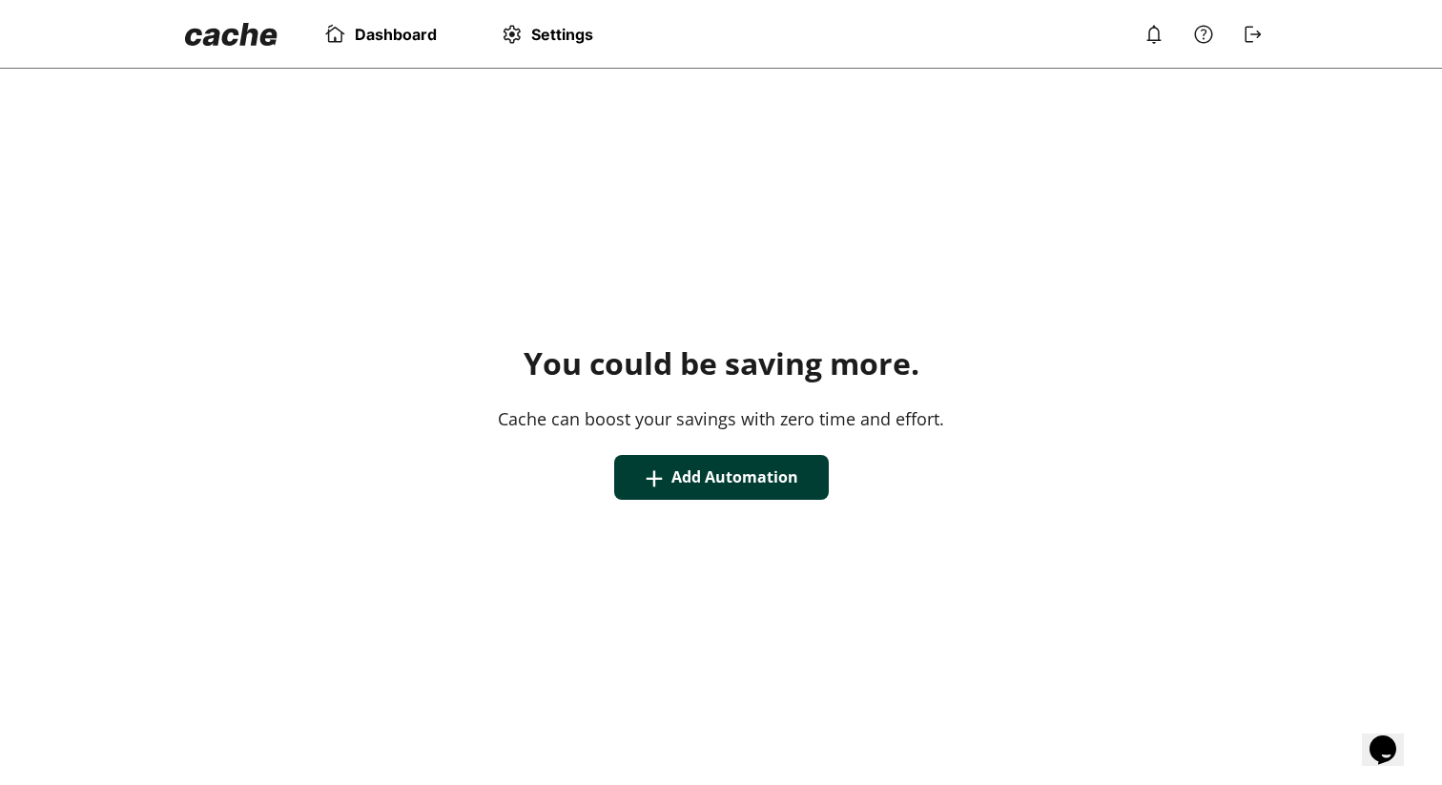
click at [676, 487] on button "+ Add Automation" at bounding box center [721, 477] width 215 height 45
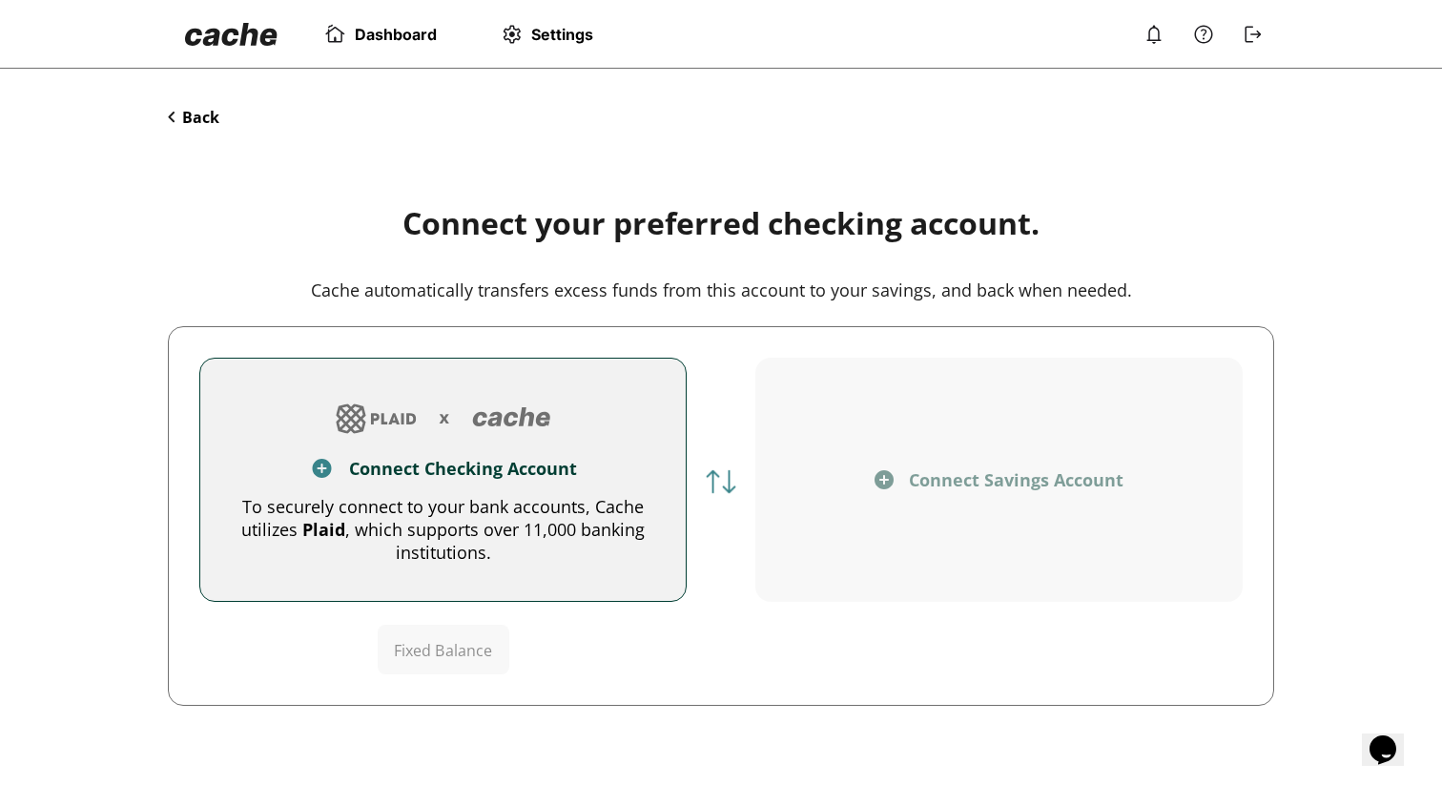
click at [514, 460] on div "Connect Checking Account" at bounding box center [463, 468] width 228 height 23
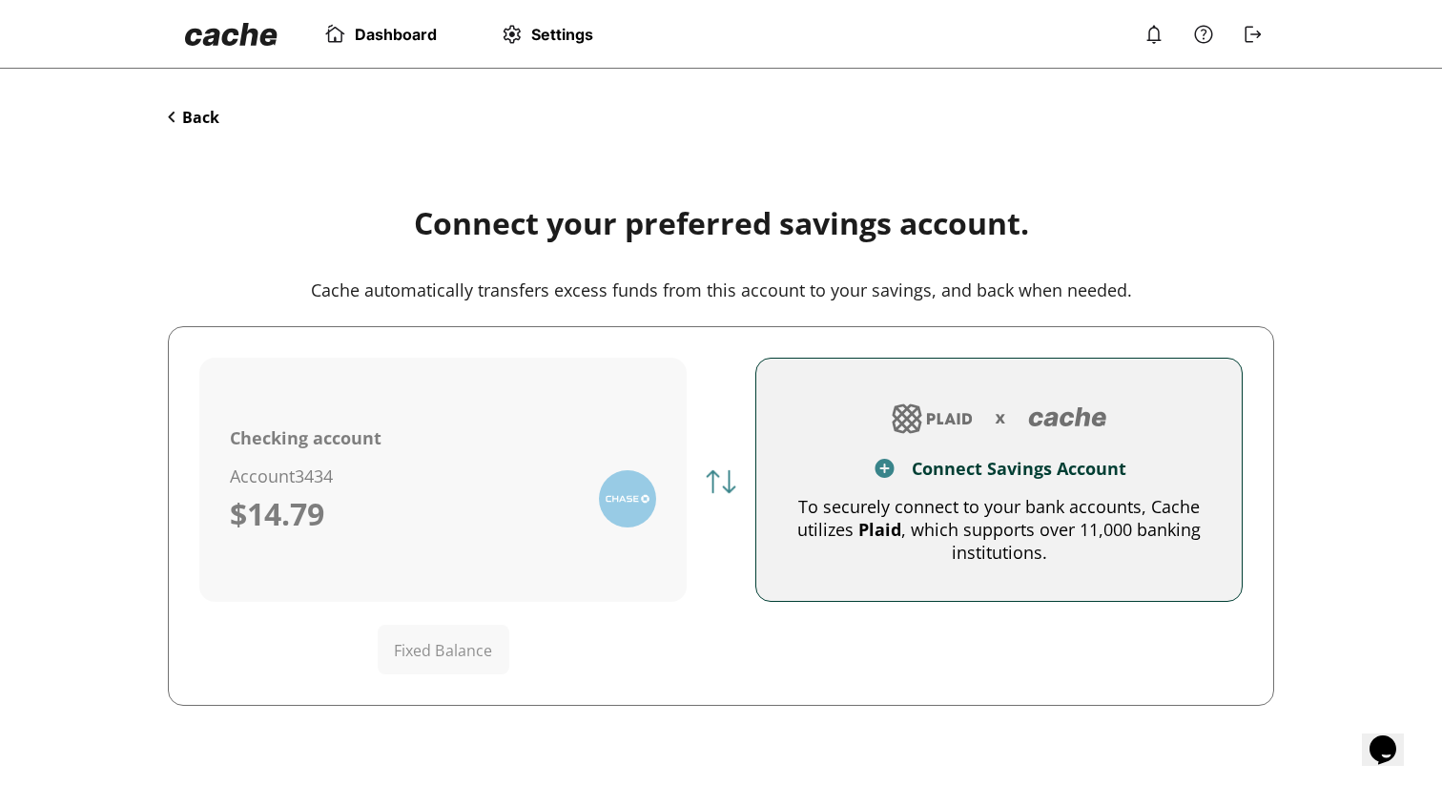
click at [813, 392] on button "Connect Savings Account To securely connect to your bank accounts, Cache utiliz…" at bounding box center [999, 480] width 487 height 244
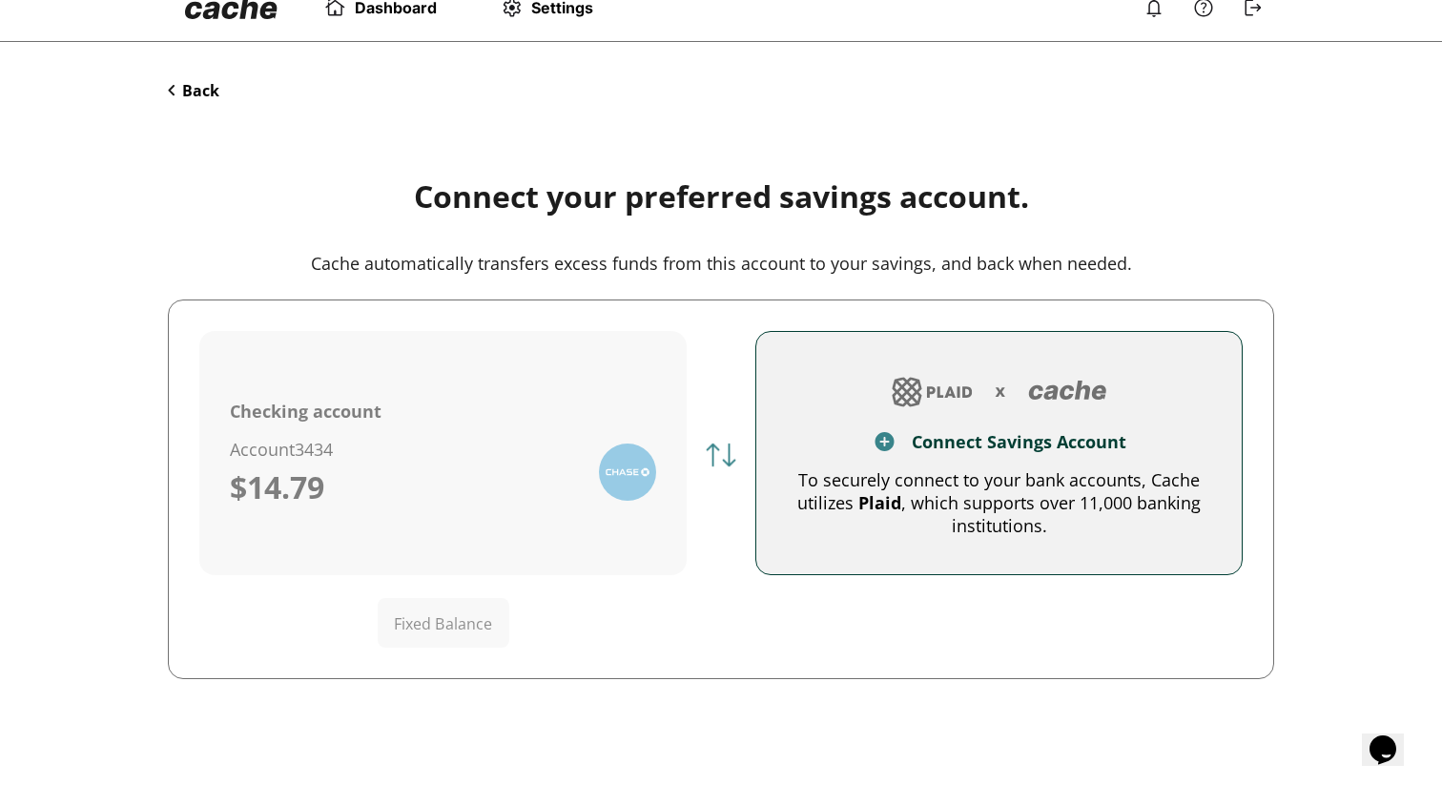
scroll to position [38, 0]
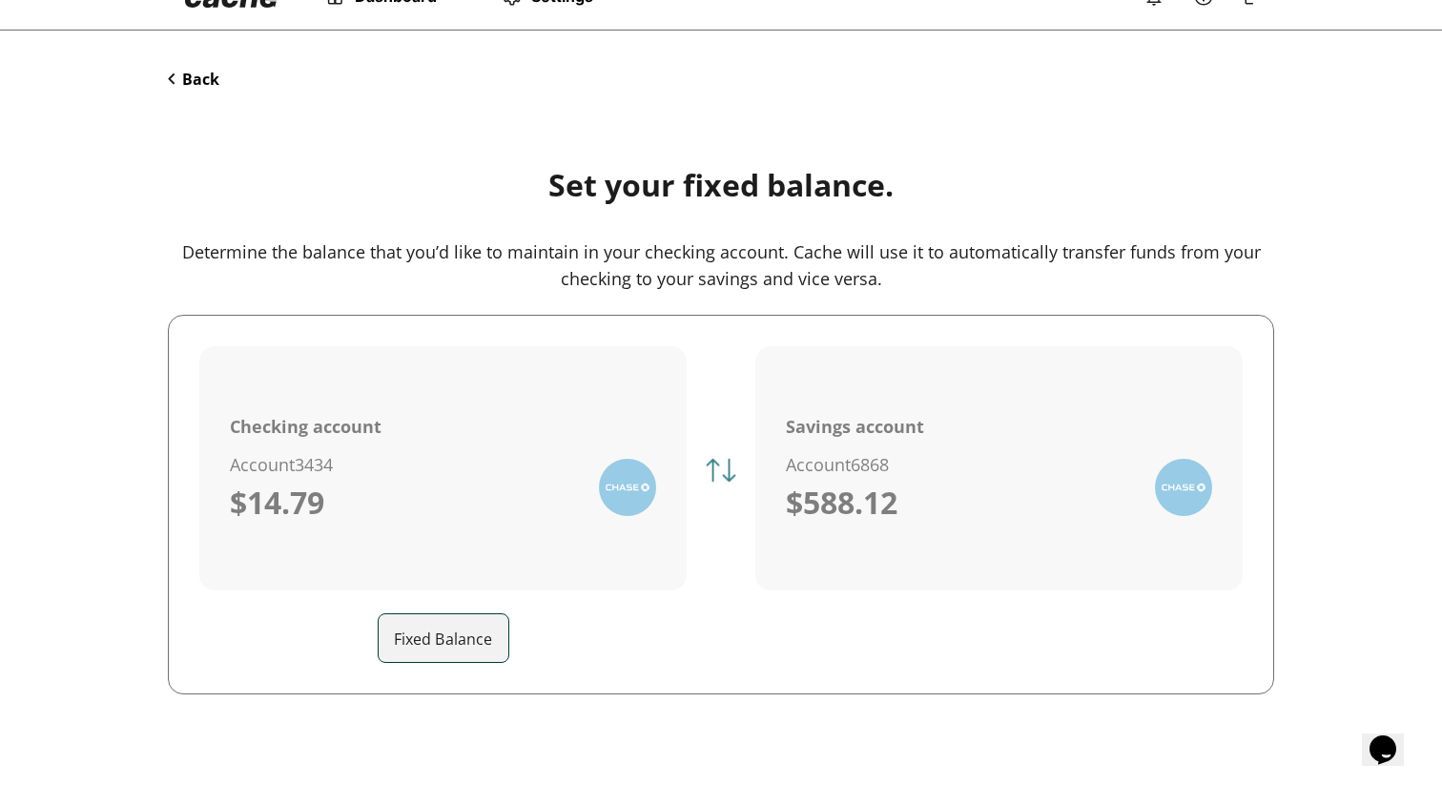
click at [204, 77] on button "Back" at bounding box center [194, 79] width 52 height 21
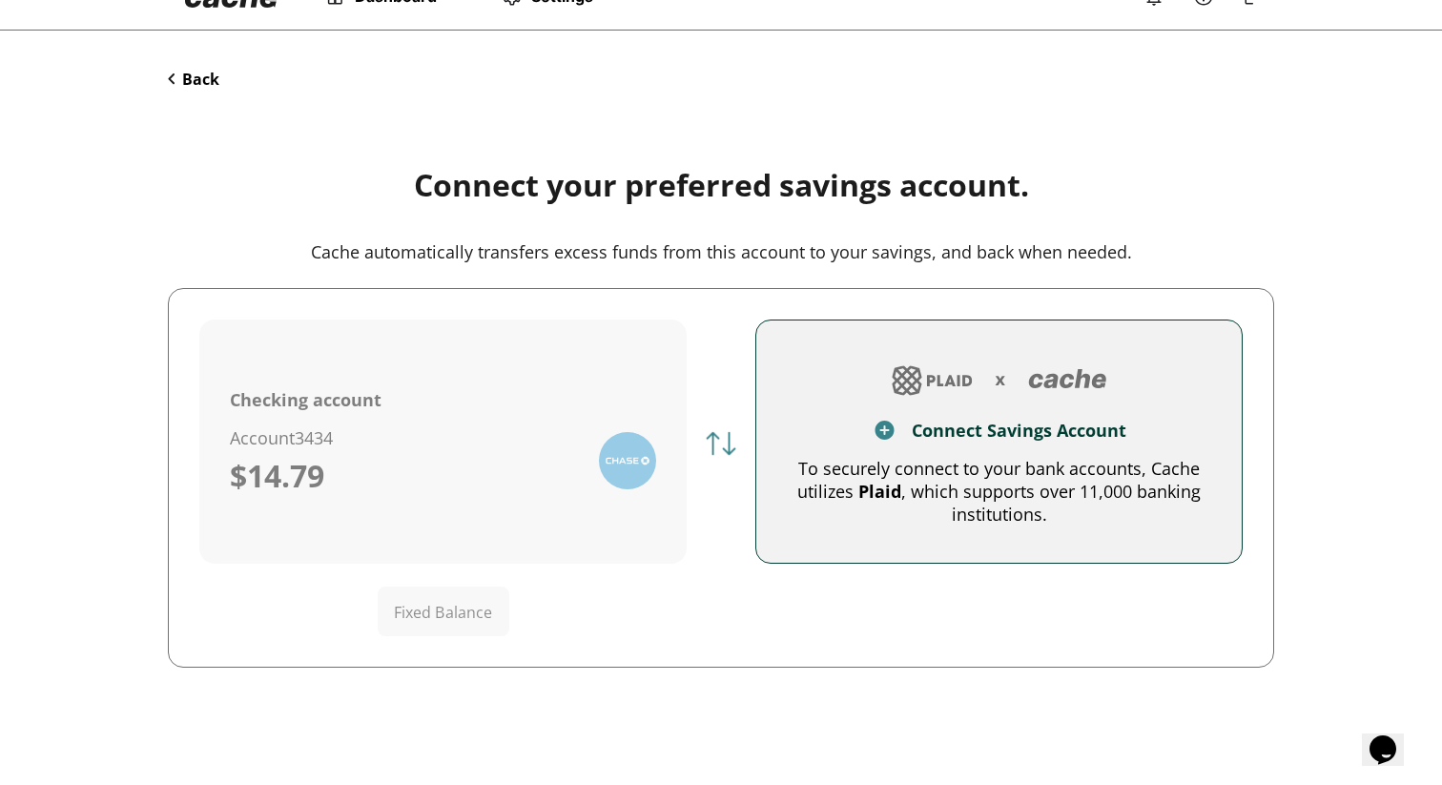
click at [872, 383] on div at bounding box center [999, 381] width 425 height 46
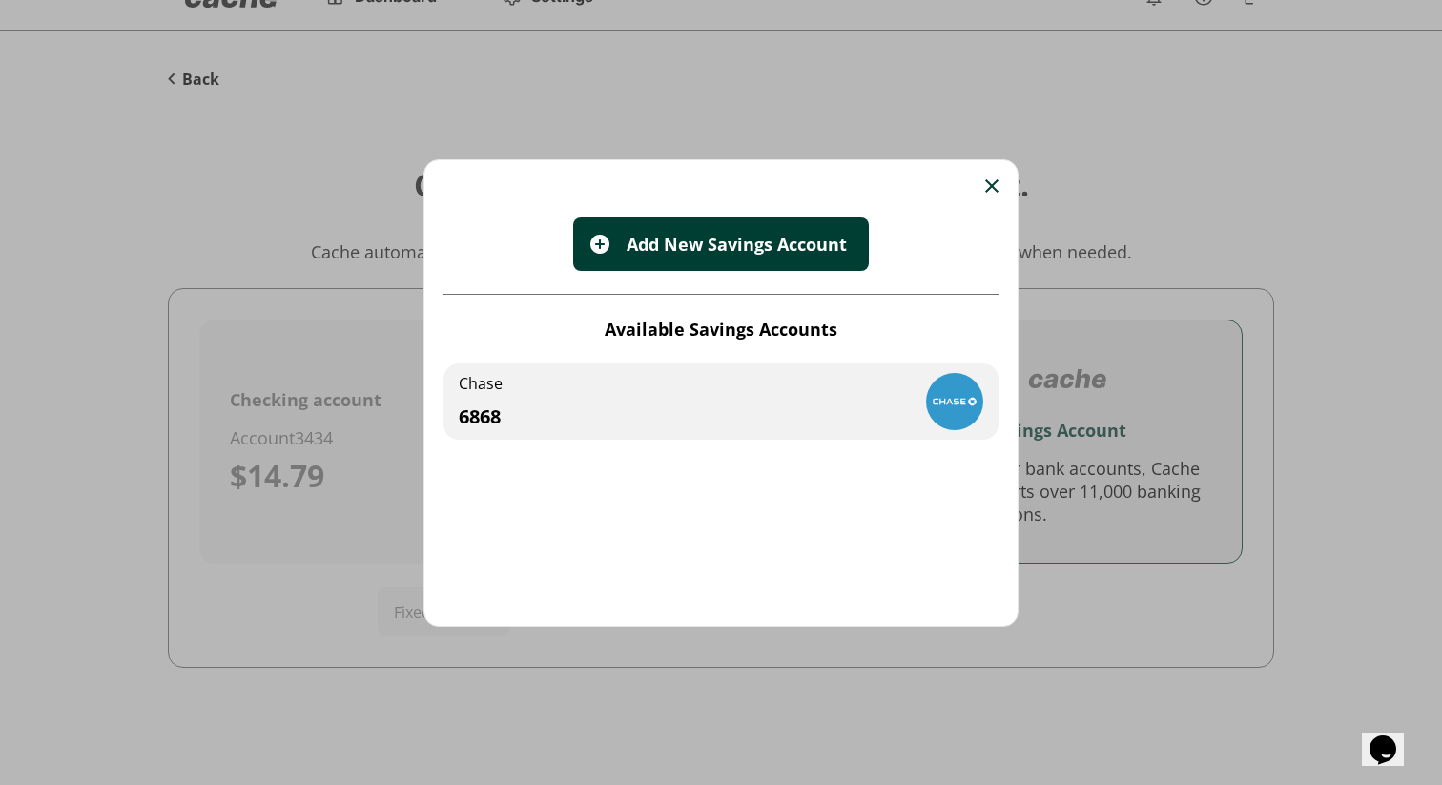
click at [704, 420] on div "Chase 6868" at bounding box center [721, 401] width 555 height 76
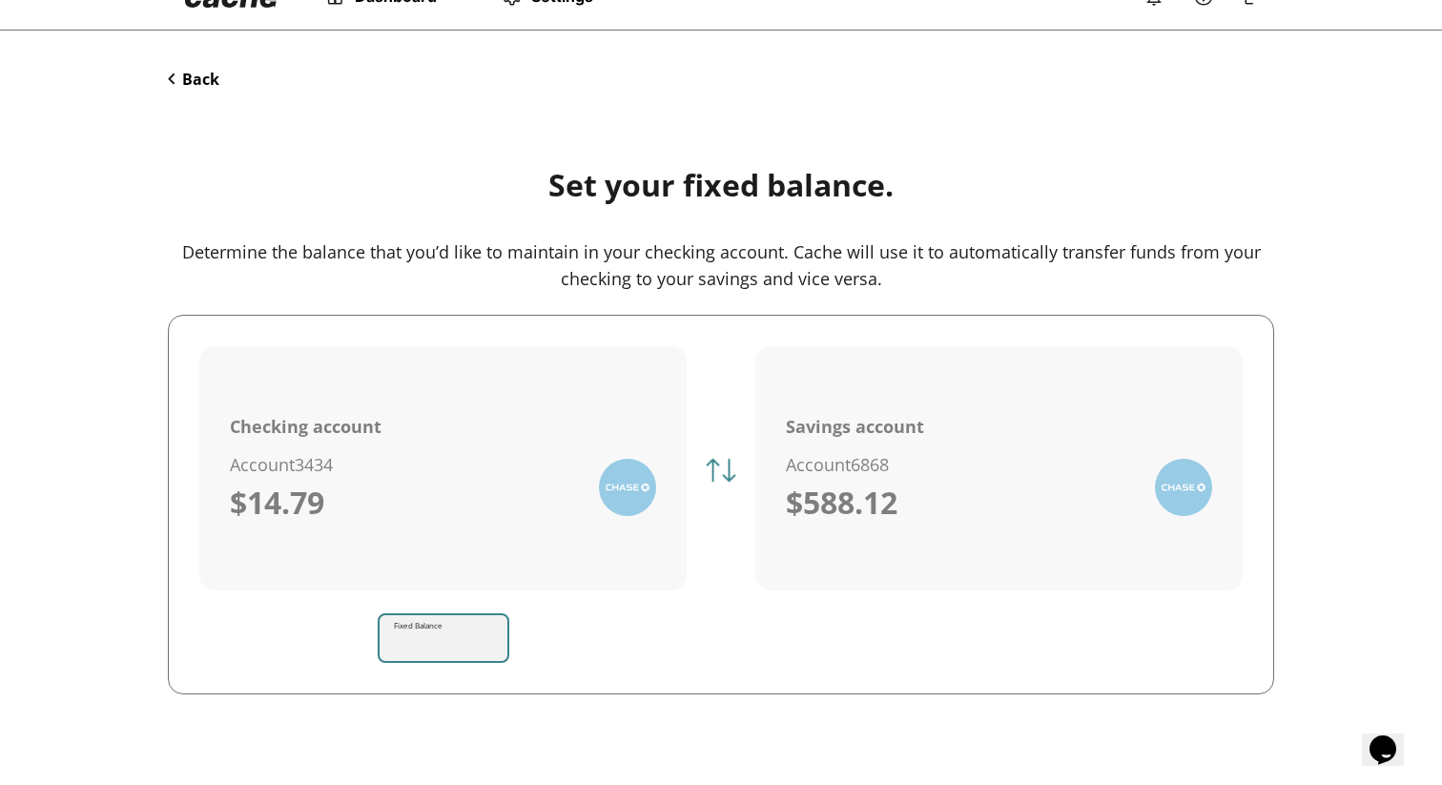
click at [467, 648] on input "Fixed Balance" at bounding box center [451, 637] width 113 height 53
click at [691, 660] on div "Checking account Account 3434 $14.79 Fixed Balance ​ Savings account Account 68…" at bounding box center [721, 504] width 1044 height 317
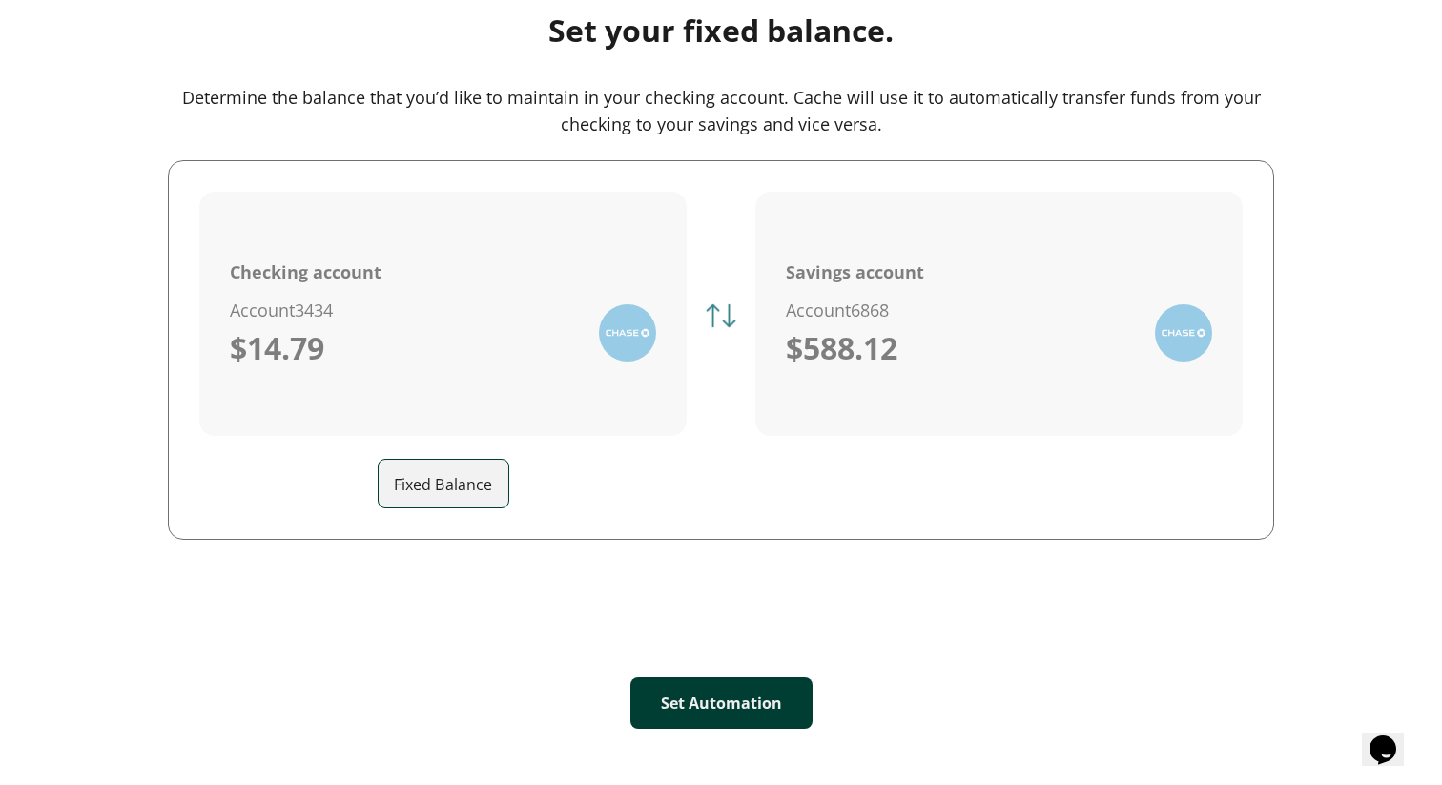
click at [735, 698] on button "Set Automation" at bounding box center [722, 703] width 182 height 52
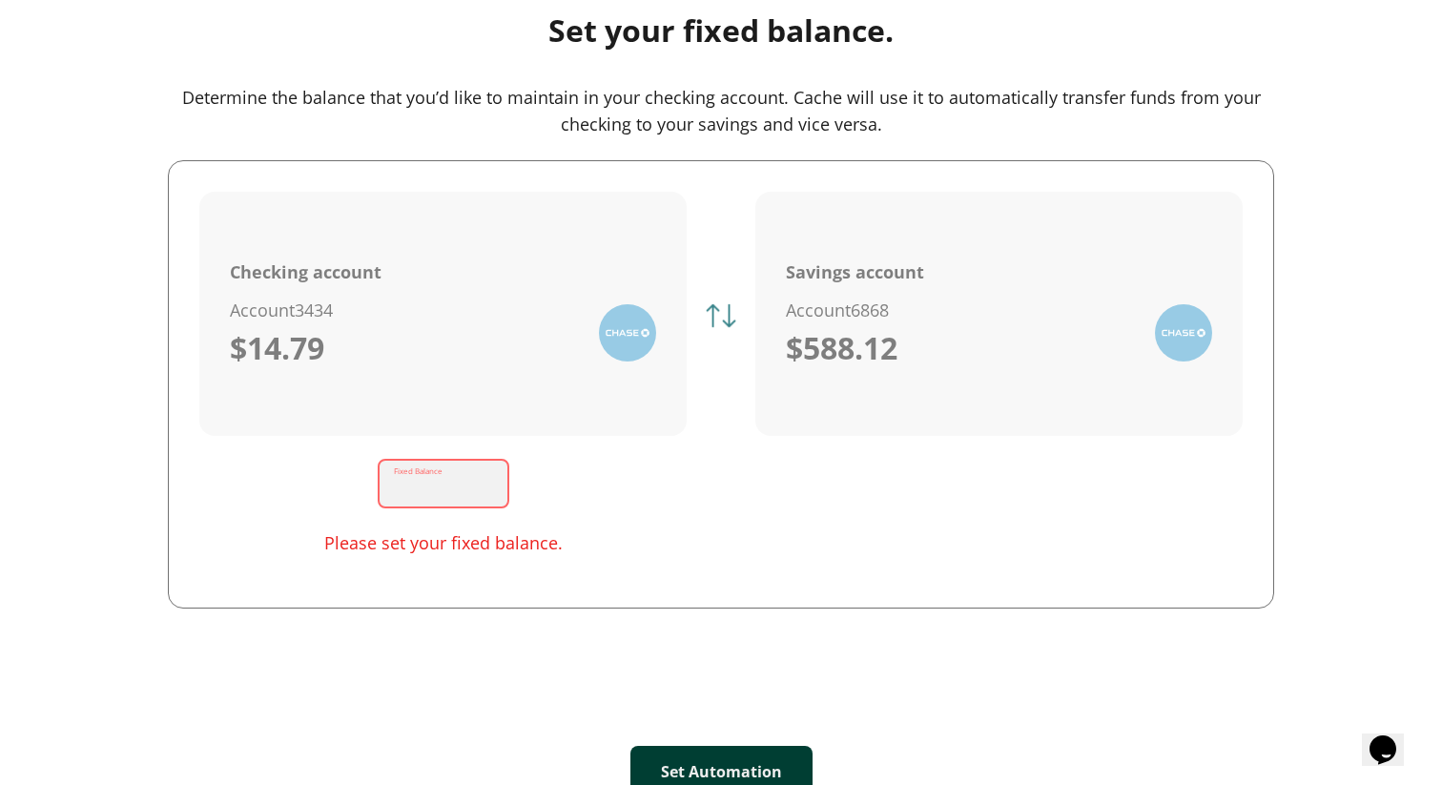
click at [436, 475] on div "Fixed Balance ​" at bounding box center [444, 484] width 132 height 50
type input "***"
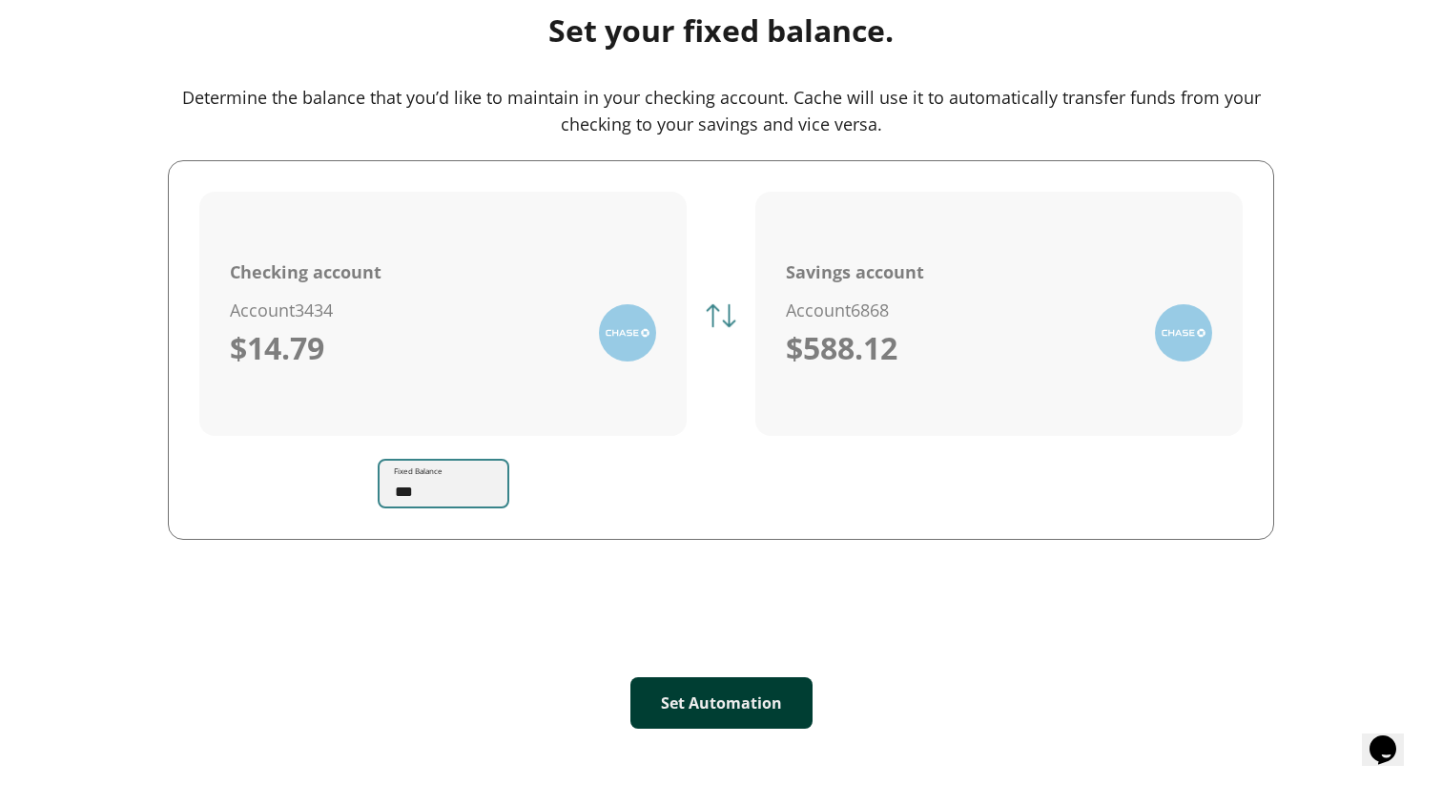
click at [707, 674] on div "Set Automation" at bounding box center [721, 703] width 259 height 128
click at [688, 713] on button "Set Automation" at bounding box center [722, 703] width 182 height 52
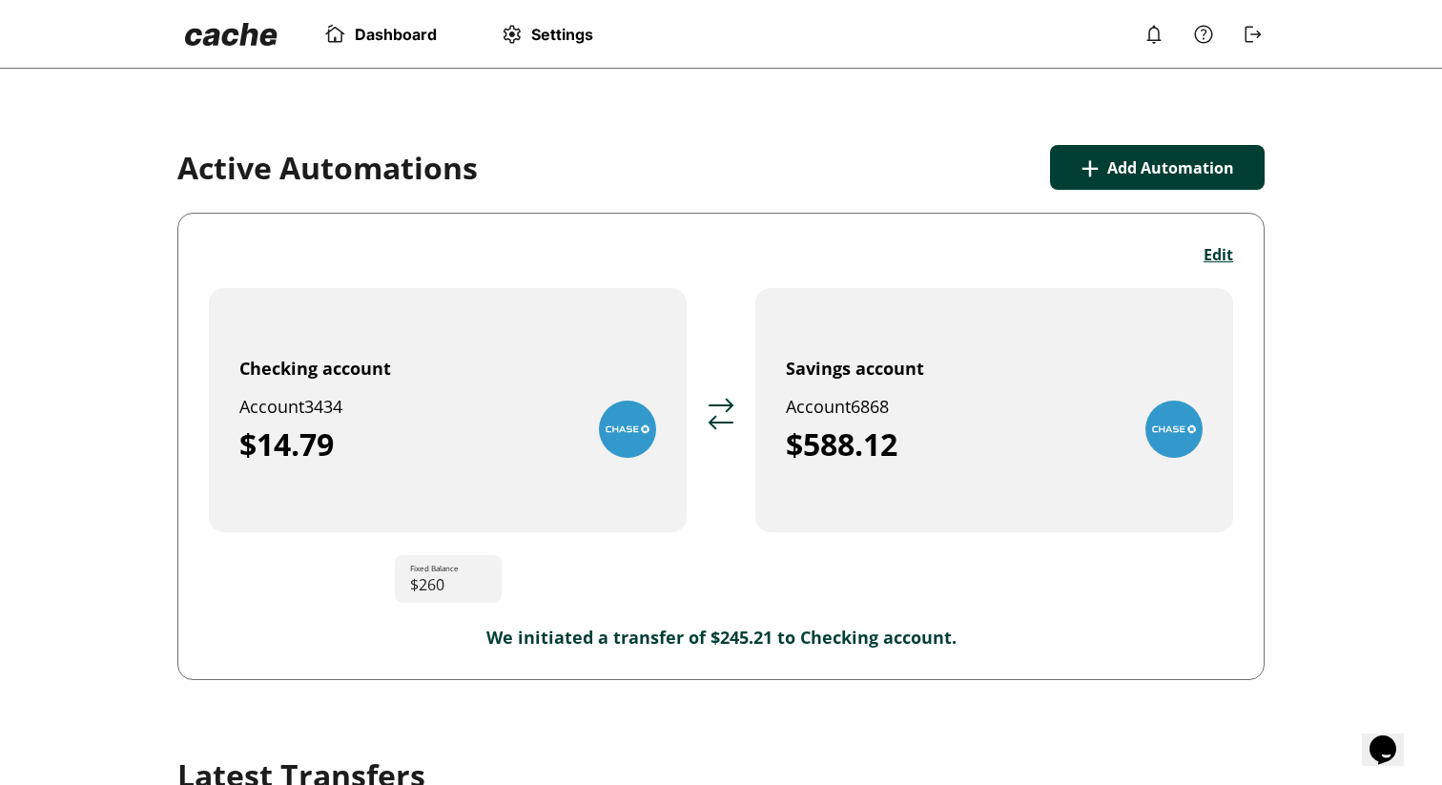
click at [1212, 254] on button "Edit" at bounding box center [1219, 254] width 30 height 21
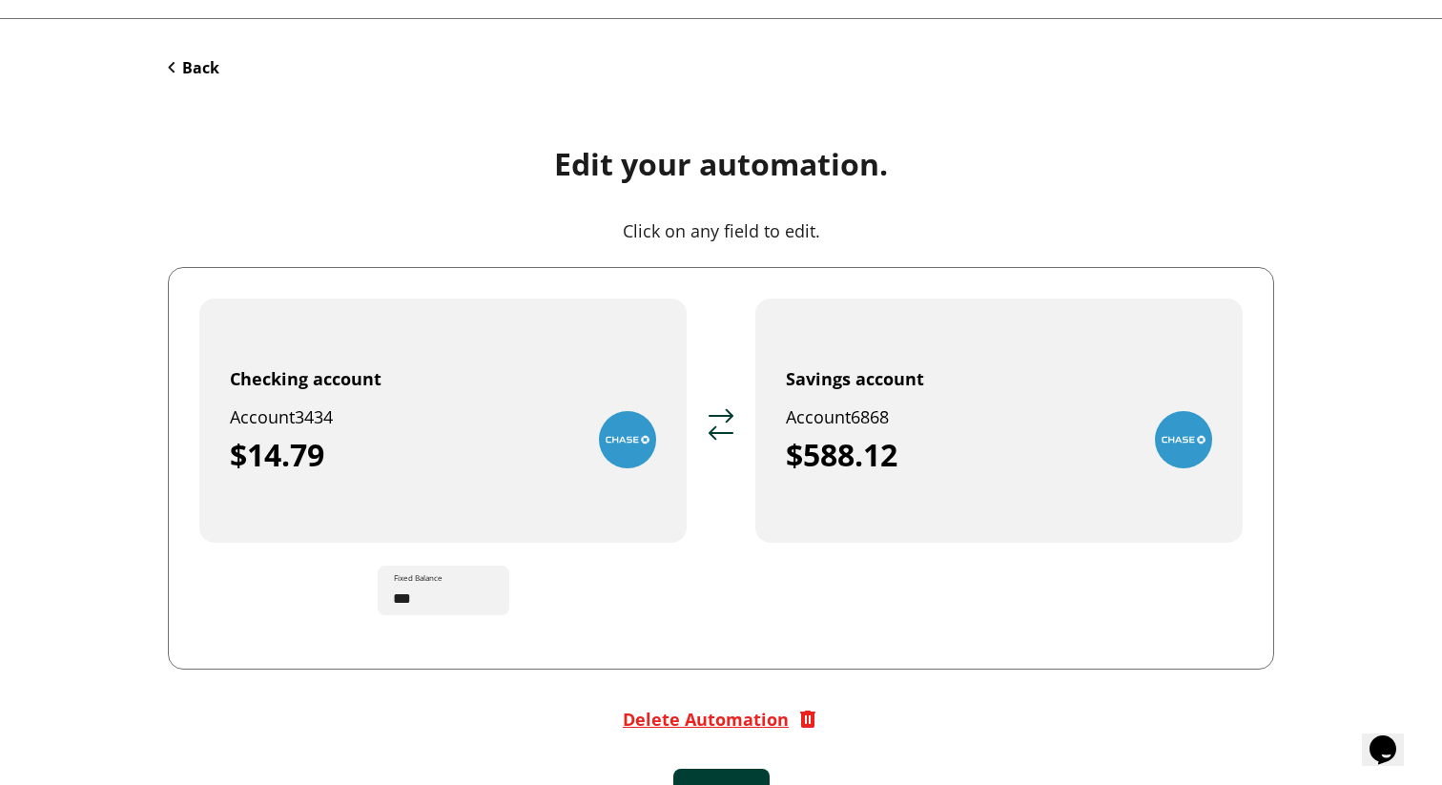
scroll to position [103, 0]
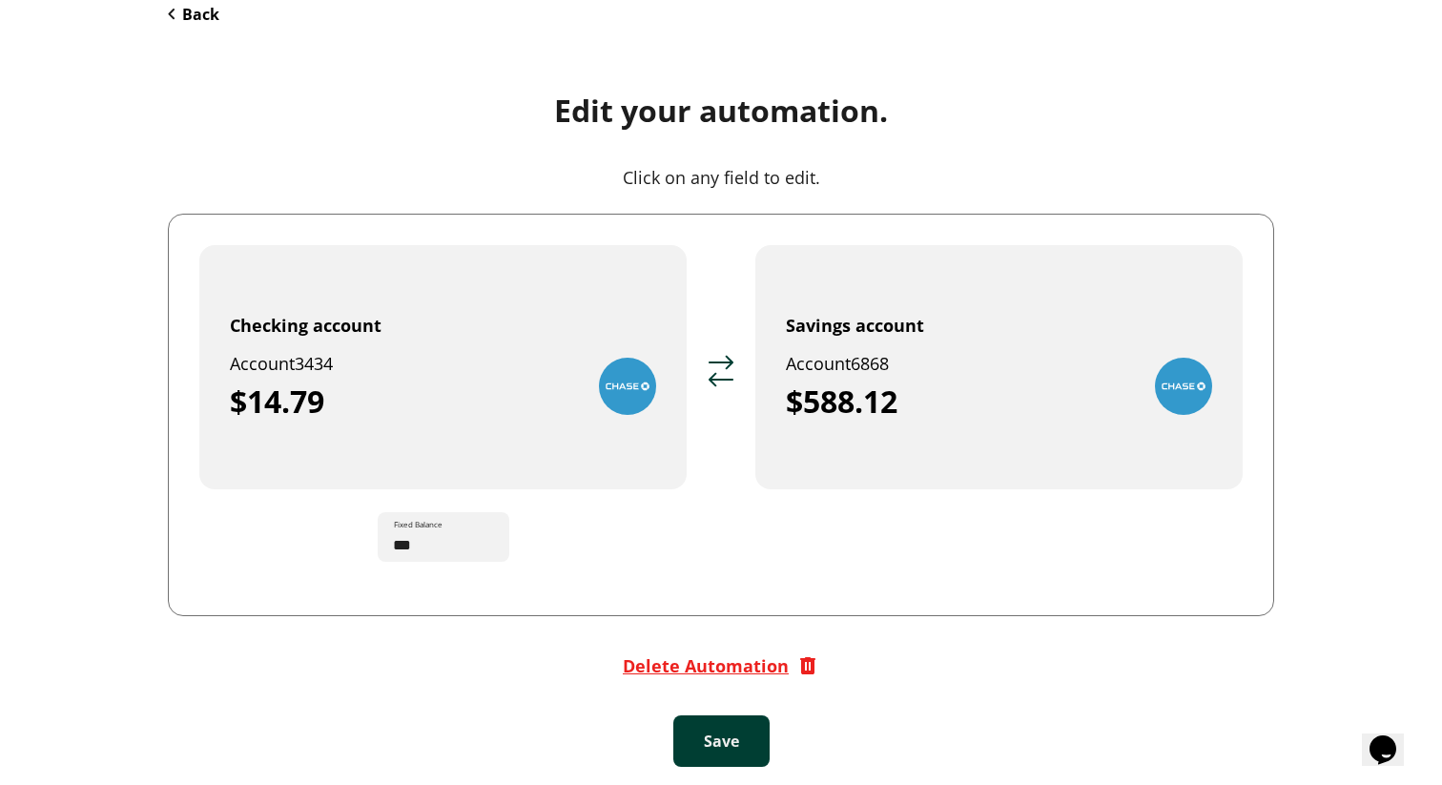
click at [644, 669] on div "Delete Automation" at bounding box center [706, 665] width 166 height 23
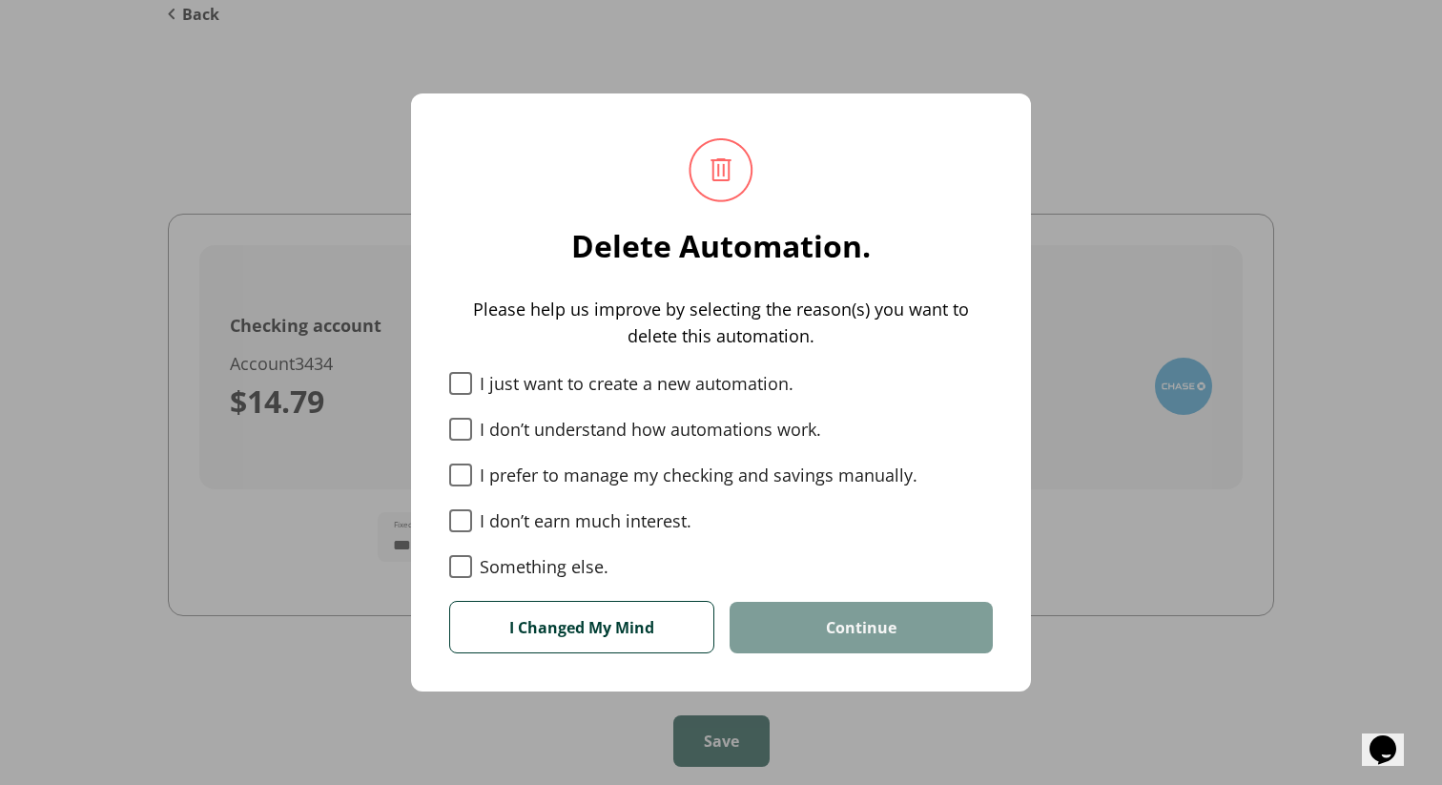
click at [514, 571] on label "Something else." at bounding box center [721, 566] width 544 height 23
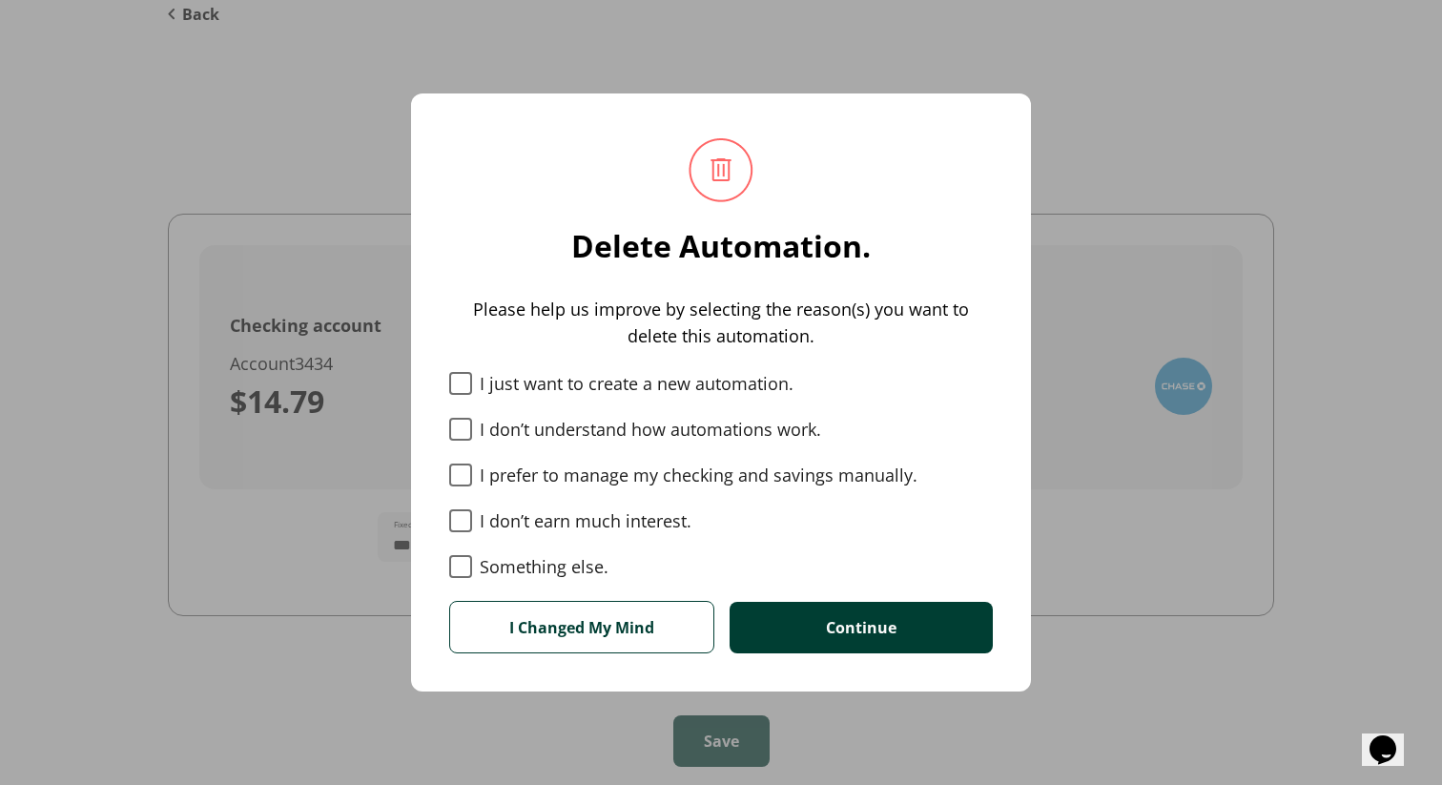
click at [653, 637] on button "I Changed My Mind" at bounding box center [581, 627] width 265 height 52
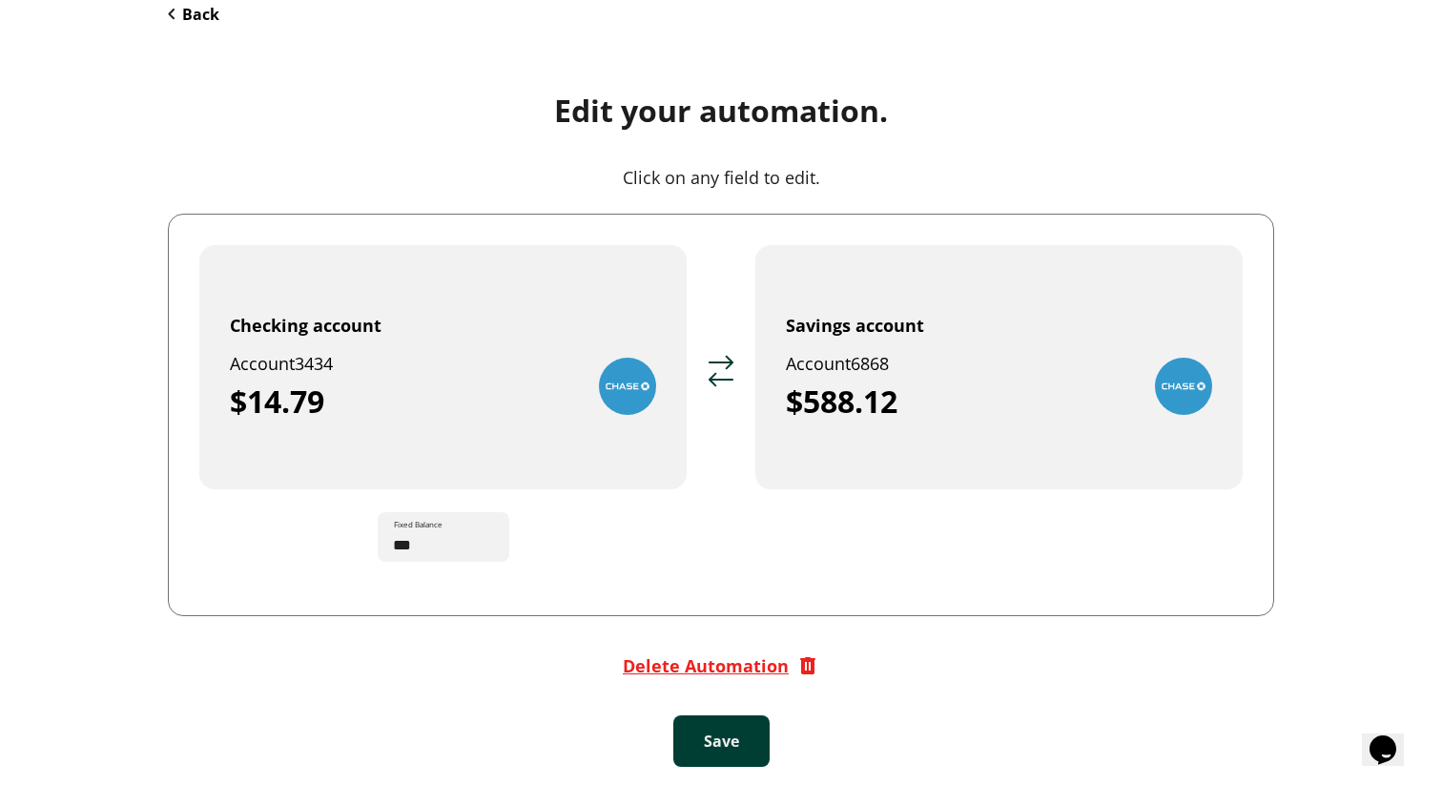
click at [655, 670] on div "Delete Automation" at bounding box center [706, 665] width 166 height 23
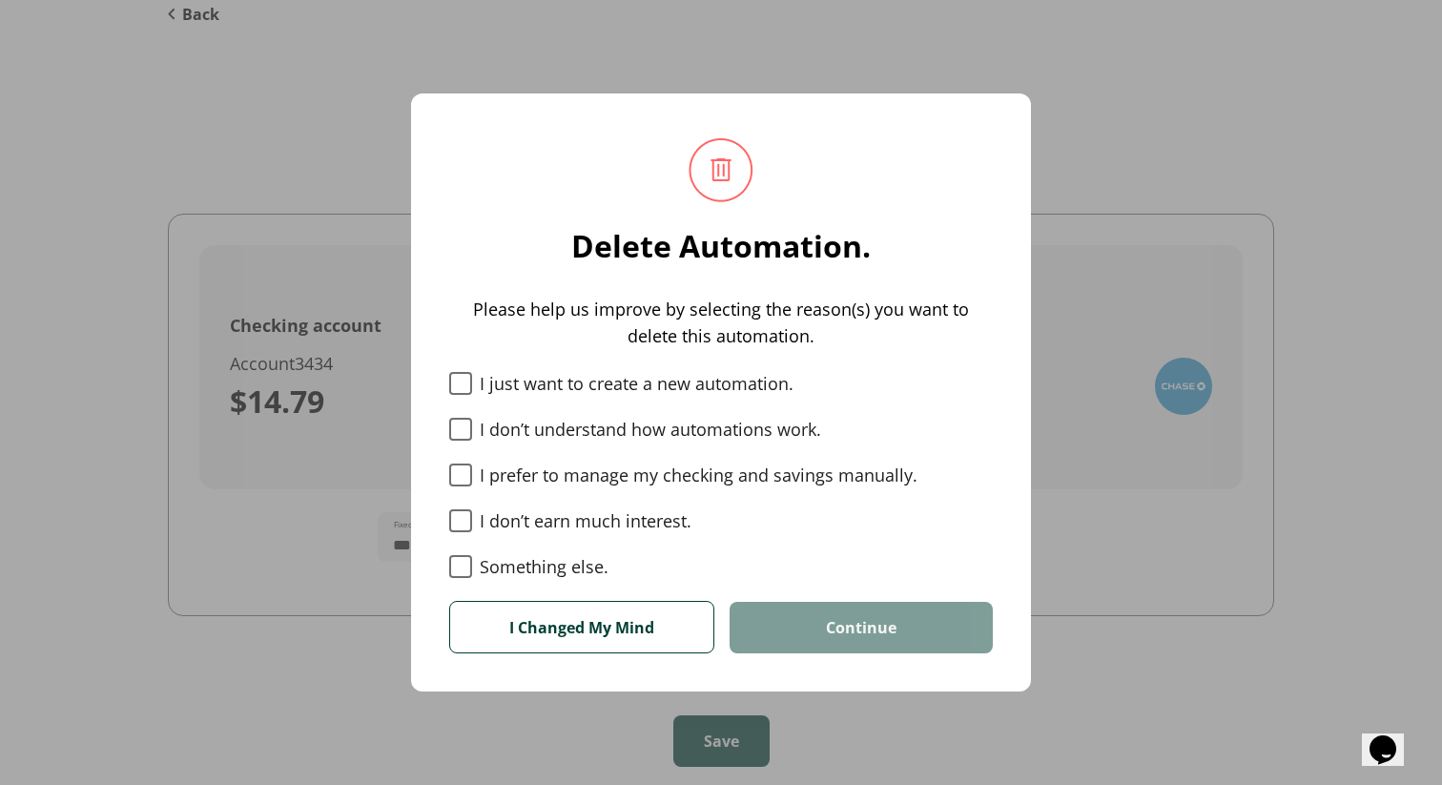
click at [570, 569] on label "Something else." at bounding box center [721, 566] width 544 height 23
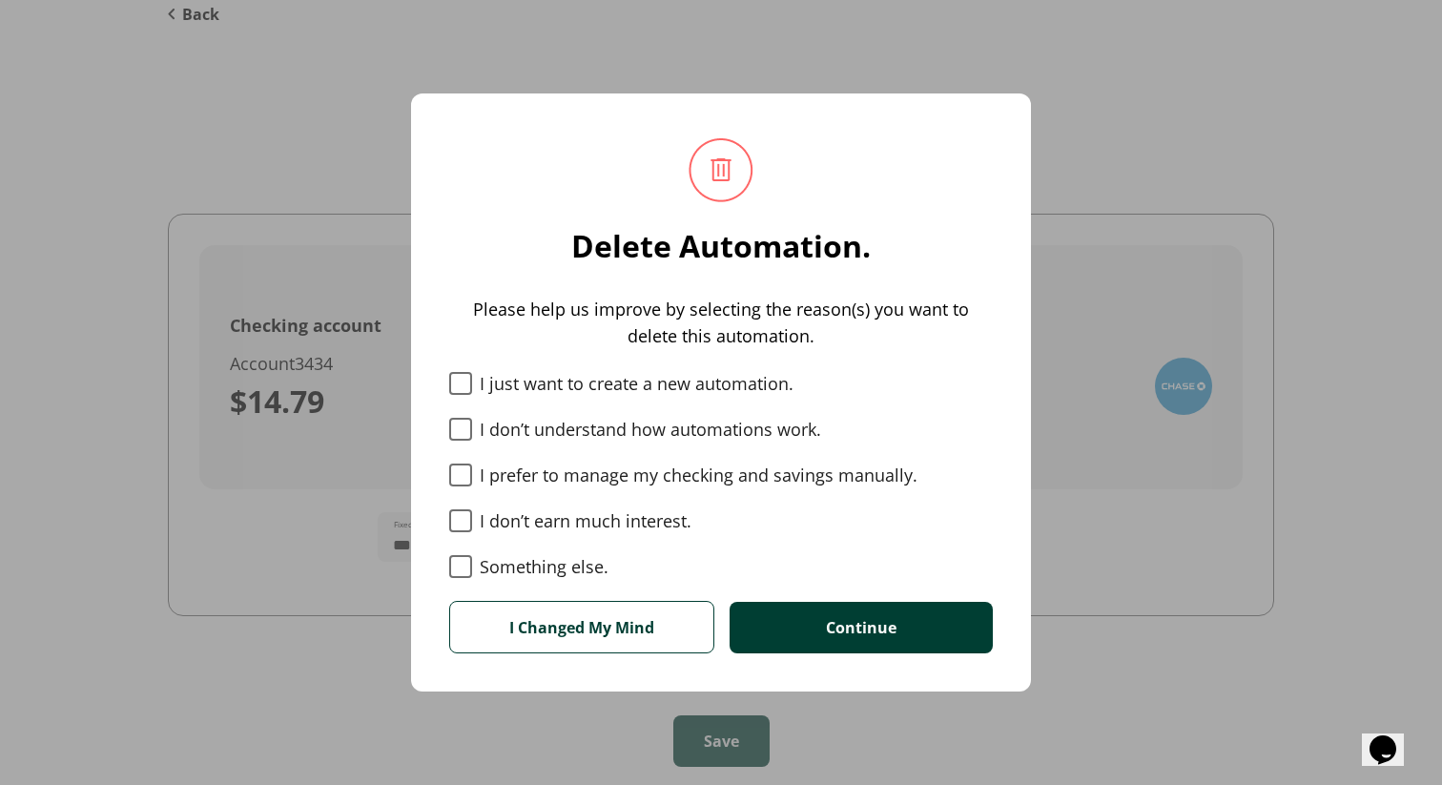
click at [792, 608] on button "Continue" at bounding box center [861, 628] width 263 height 52
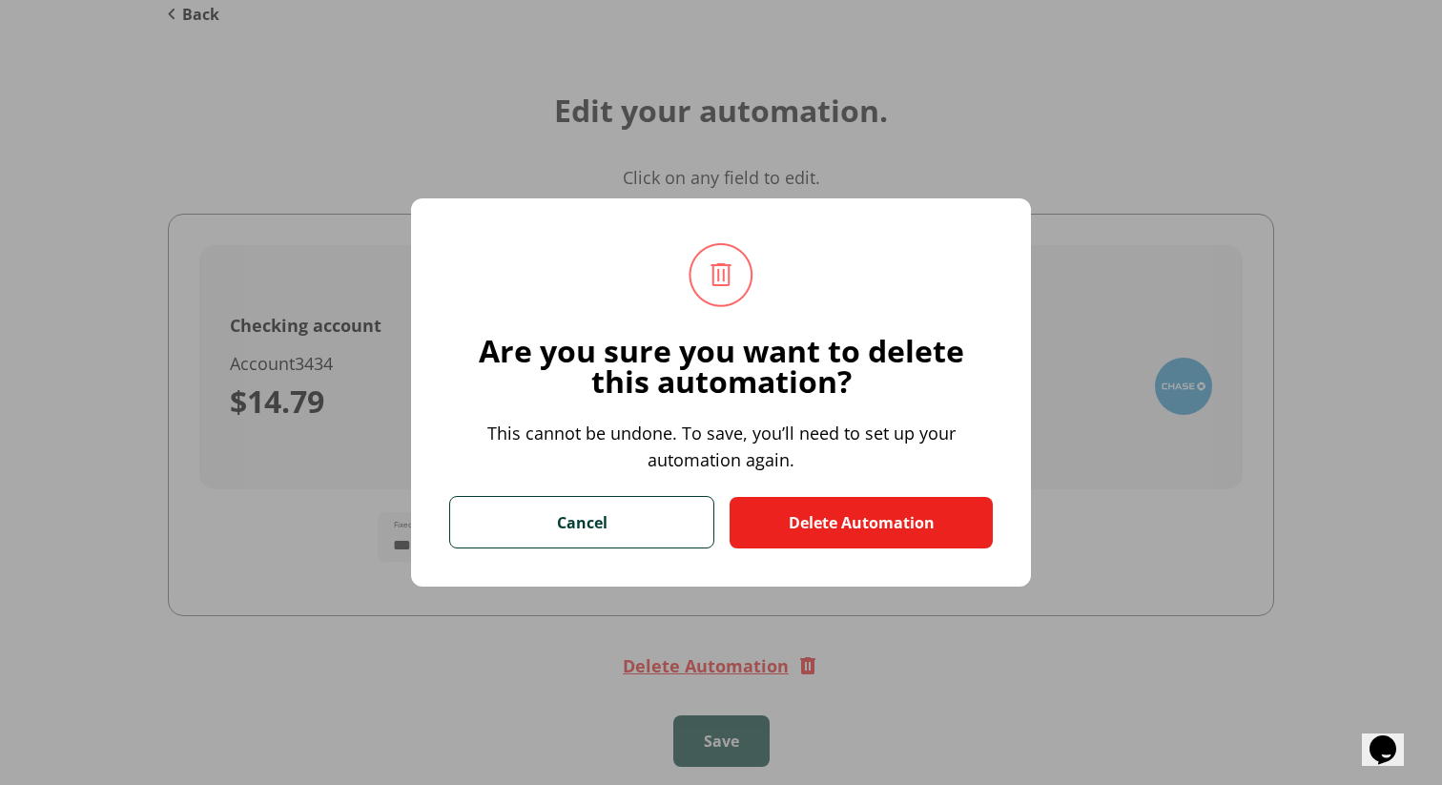
click at [831, 527] on button "Delete Automation" at bounding box center [861, 523] width 263 height 52
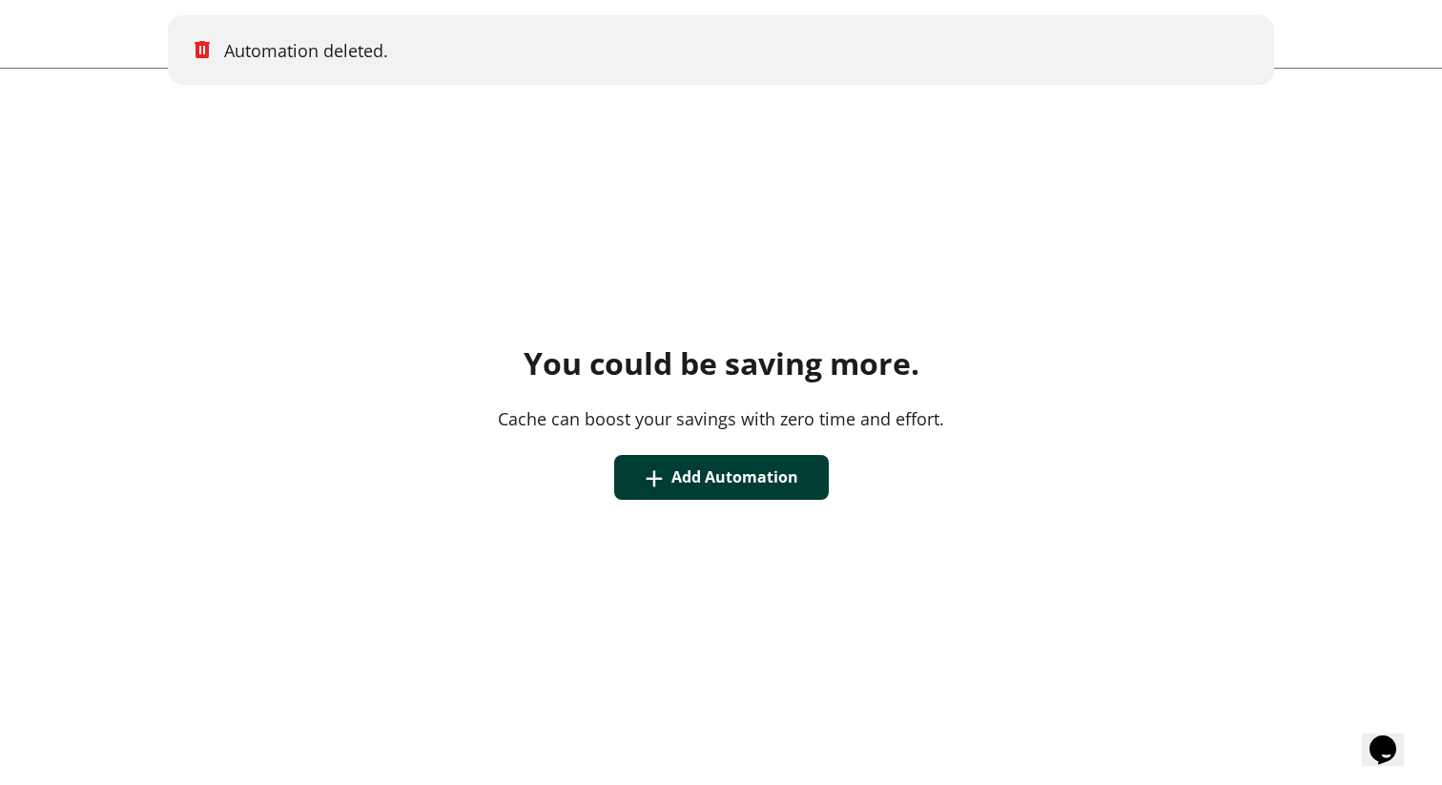
click at [439, 278] on div "You could be saving more. Cache can boost your savings with zero time and effor…" at bounding box center [721, 422] width 1442 height 707
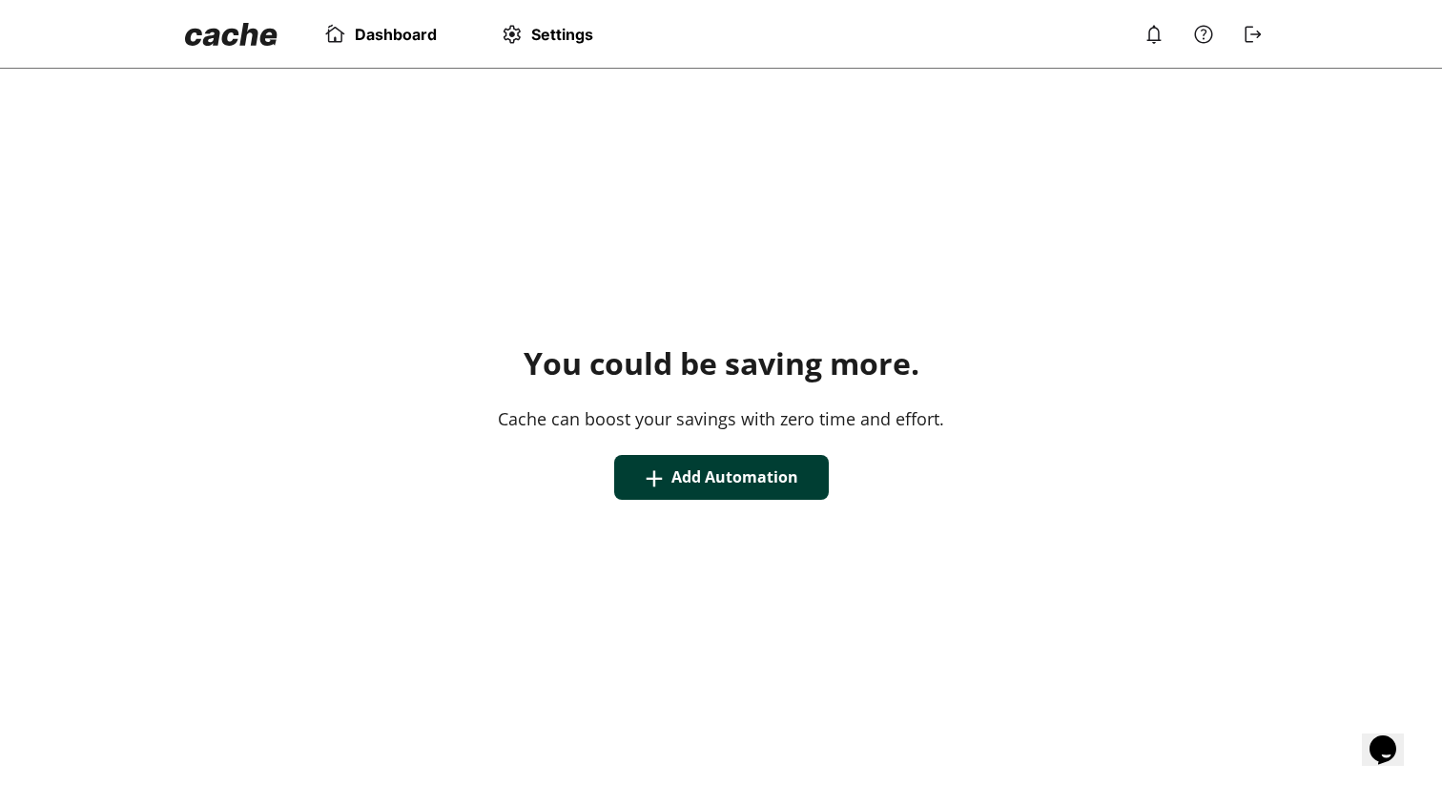
click at [564, 35] on span "Settings" at bounding box center [562, 34] width 62 height 19
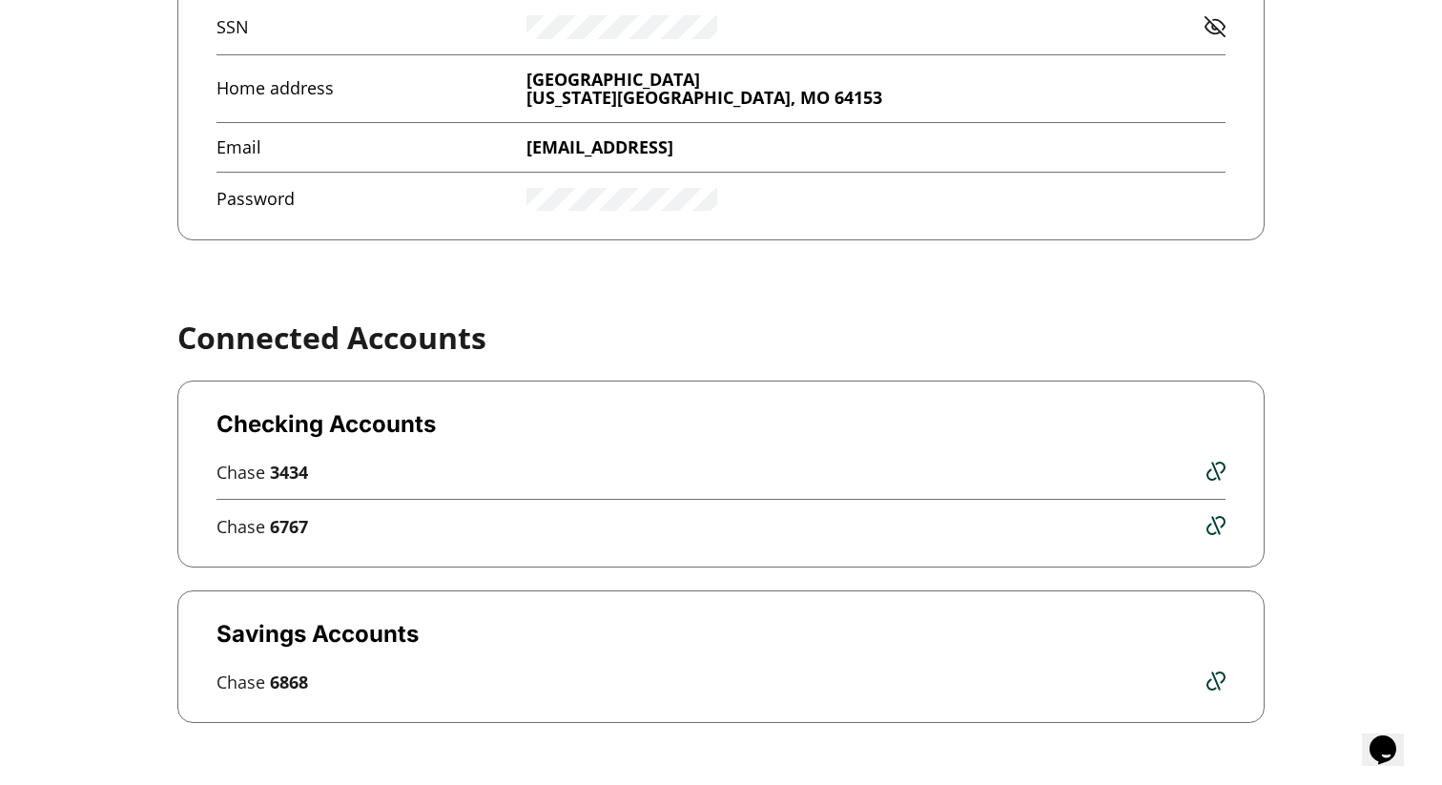
scroll to position [560, 0]
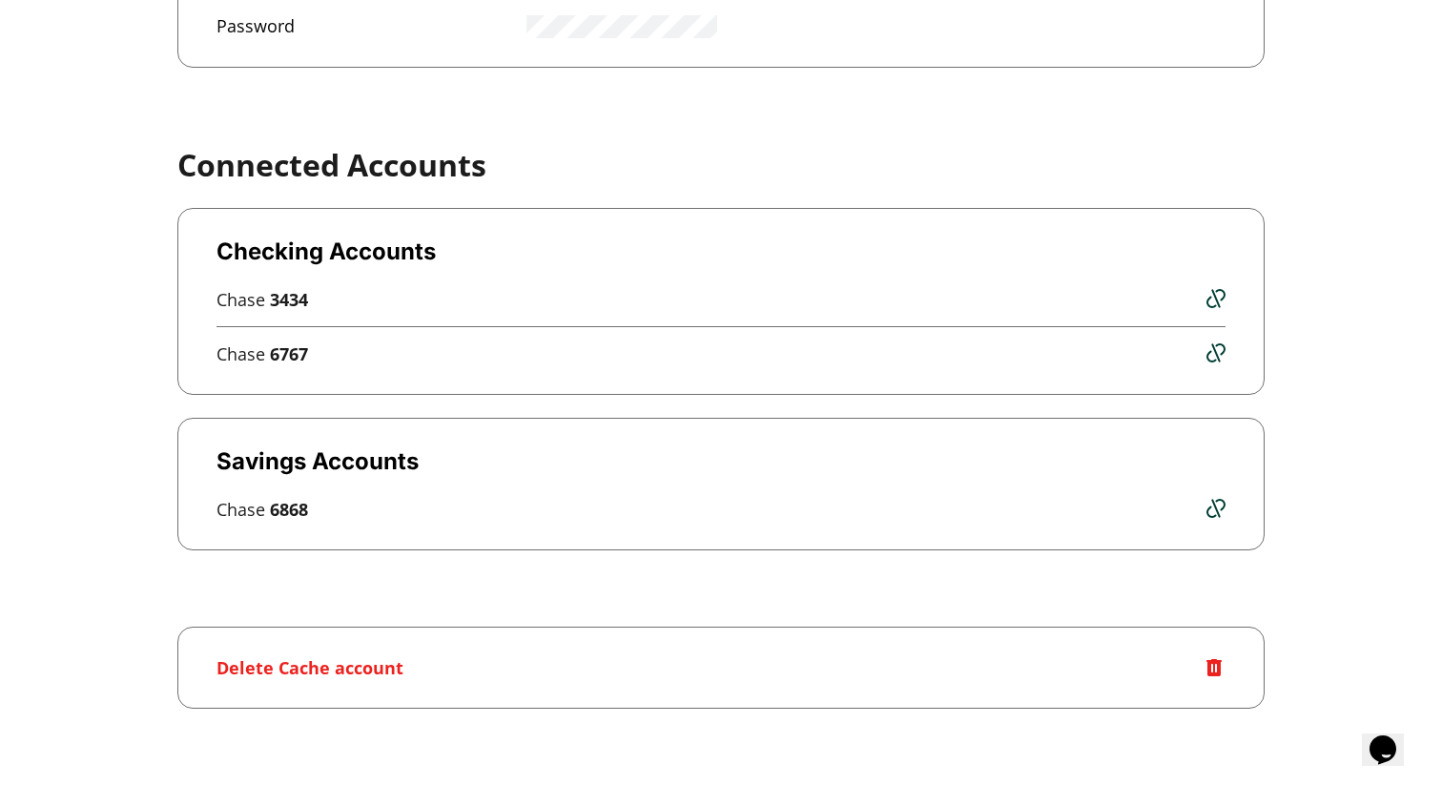
click at [1214, 296] on img at bounding box center [1216, 298] width 19 height 19
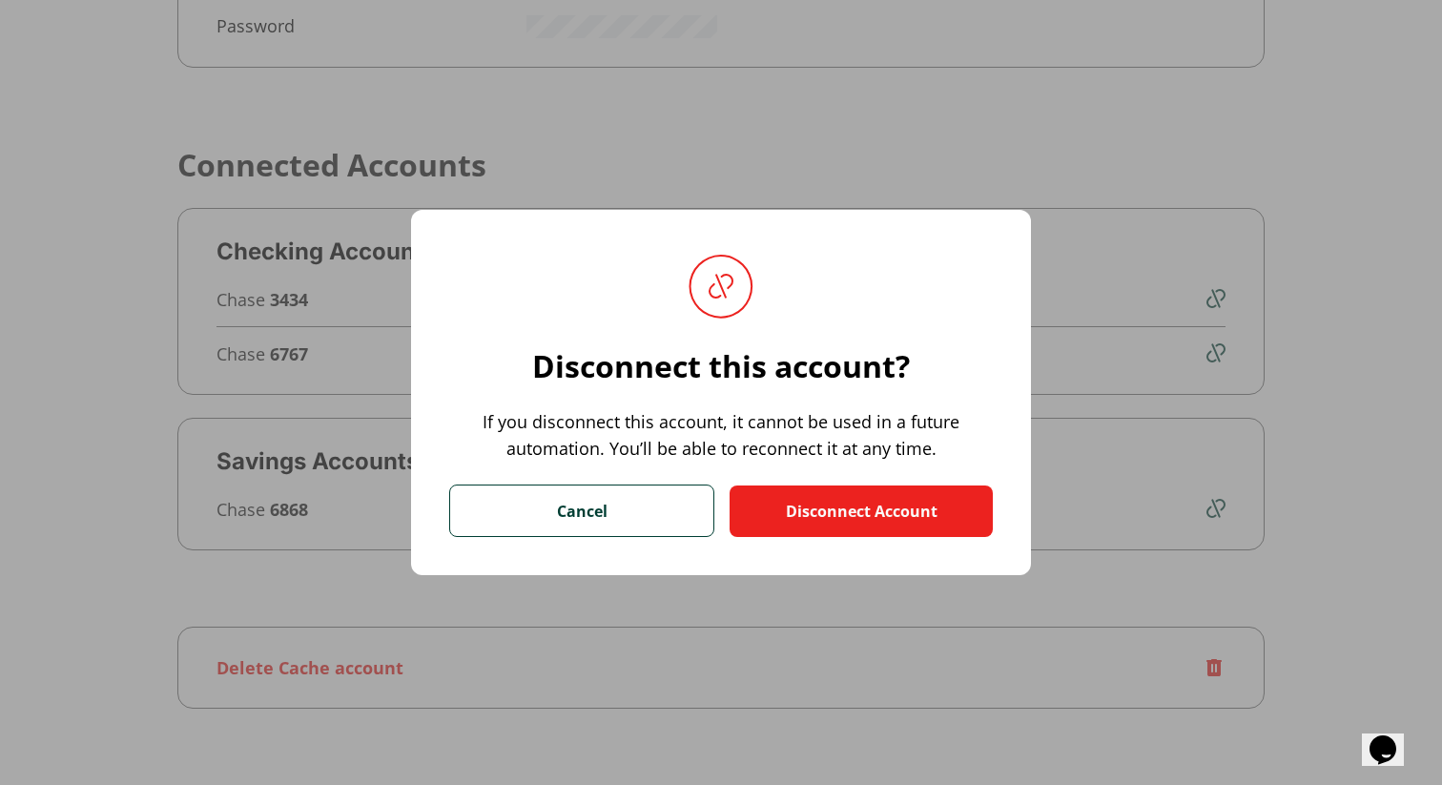
click at [780, 516] on button "Disconnect Account" at bounding box center [861, 512] width 263 height 52
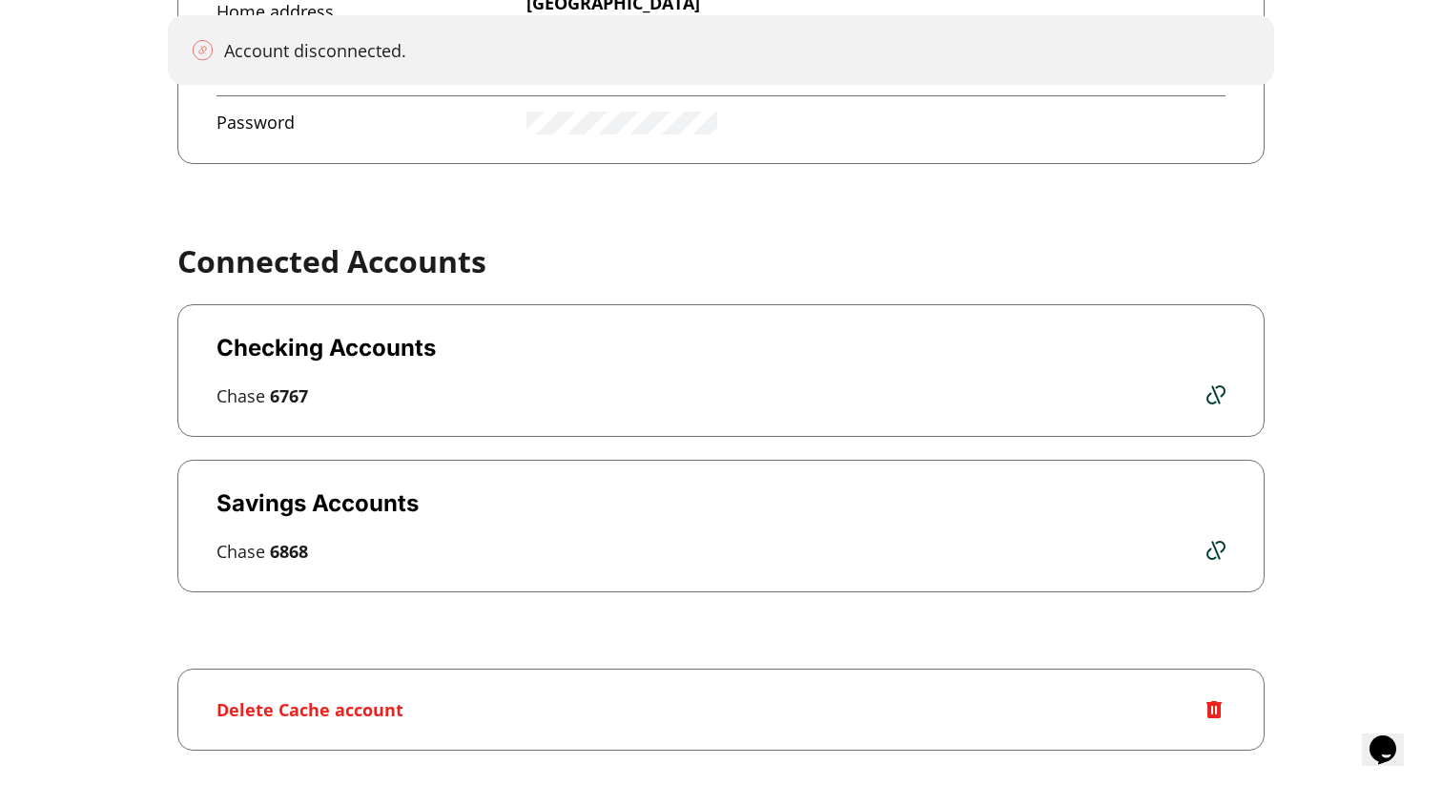
scroll to position [505, 0]
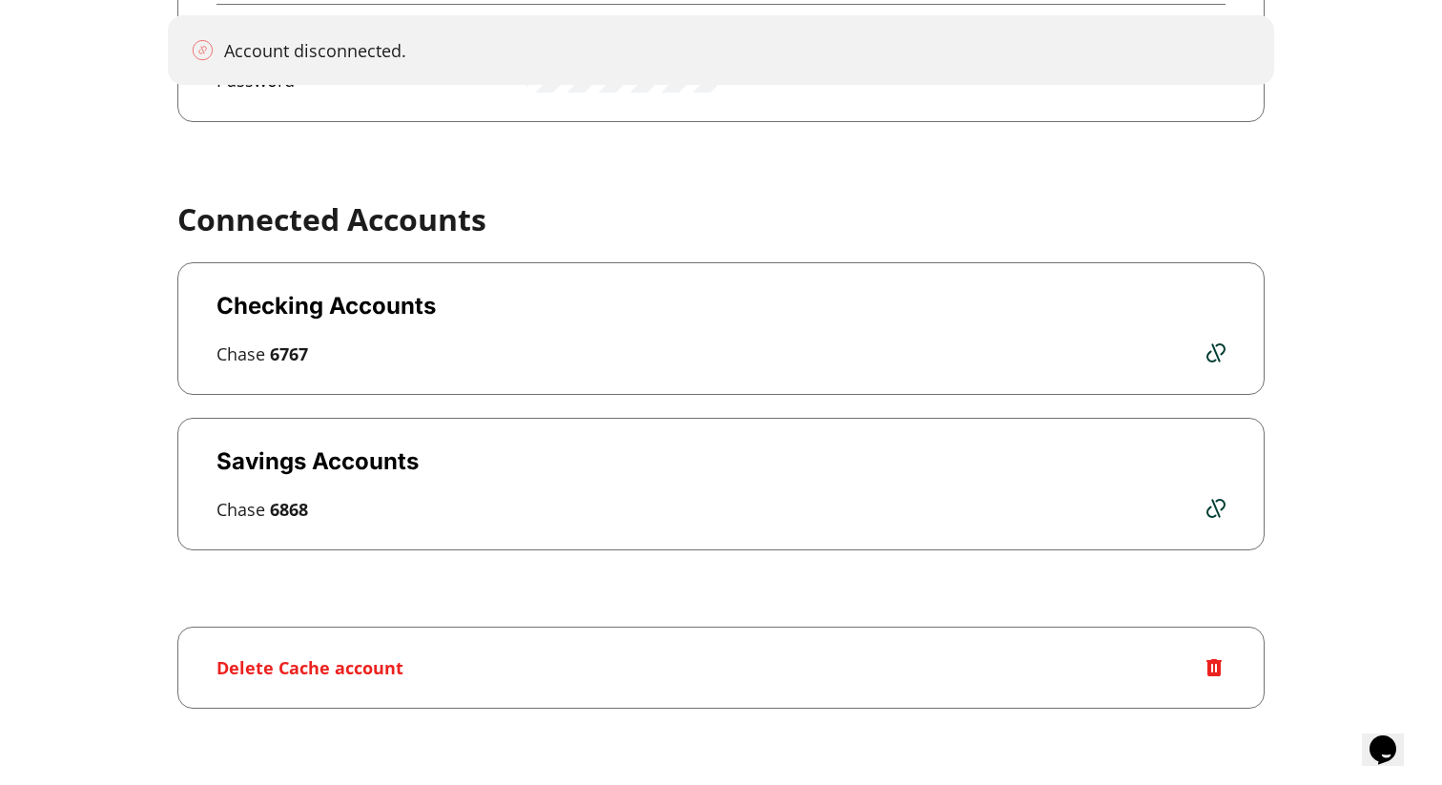
click at [342, 674] on div "Delete Cache account" at bounding box center [310, 667] width 187 height 23
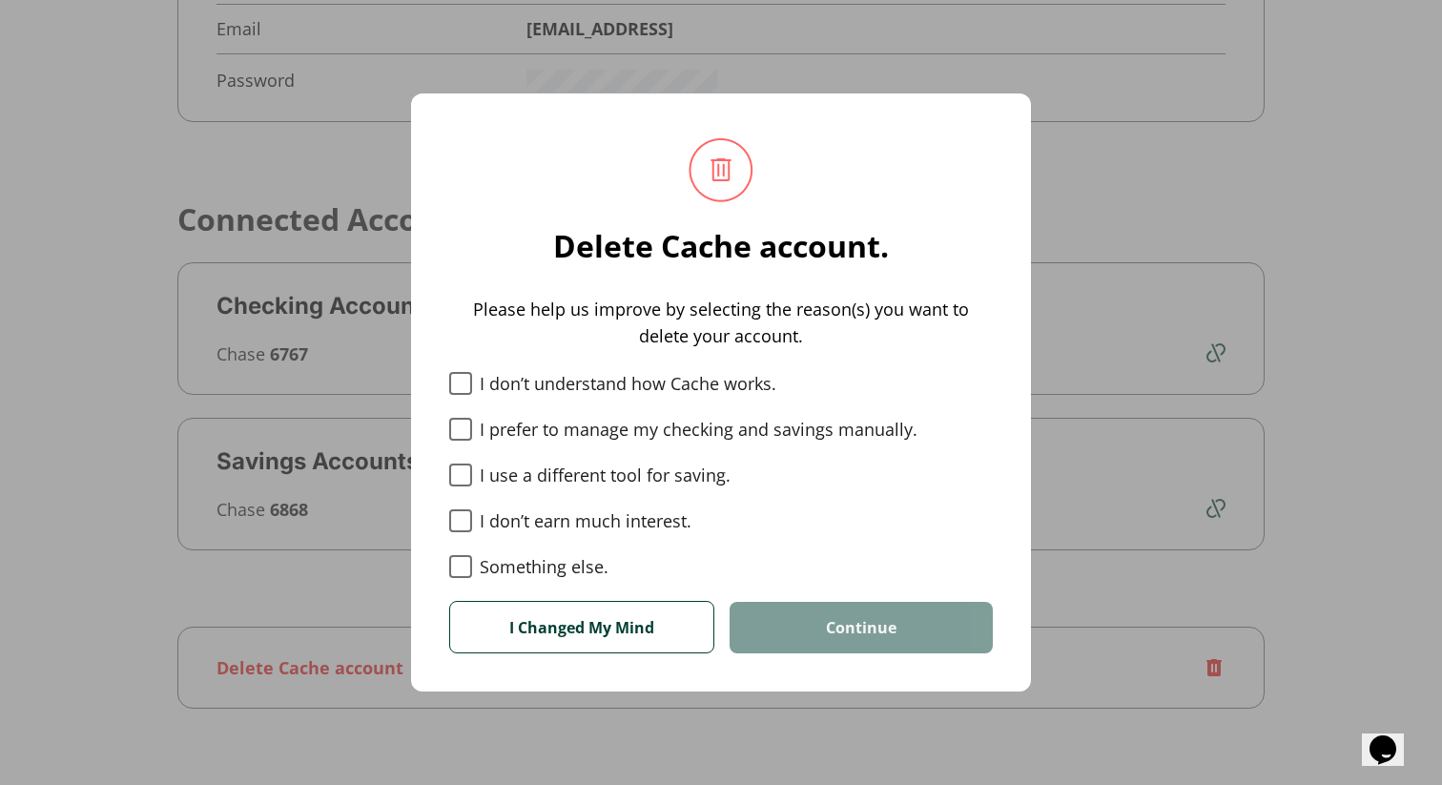
click at [508, 382] on label "I don’t understand how Cache works." at bounding box center [721, 383] width 544 height 23
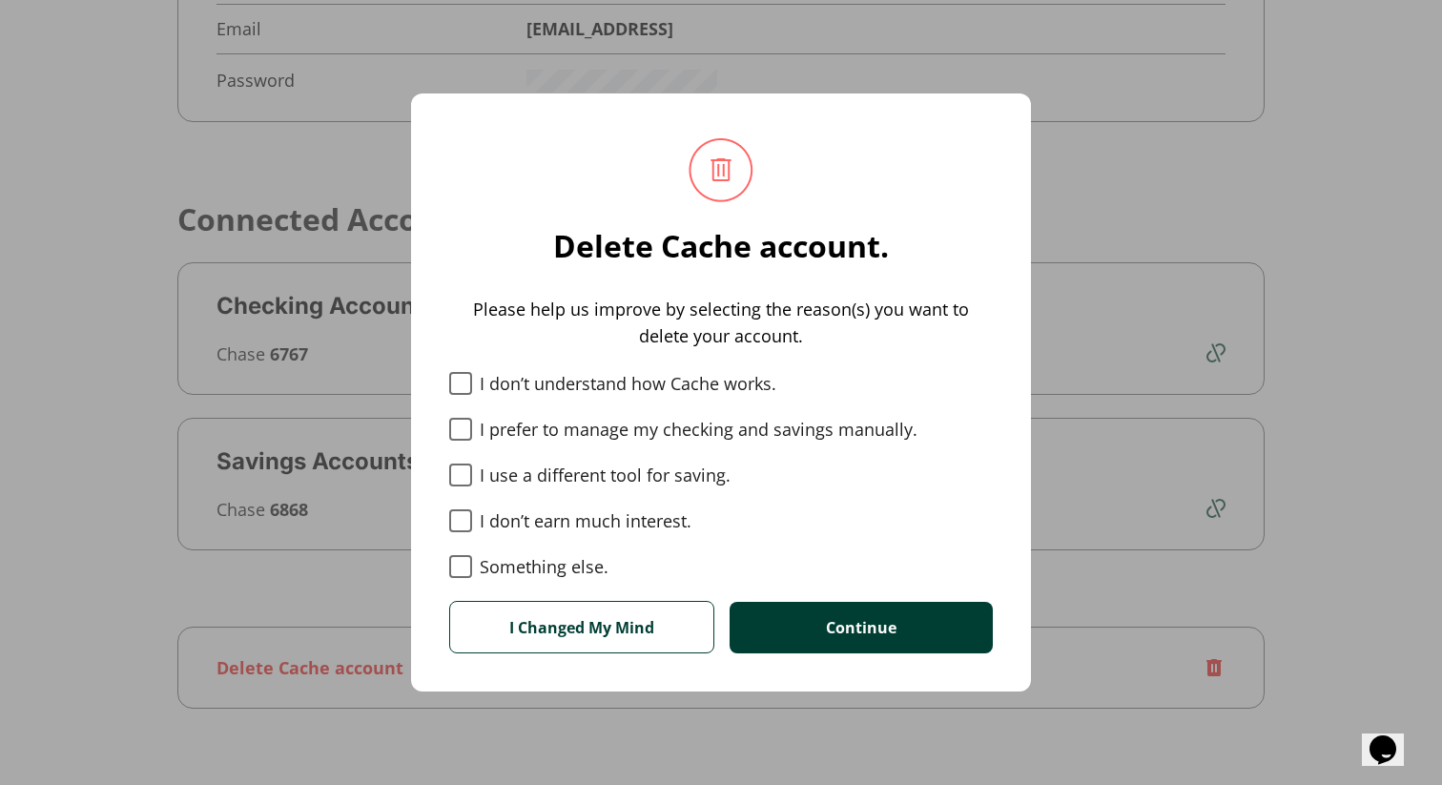
click at [543, 636] on button "I Changed My Mind" at bounding box center [581, 627] width 265 height 52
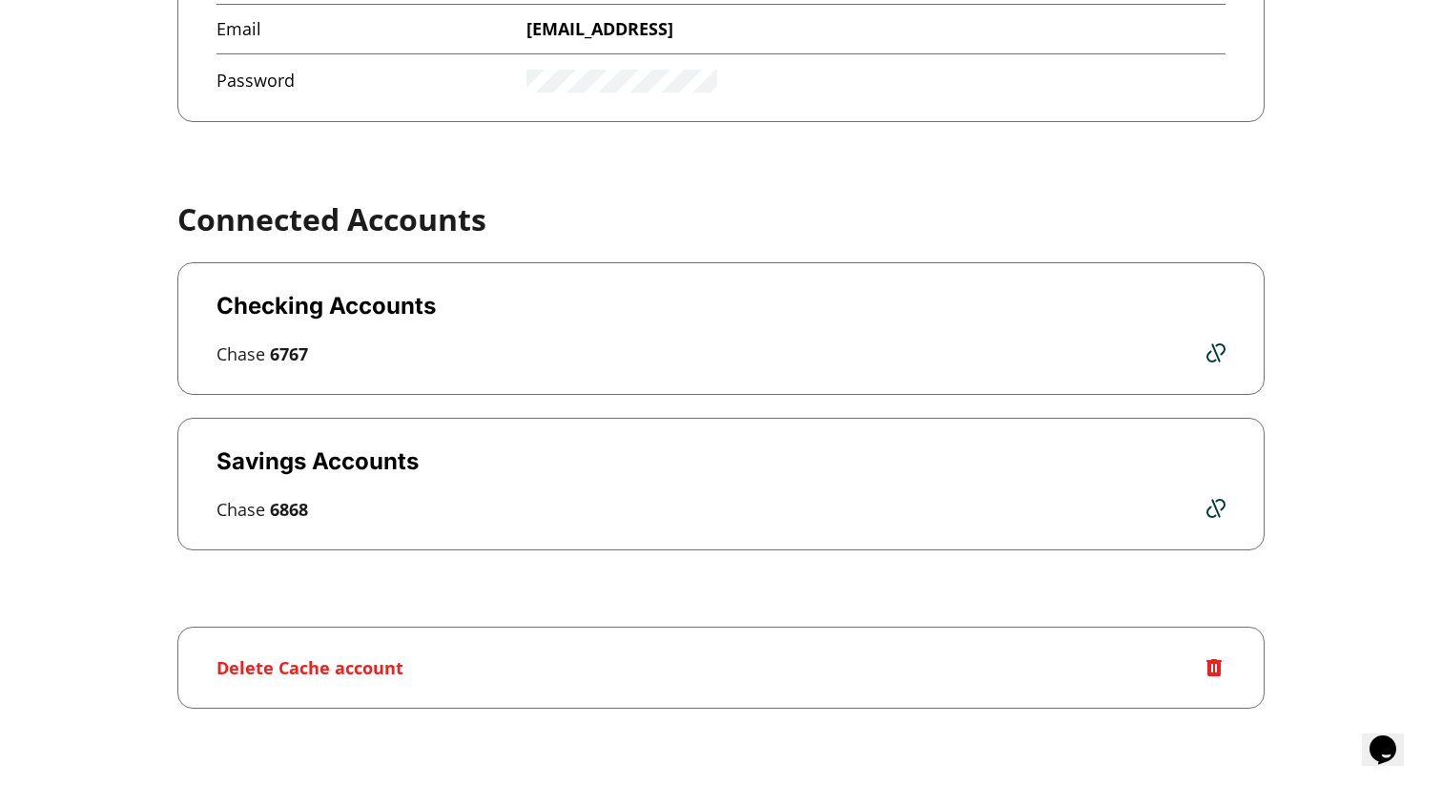
scroll to position [0, 0]
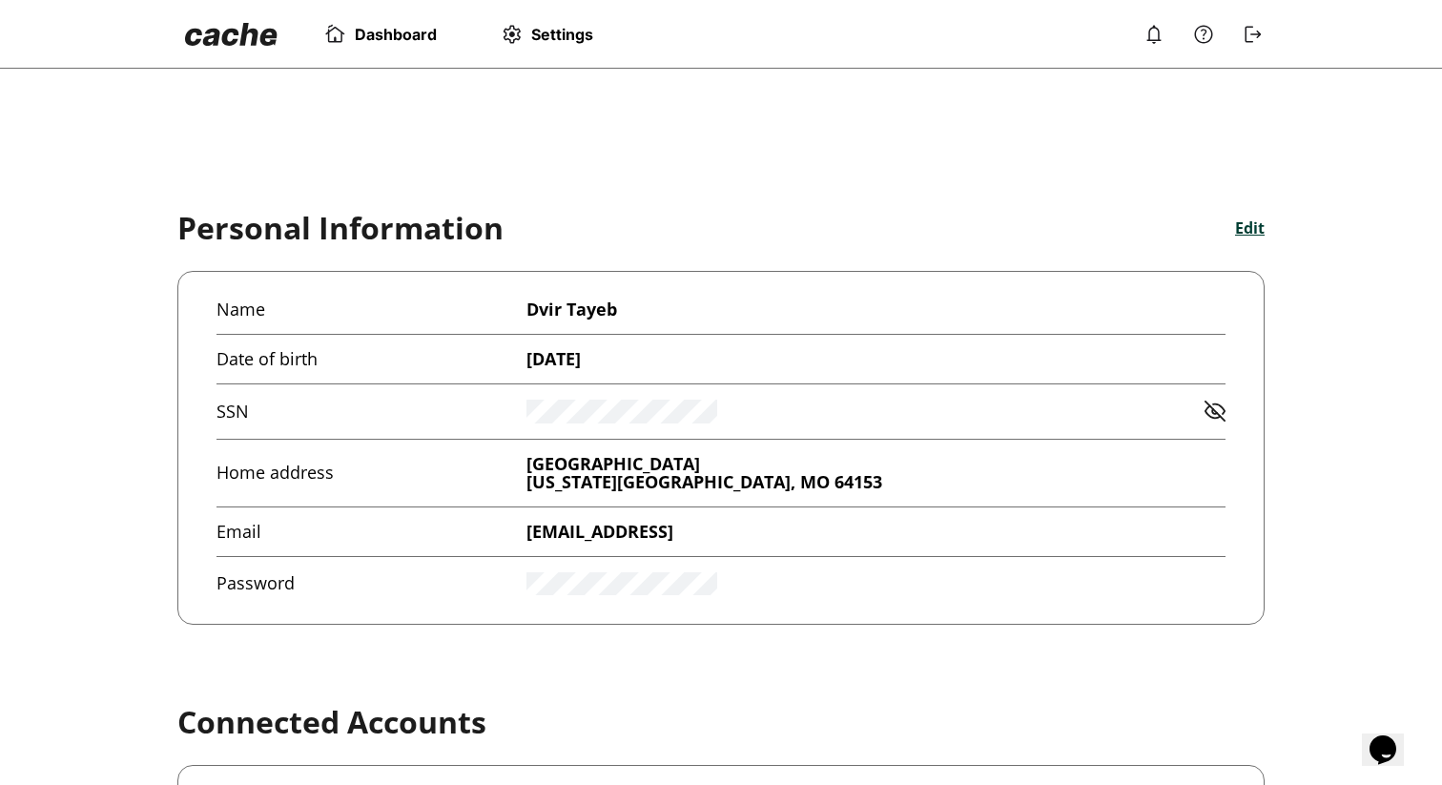
click at [363, 36] on span "Dashboard" at bounding box center [396, 34] width 82 height 19
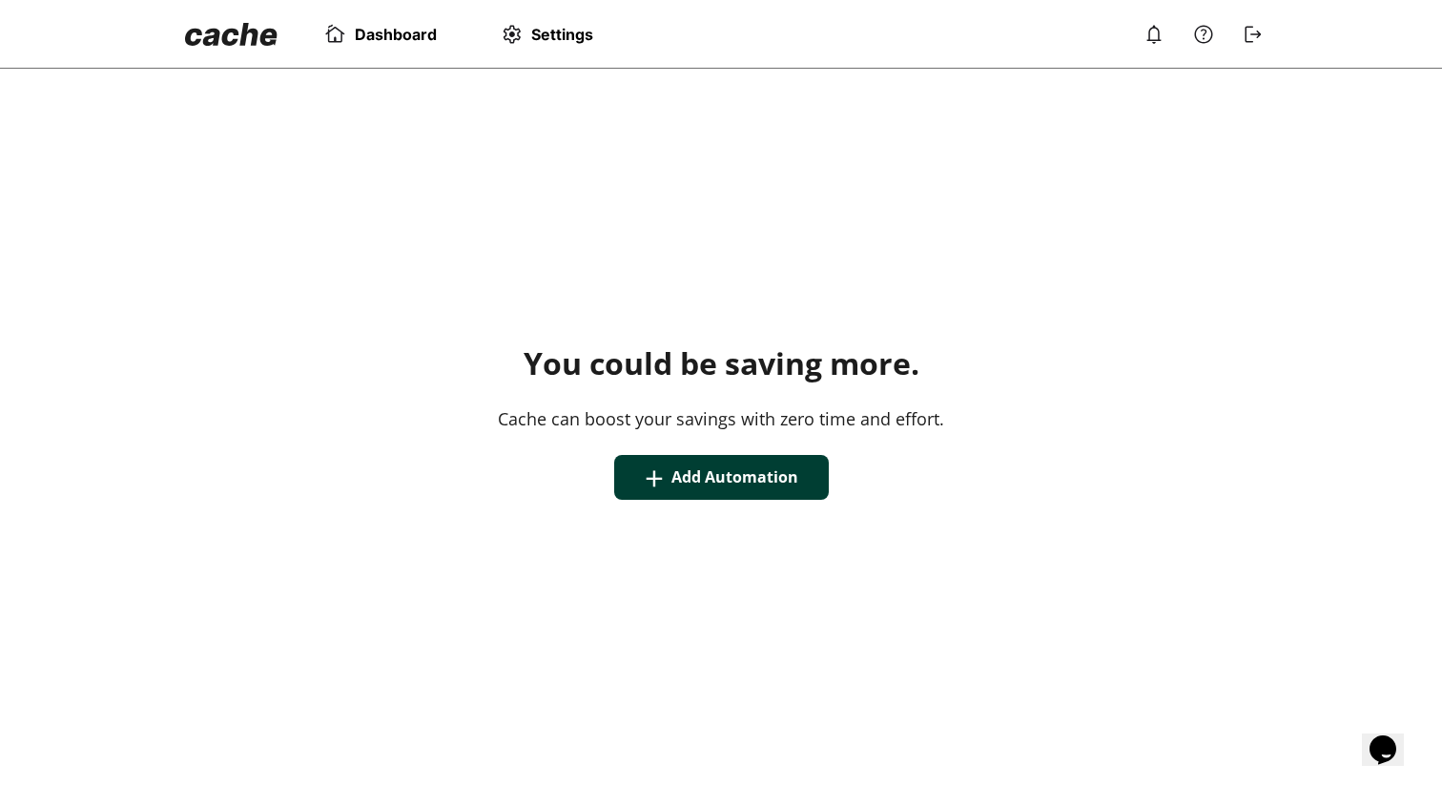
click at [225, 45] on img at bounding box center [231, 34] width 93 height 23
